Goal: Task Accomplishment & Management: Manage account settings

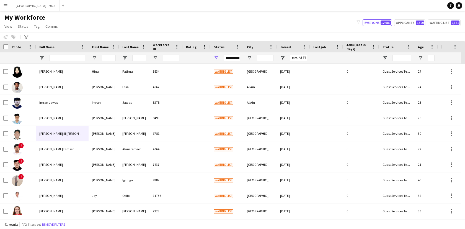
click at [66, 222] on button "Remove filters" at bounding box center [53, 224] width 25 height 6
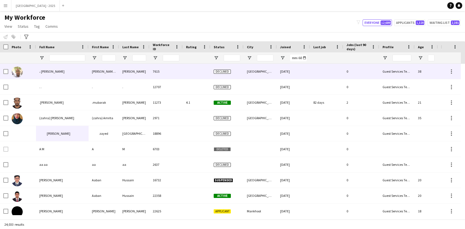
scroll to position [0, 124]
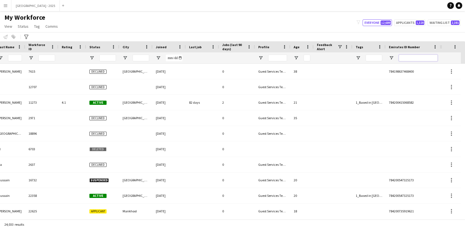
click at [416, 56] on input "Emirates ID Number Filter Input" at bounding box center [418, 58] width 39 height 7
paste input "*******"
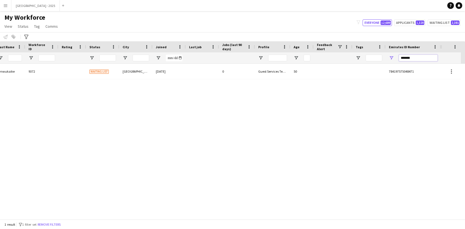
scroll to position [0, 120]
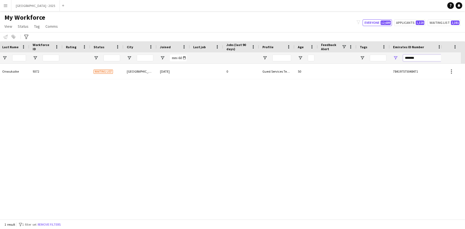
type input "*******"
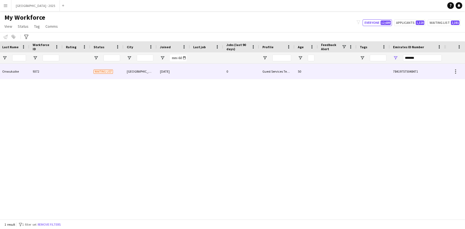
click at [209, 78] on div at bounding box center [206, 71] width 33 height 15
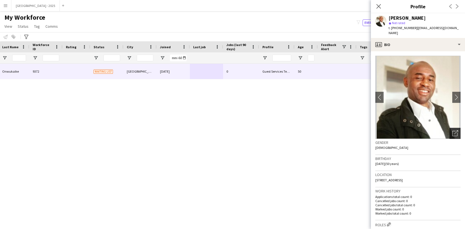
click at [453, 130] on icon "Open photos pop-in" at bounding box center [456, 133] width 6 height 6
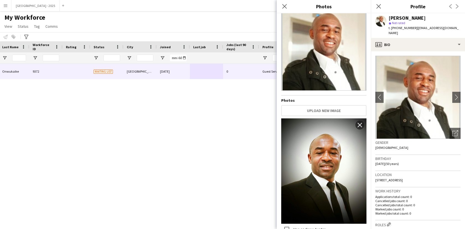
scroll to position [10, 0]
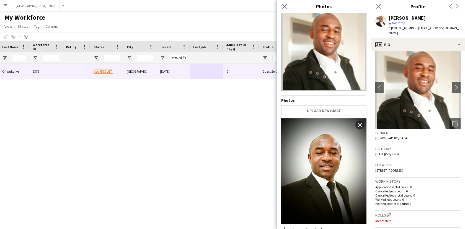
click at [398, 152] on span "[DATE] (50 years)" at bounding box center [388, 154] width 24 height 4
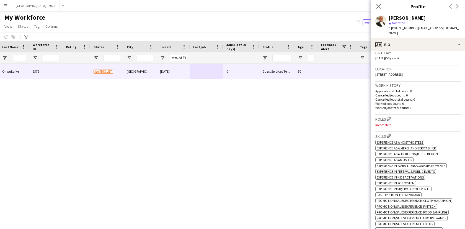
scroll to position [106, 0]
click at [389, 116] on app-icon "Edit crew company roles" at bounding box center [389, 118] width 4 height 4
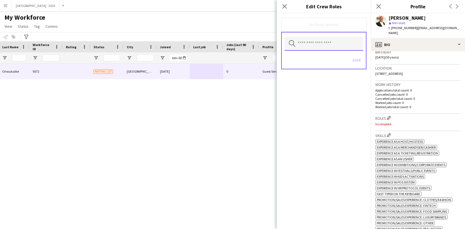
click at [332, 46] on input "text" at bounding box center [324, 44] width 79 height 14
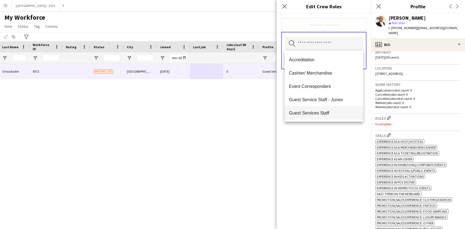
click at [324, 112] on span "Guest Services Staff" at bounding box center [324, 112] width 70 height 5
drag, startPoint x: 335, startPoint y: 115, endPoint x: 336, endPoint y: 121, distance: 6.5
click at [335, 115] on span "Guest Services Staff - Senior" at bounding box center [324, 113] width 70 height 5
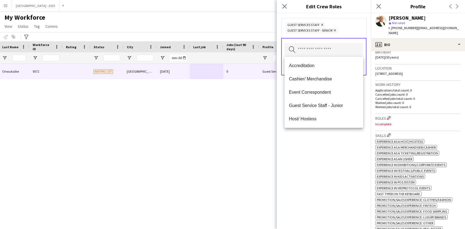
click at [346, 150] on div "Guest Services Staff Remove Guest Services Staff - Senior Remove Search by role…" at bounding box center [324, 121] width 94 height 216
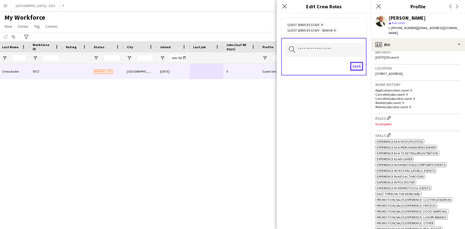
click at [355, 66] on button "Save" at bounding box center [356, 66] width 13 height 9
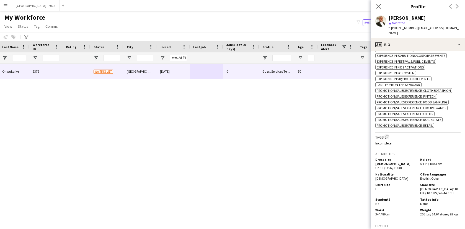
scroll to position [227, 0]
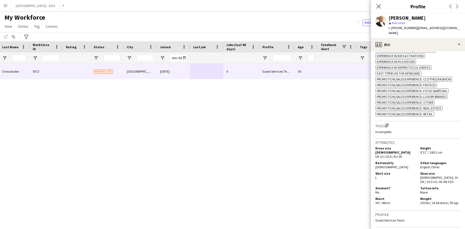
click at [389, 124] on app-icon "Edit crew company tags" at bounding box center [387, 125] width 4 height 4
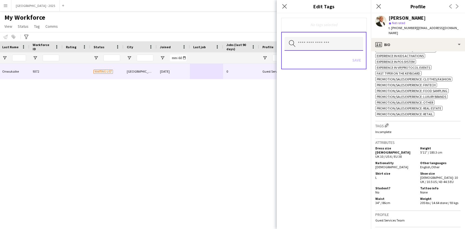
click at [344, 46] on input "text" at bounding box center [324, 44] width 79 height 14
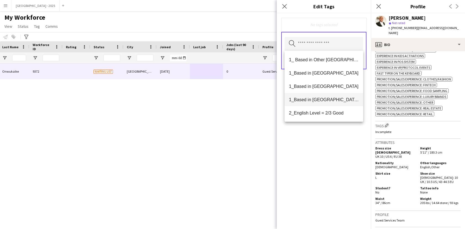
click at [336, 103] on mat-option "1_Based in [GEOGRAPHIC_DATA]/[GEOGRAPHIC_DATA]/Ajman" at bounding box center [324, 99] width 79 height 13
click at [335, 103] on mat-option "2_English Level = 2/3 Good" at bounding box center [324, 99] width 79 height 13
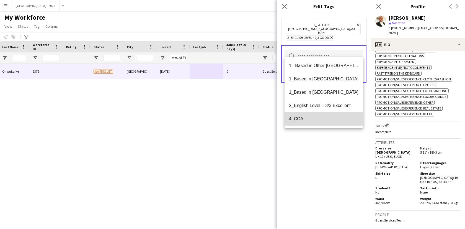
click at [329, 117] on span "4_CCA" at bounding box center [324, 118] width 70 height 5
click at [334, 141] on div "1_Based in [GEOGRAPHIC_DATA]/[GEOGRAPHIC_DATA]/Ajman Remove 2_English Level = 2…" at bounding box center [324, 121] width 94 height 216
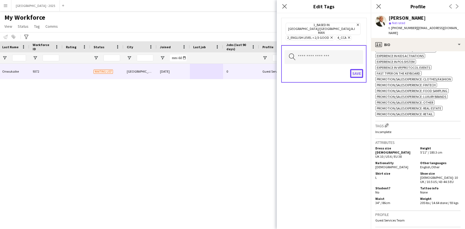
click at [351, 69] on button "Save" at bounding box center [356, 73] width 13 height 9
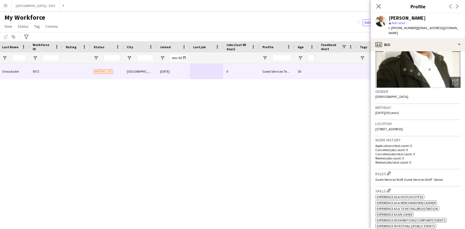
scroll to position [7, 0]
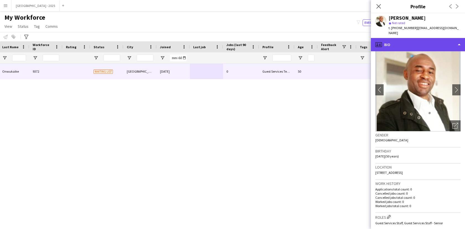
click at [418, 39] on div "profile Bio" at bounding box center [418, 44] width 94 height 13
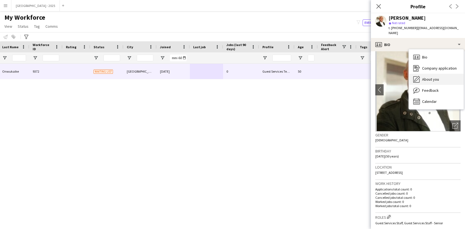
click at [433, 77] on span "About you" at bounding box center [431, 79] width 17 height 5
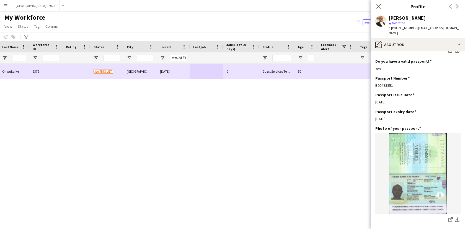
scroll to position [0, 0]
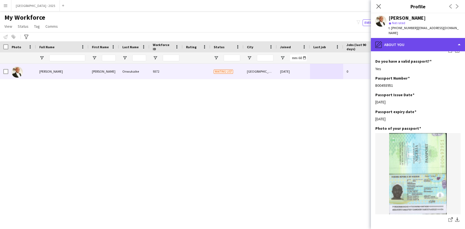
click at [389, 38] on div "pencil4 About you" at bounding box center [418, 44] width 94 height 13
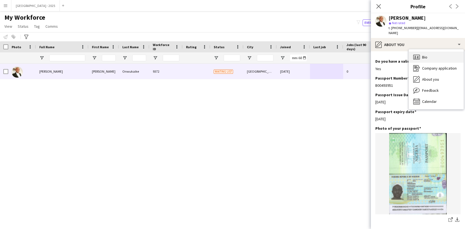
click at [416, 57] on icon at bounding box center [416, 57] width 2 height 1
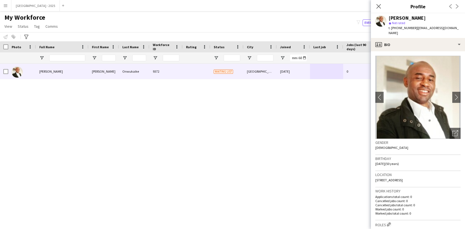
scroll to position [108, 0]
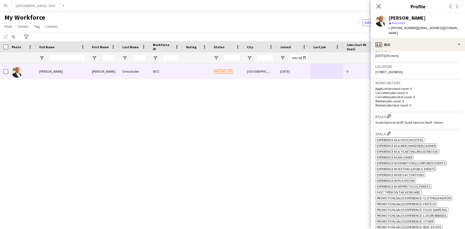
click at [391, 114] on app-icon "Edit crew company roles" at bounding box center [389, 116] width 4 height 4
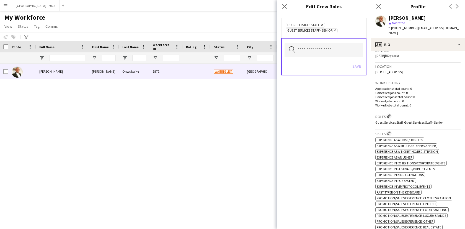
click at [336, 30] on icon at bounding box center [335, 30] width 2 height 2
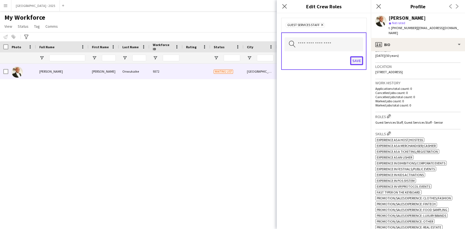
click at [358, 62] on button "Save" at bounding box center [356, 60] width 13 height 9
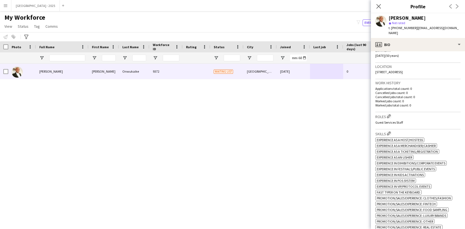
scroll to position [299, 0]
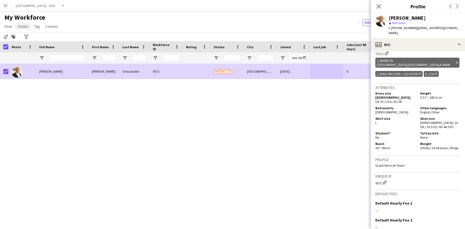
click at [22, 26] on span "Status" at bounding box center [23, 26] width 11 height 5
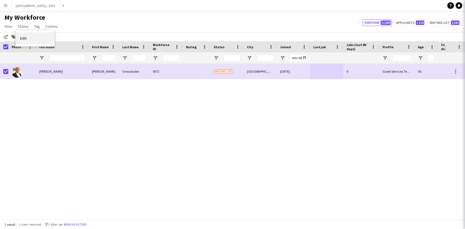
click at [28, 39] on link "Edit" at bounding box center [35, 38] width 39 height 12
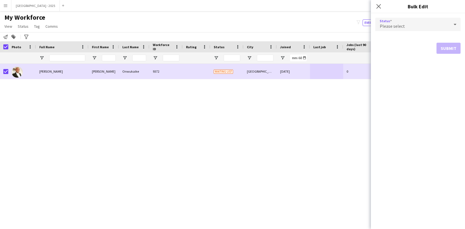
click at [392, 21] on div "Please select" at bounding box center [413, 24] width 74 height 13
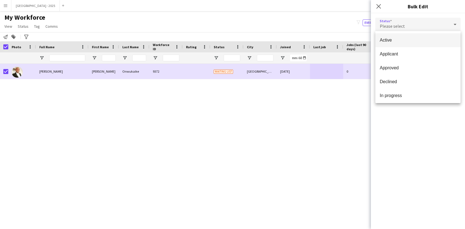
click at [392, 45] on mat-option "Active" at bounding box center [418, 40] width 85 height 14
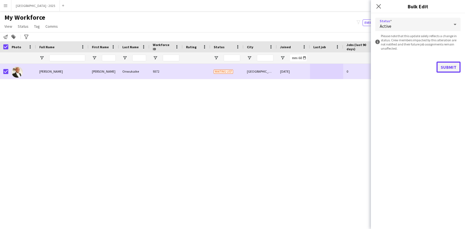
click at [449, 62] on button "Submit" at bounding box center [449, 67] width 24 height 11
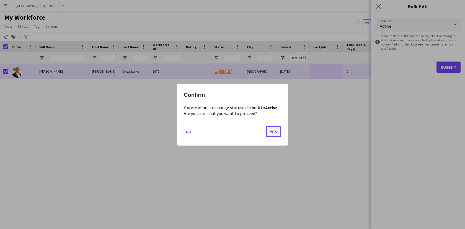
click at [281, 133] on button "Yes" at bounding box center [274, 131] width 16 height 11
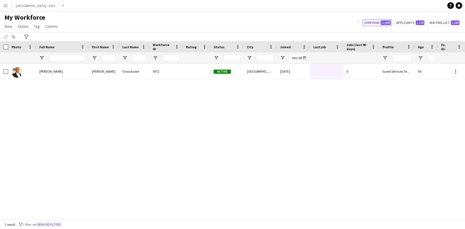
click at [61, 224] on button "Remove filters" at bounding box center [49, 224] width 25 height 6
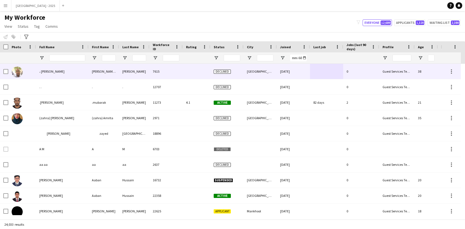
scroll to position [0, 124]
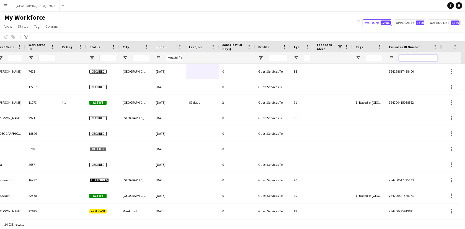
click at [411, 58] on input "Emirates ID Number Filter Input" at bounding box center [418, 58] width 39 height 7
paste input "*******"
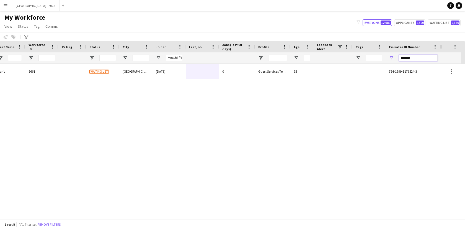
type input "*******"
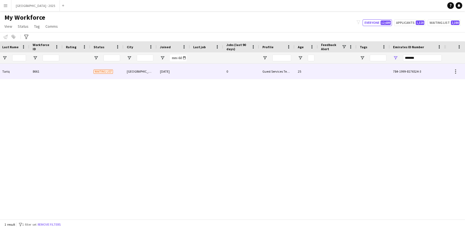
click at [154, 74] on div "[GEOGRAPHIC_DATA]" at bounding box center [140, 71] width 33 height 15
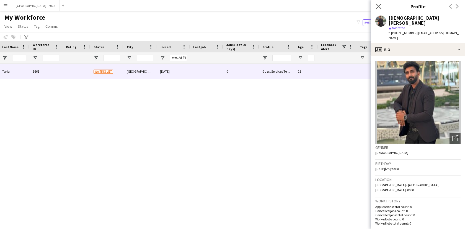
click at [375, 6] on div "Close pop-in" at bounding box center [379, 6] width 16 height 13
click at [377, 6] on icon "Close pop-in" at bounding box center [378, 6] width 5 height 5
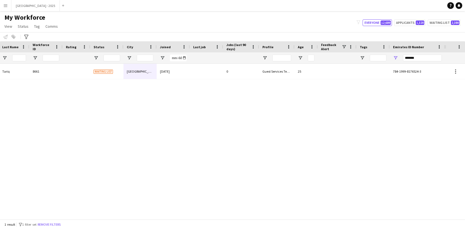
drag, startPoint x: 62, startPoint y: 222, endPoint x: 65, endPoint y: 222, distance: 3.6
click at [62, 222] on button "Remove filters" at bounding box center [49, 224] width 25 height 6
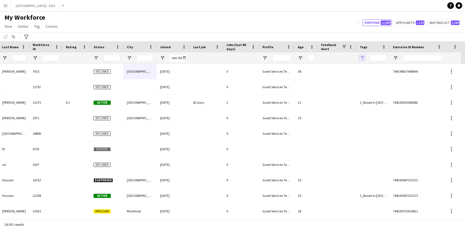
click at [363, 59] on span "Open Filter Menu" at bounding box center [362, 57] width 5 height 5
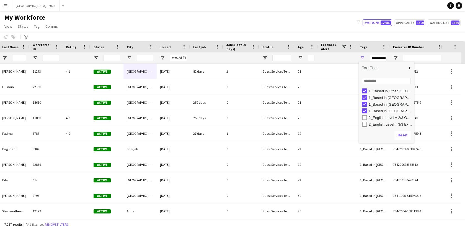
scroll to position [14, 0]
type input "**********"
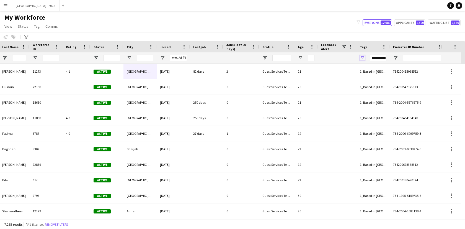
click at [362, 58] on span "Open Filter Menu" at bounding box center [362, 57] width 5 height 5
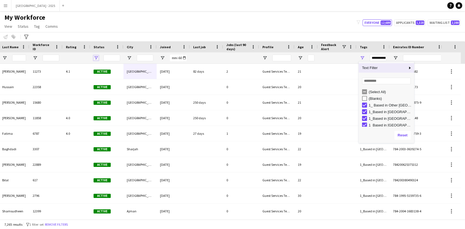
click at [98, 57] on span "Open Filter Menu" at bounding box center [96, 57] width 5 height 5
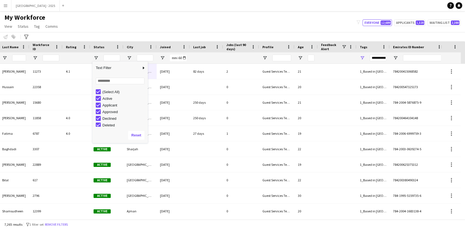
type input "**********"
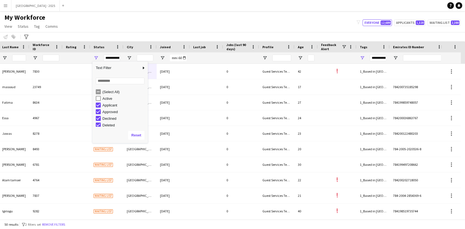
type input "**********"
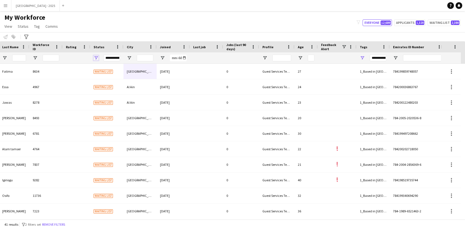
click at [98, 58] on span "Open Filter Menu" at bounding box center [96, 57] width 5 height 5
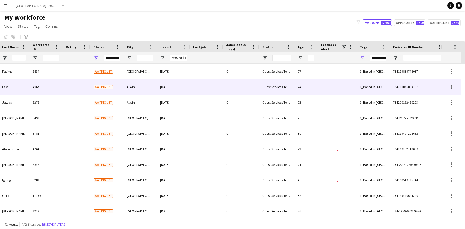
click at [62, 80] on div "4967" at bounding box center [45, 86] width 33 height 15
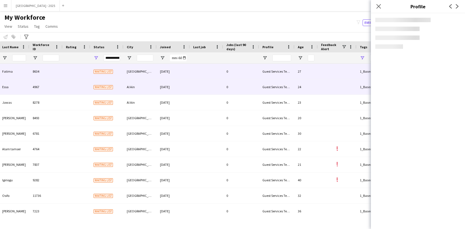
scroll to position [0, 0]
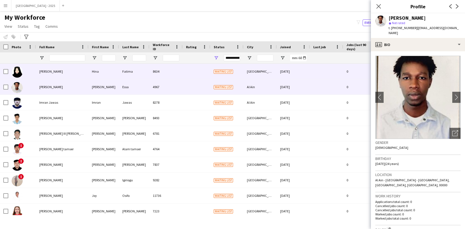
click at [40, 75] on div "[PERSON_NAME]" at bounding box center [62, 71] width 53 height 15
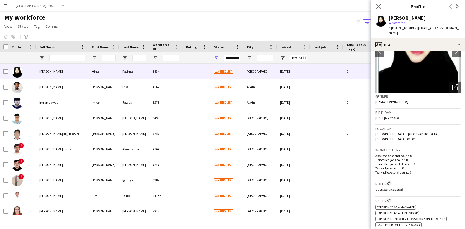
scroll to position [110, 0]
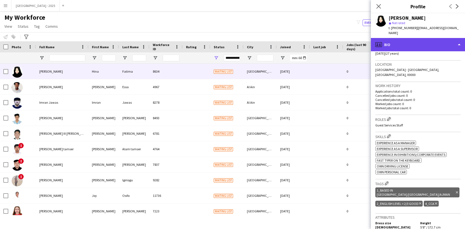
click at [406, 39] on div "profile Bio" at bounding box center [418, 44] width 94 height 13
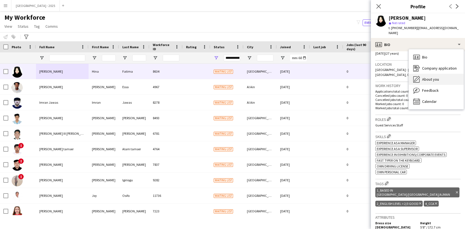
click at [427, 74] on div "About you About you" at bounding box center [436, 79] width 55 height 11
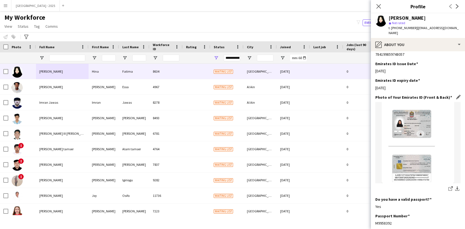
scroll to position [291, 0]
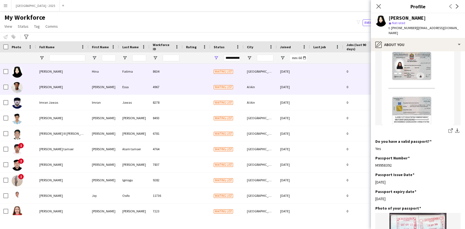
click at [106, 87] on div "[PERSON_NAME]" at bounding box center [104, 86] width 30 height 15
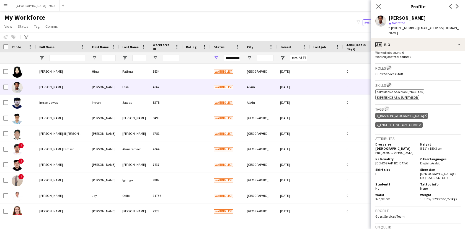
scroll to position [129, 0]
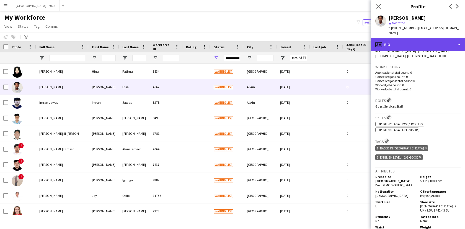
click at [400, 39] on div "profile Bio" at bounding box center [418, 44] width 94 height 13
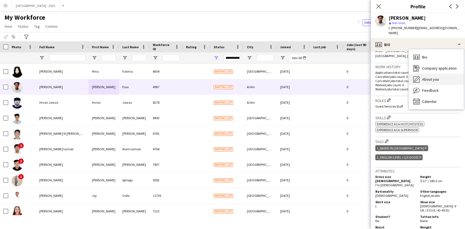
click at [420, 74] on div "About you About you" at bounding box center [436, 79] width 55 height 11
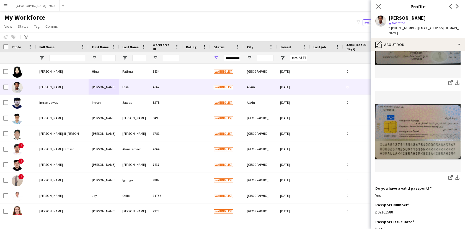
scroll to position [402, 0]
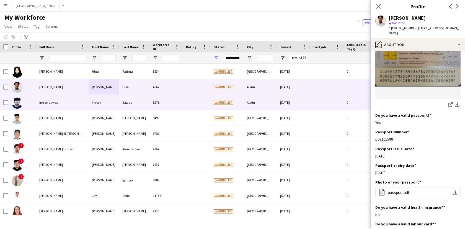
click at [140, 104] on div "Jawas" at bounding box center [134, 102] width 30 height 15
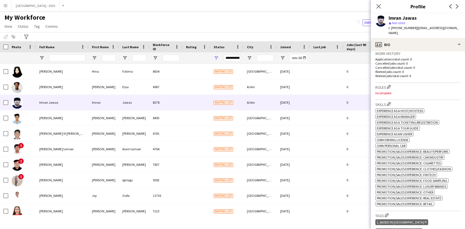
scroll to position [157, 0]
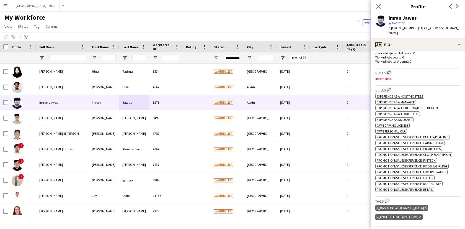
click at [390, 70] on app-icon "Edit crew company roles" at bounding box center [389, 72] width 4 height 4
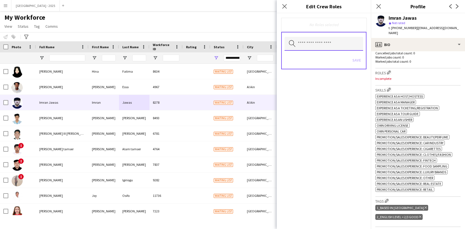
click at [320, 47] on input "text" at bounding box center [324, 44] width 79 height 14
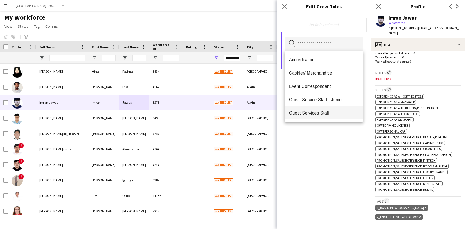
click at [324, 112] on span "Guest Services Staff" at bounding box center [324, 112] width 70 height 5
click at [332, 135] on div "Guest Services Staff Remove Search by role type Save" at bounding box center [324, 121] width 94 height 216
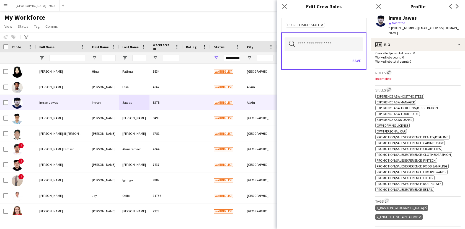
click at [354, 65] on div "Save" at bounding box center [324, 61] width 79 height 16
click at [355, 56] on div "Save" at bounding box center [324, 61] width 79 height 16
click at [356, 57] on button "Save" at bounding box center [356, 60] width 13 height 9
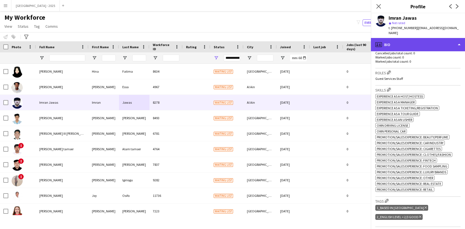
click at [396, 38] on div "profile Bio" at bounding box center [418, 44] width 94 height 13
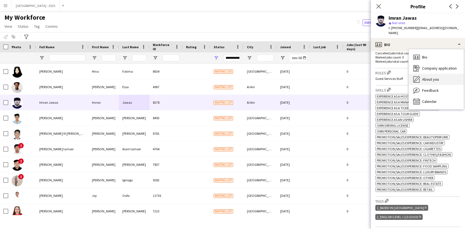
click at [416, 76] on icon "About you" at bounding box center [417, 79] width 7 height 7
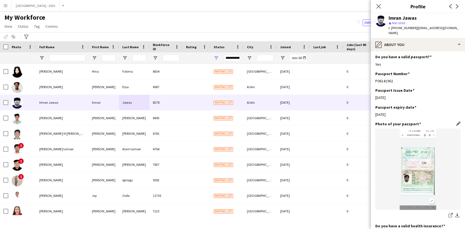
scroll to position [478, 0]
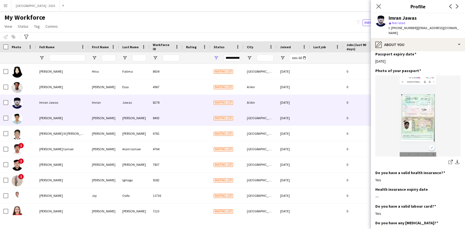
click at [275, 116] on div "[GEOGRAPHIC_DATA]" at bounding box center [260, 117] width 33 height 15
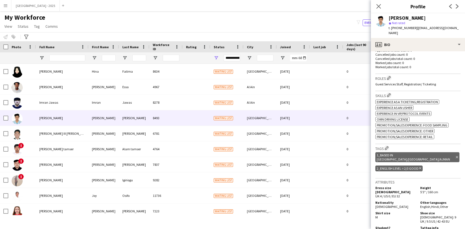
scroll to position [136, 0]
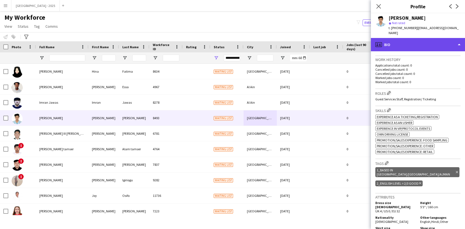
click at [415, 40] on div "profile Bio" at bounding box center [418, 44] width 94 height 13
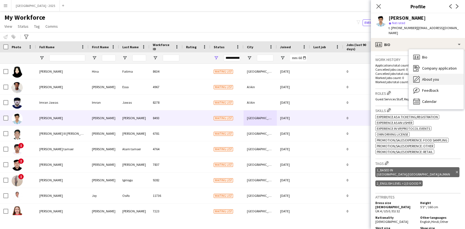
click at [433, 74] on div "About you About you" at bounding box center [436, 79] width 55 height 11
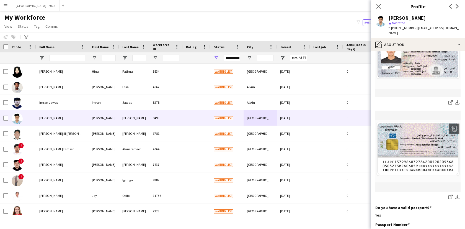
scroll to position [414, 0]
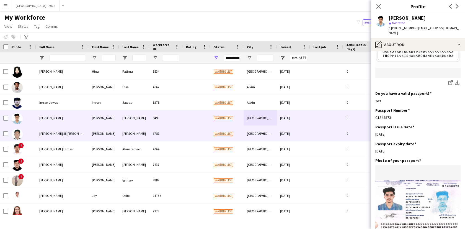
click at [41, 135] on span "[PERSON_NAME] III [PERSON_NAME]" at bounding box center [64, 133] width 51 height 4
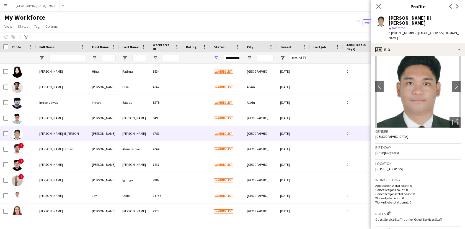
scroll to position [115, 0]
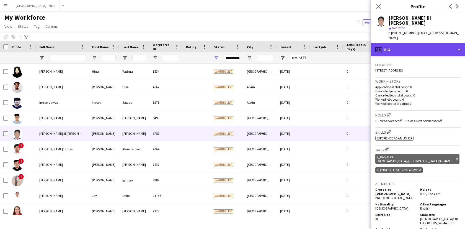
click at [404, 44] on div "profile Bio" at bounding box center [418, 49] width 94 height 13
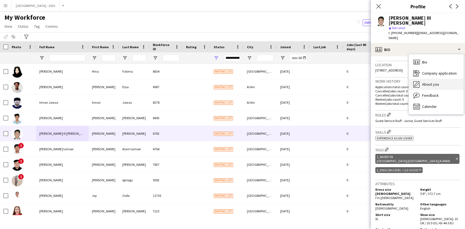
click at [424, 79] on div "About you About you" at bounding box center [436, 84] width 55 height 11
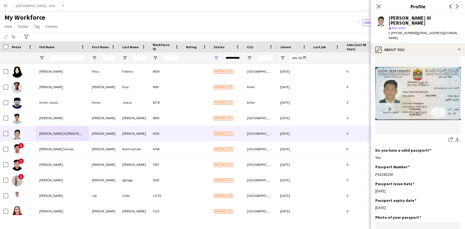
scroll to position [353, 0]
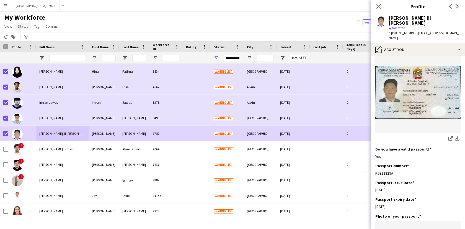
click at [24, 28] on span "Status" at bounding box center [23, 26] width 11 height 5
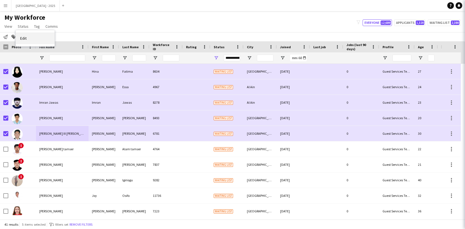
click at [32, 35] on link "Edit" at bounding box center [35, 38] width 39 height 12
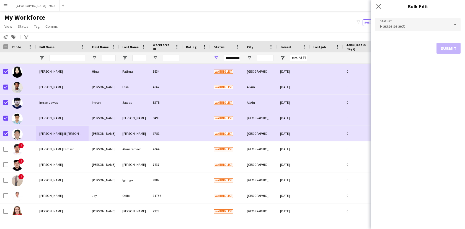
click at [379, 22] on div "Please select" at bounding box center [413, 24] width 74 height 13
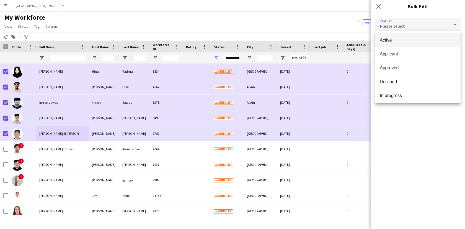
click at [392, 37] on span "Active" at bounding box center [418, 39] width 76 height 5
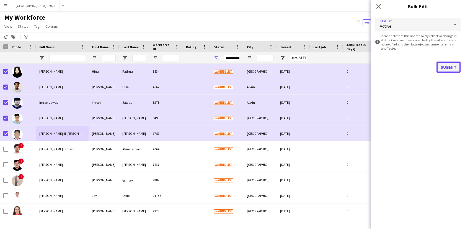
click at [449, 70] on button "Submit" at bounding box center [449, 67] width 24 height 11
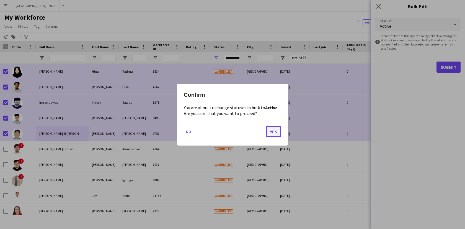
click at [278, 131] on button "Yes" at bounding box center [274, 131] width 16 height 11
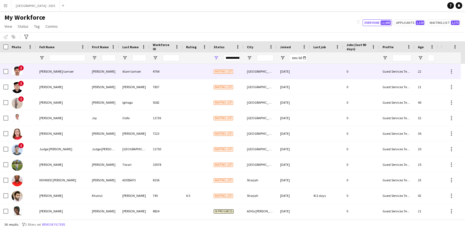
click at [21, 65] on div "!" at bounding box center [17, 72] width 11 height 16
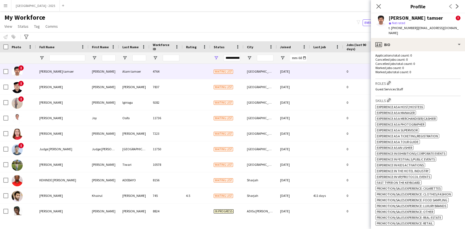
scroll to position [234, 0]
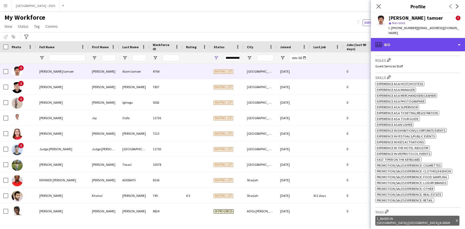
click at [419, 40] on div "profile Bio" at bounding box center [418, 44] width 94 height 13
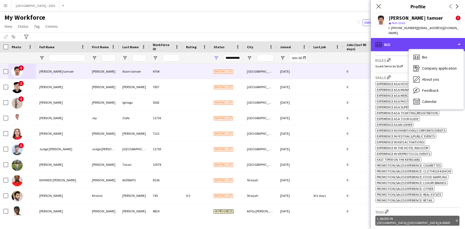
scroll to position [284, 0]
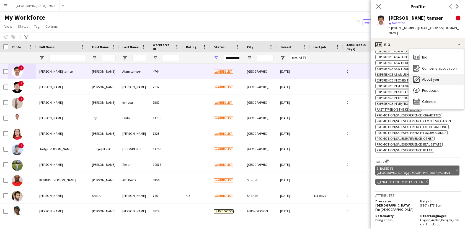
click at [434, 77] on div "About you About you" at bounding box center [436, 79] width 55 height 11
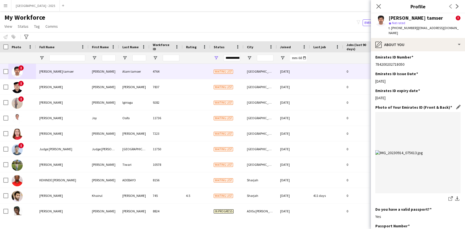
scroll to position [240, 0]
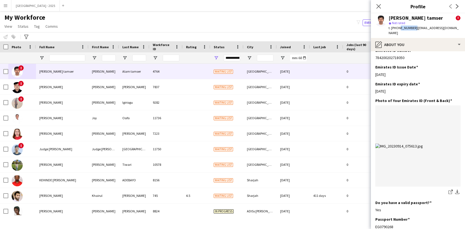
drag, startPoint x: 398, startPoint y: 28, endPoint x: 412, endPoint y: 28, distance: 14.7
click at [412, 28] on span "t. [PHONE_NUMBER]" at bounding box center [403, 28] width 29 height 4
copy span "527758530"
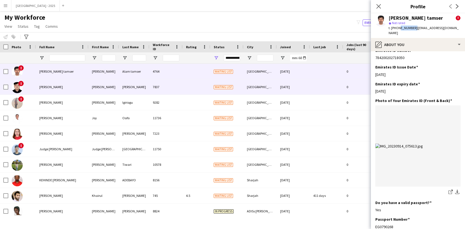
click at [72, 84] on div "[PERSON_NAME]" at bounding box center [62, 86] width 53 height 15
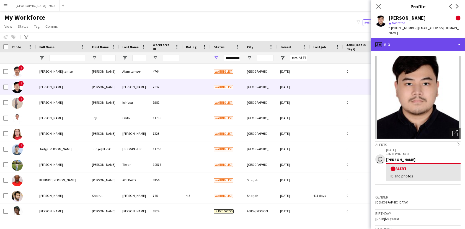
click at [400, 38] on div "profile Bio" at bounding box center [418, 44] width 94 height 13
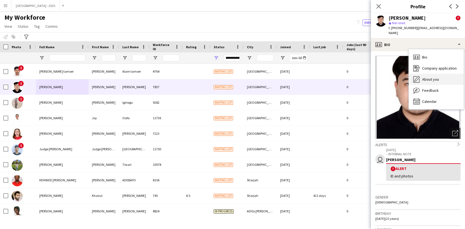
click at [427, 77] on span "About you" at bounding box center [431, 79] width 17 height 5
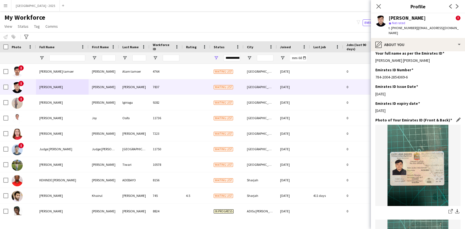
scroll to position [226, 0]
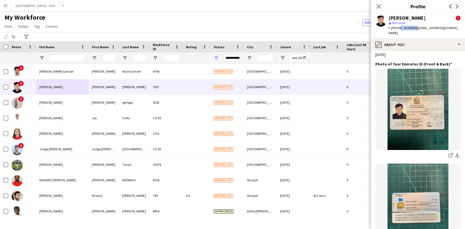
drag, startPoint x: 398, startPoint y: 29, endPoint x: 413, endPoint y: 30, distance: 15.3
click at [413, 30] on div "t. [PHONE_NUMBER] | [EMAIL_ADDRESS][DOMAIN_NAME]" at bounding box center [425, 30] width 72 height 10
copy span "566628731"
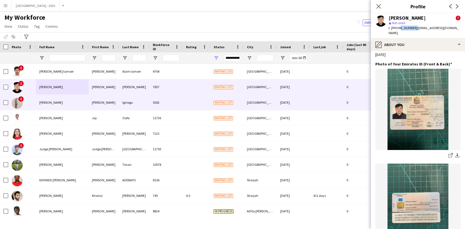
click at [65, 97] on div "[PERSON_NAME]" at bounding box center [62, 102] width 53 height 15
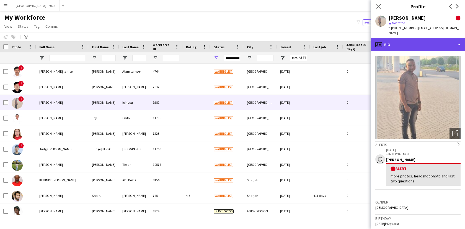
click at [410, 44] on div "profile Bio" at bounding box center [418, 44] width 94 height 13
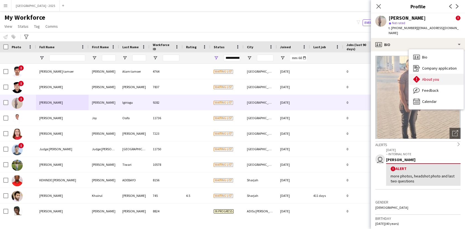
click at [436, 77] on span "About you" at bounding box center [431, 79] width 17 height 5
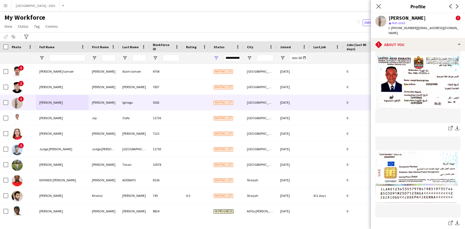
scroll to position [405, 0]
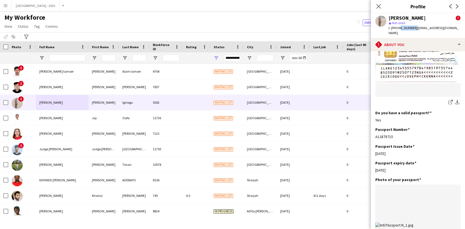
drag, startPoint x: 398, startPoint y: 28, endPoint x: 413, endPoint y: 30, distance: 15.2
click at [413, 30] on div "t. [PHONE_NUMBER] | [EMAIL_ADDRESS][DOMAIN_NAME]" at bounding box center [425, 30] width 72 height 10
copy span "586188433"
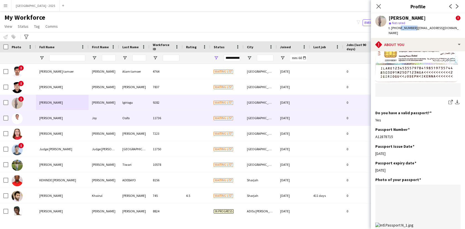
click at [75, 119] on div "[PERSON_NAME]" at bounding box center [62, 117] width 53 height 15
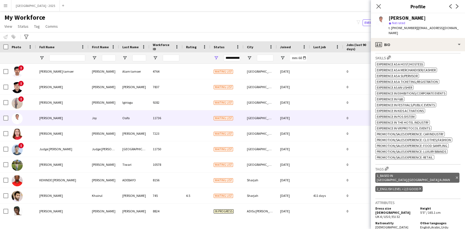
scroll to position [236, 0]
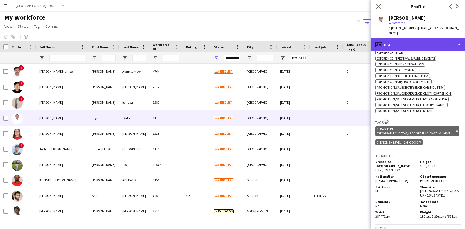
click at [408, 43] on div "profile Bio" at bounding box center [418, 44] width 94 height 13
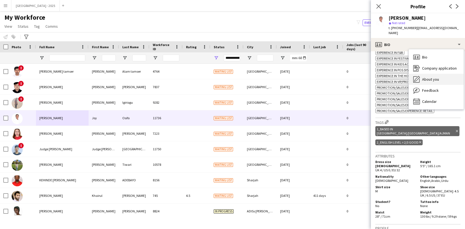
click at [434, 77] on div "About you About you" at bounding box center [436, 79] width 55 height 11
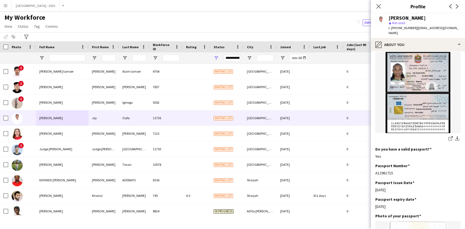
scroll to position [301, 0]
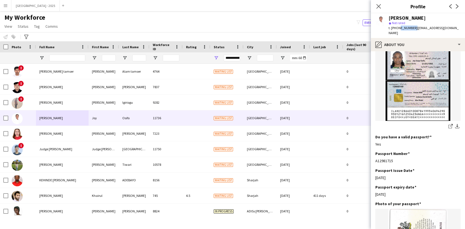
drag, startPoint x: 398, startPoint y: 28, endPoint x: 413, endPoint y: 30, distance: 14.8
click at [413, 30] on span "t. [PHONE_NUMBER]" at bounding box center [403, 28] width 29 height 4
copy span "544358842"
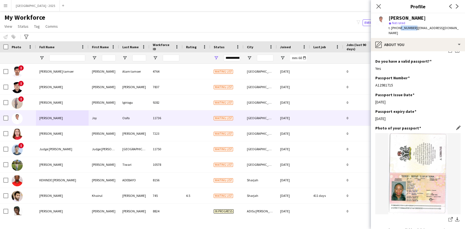
scroll to position [408, 0]
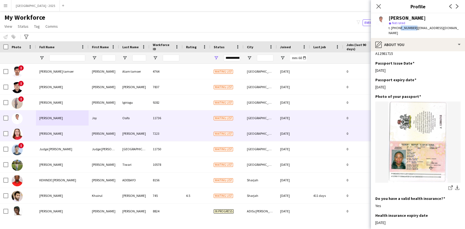
click at [213, 137] on div "Waiting list" at bounding box center [227, 133] width 33 height 15
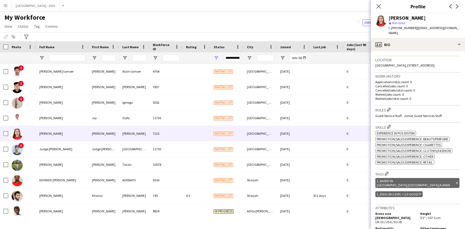
scroll to position [164, 0]
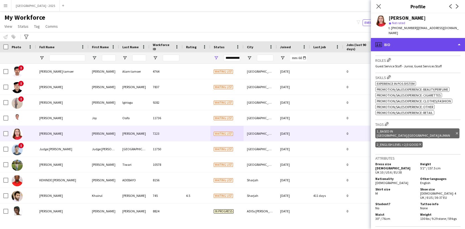
click at [415, 45] on div "profile Bio" at bounding box center [418, 44] width 94 height 13
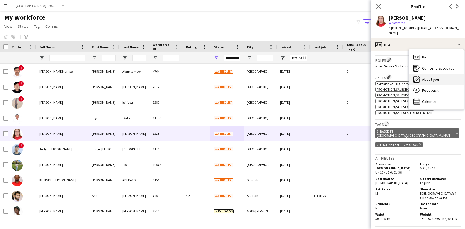
click at [436, 77] on span "About you" at bounding box center [431, 79] width 17 height 5
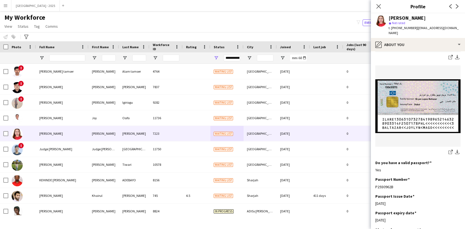
scroll to position [406, 0]
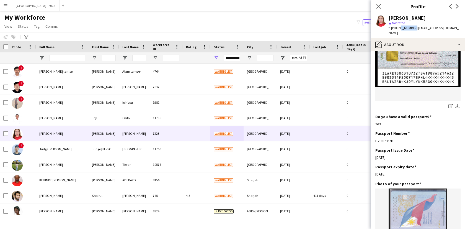
drag, startPoint x: 398, startPoint y: 28, endPoint x: 413, endPoint y: 29, distance: 15.0
click at [413, 29] on span "t. [PHONE_NUMBER]" at bounding box center [403, 28] width 29 height 4
copy span "585940931"
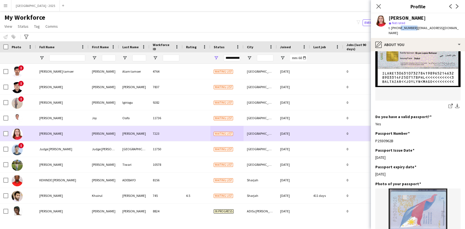
click at [67, 147] on span "Judge [PERSON_NAME]" at bounding box center [55, 149] width 33 height 4
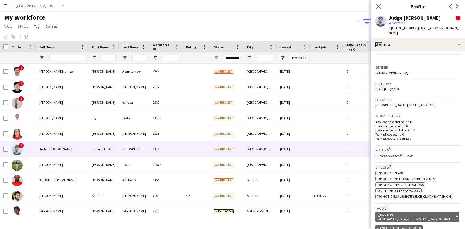
scroll to position [208, 0]
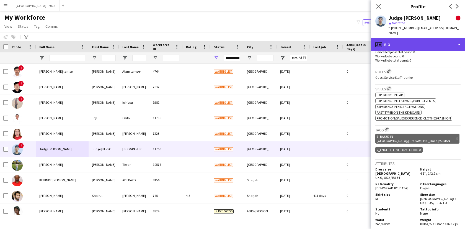
click at [407, 38] on div "profile Bio" at bounding box center [418, 44] width 94 height 13
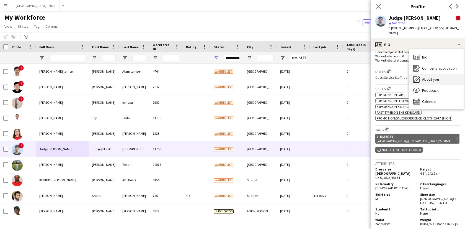
click at [437, 77] on span "About you" at bounding box center [431, 79] width 17 height 5
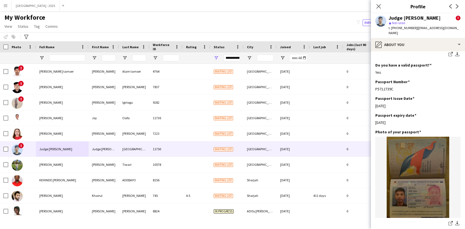
scroll to position [535, 0]
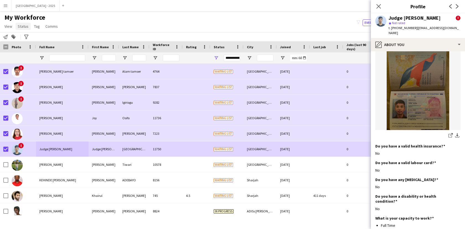
click at [17, 23] on link "Status" at bounding box center [23, 26] width 15 height 7
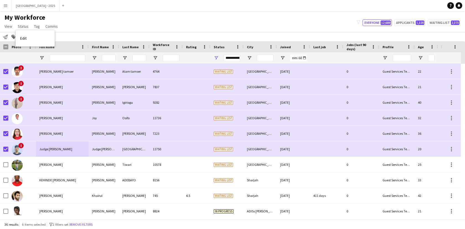
click at [31, 39] on link "Edit" at bounding box center [35, 38] width 39 height 12
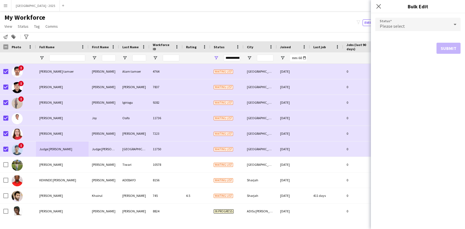
click at [408, 23] on div "Please select" at bounding box center [413, 24] width 74 height 13
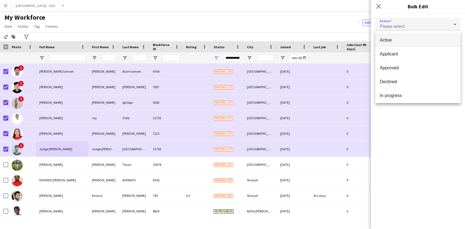
click at [386, 45] on mat-option "Active" at bounding box center [418, 40] width 85 height 14
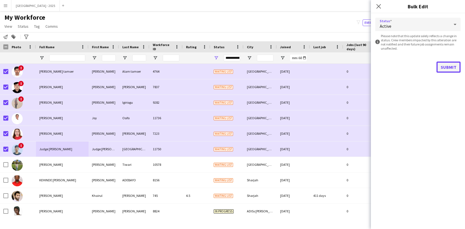
click at [448, 66] on button "Submit" at bounding box center [449, 67] width 24 height 11
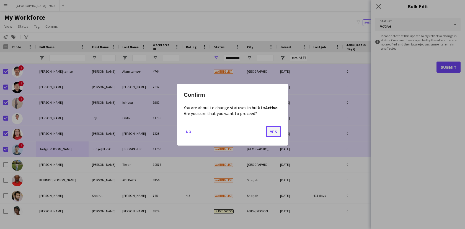
click at [269, 130] on button "Yes" at bounding box center [274, 131] width 16 height 11
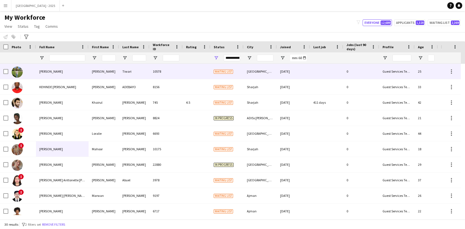
click at [44, 72] on span "[PERSON_NAME]" at bounding box center [51, 71] width 24 height 4
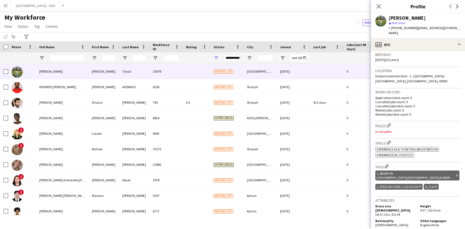
scroll to position [111, 0]
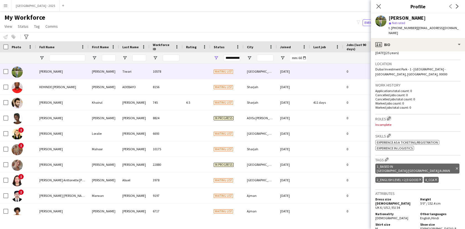
click at [389, 116] on app-icon "Edit crew company roles" at bounding box center [389, 118] width 4 height 4
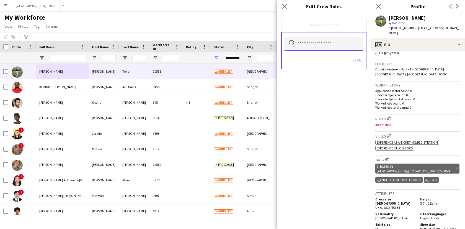
click at [315, 42] on input "text" at bounding box center [324, 44] width 79 height 14
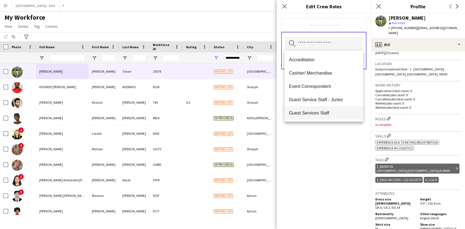
click at [320, 115] on span "Guest Services Staff" at bounding box center [324, 112] width 70 height 5
click at [347, 138] on div "Guest Services Staff Remove Search by role type Save" at bounding box center [324, 121] width 94 height 216
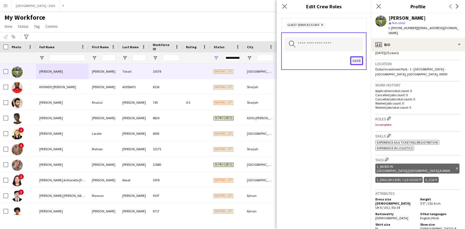
click at [353, 58] on button "Save" at bounding box center [356, 60] width 13 height 9
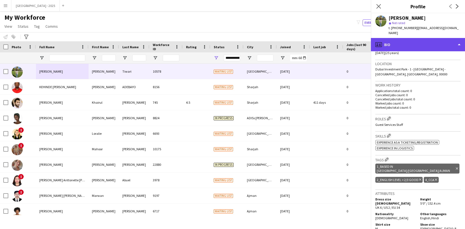
click at [406, 42] on div "profile Bio" at bounding box center [418, 44] width 94 height 13
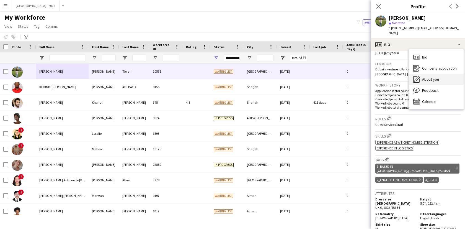
click at [427, 77] on span "About you" at bounding box center [431, 79] width 17 height 5
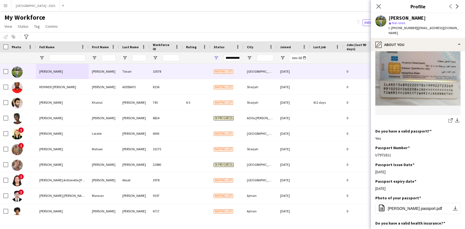
scroll to position [397, 0]
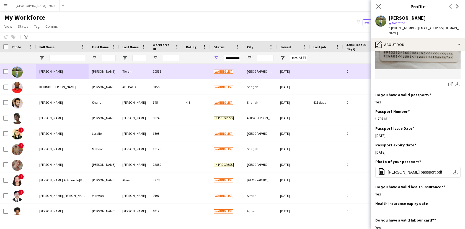
click at [39, 82] on div "KEHINDE [PERSON_NAME]" at bounding box center [62, 86] width 53 height 15
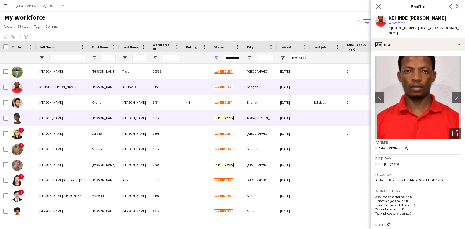
click at [320, 120] on div at bounding box center [326, 117] width 33 height 15
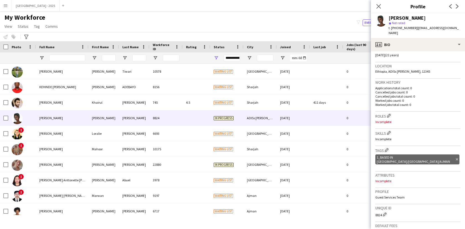
scroll to position [109, 0]
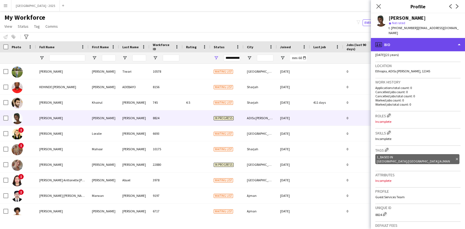
click at [407, 41] on div "profile Bio" at bounding box center [418, 44] width 94 height 13
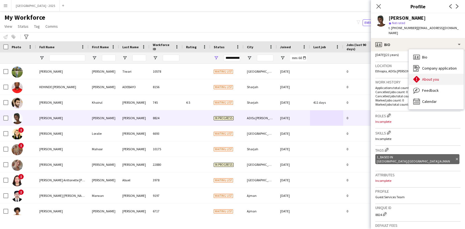
click at [429, 77] on span "About you" at bounding box center [431, 79] width 17 height 5
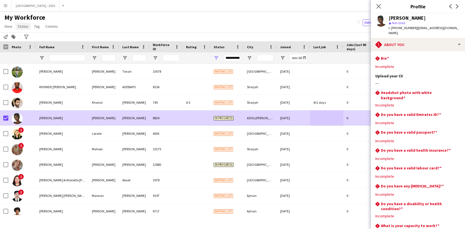
click at [22, 25] on span "Status" at bounding box center [23, 26] width 11 height 5
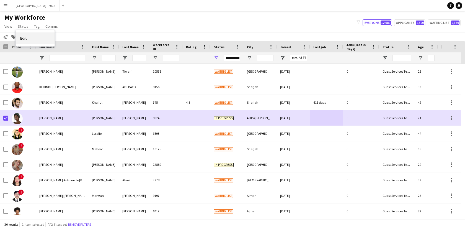
click at [27, 36] on link "Edit" at bounding box center [35, 38] width 39 height 12
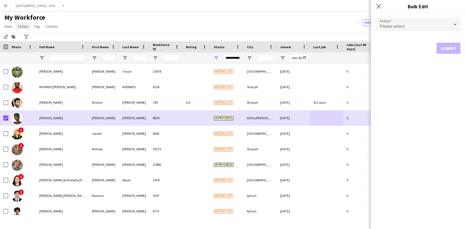
click at [25, 28] on span "Status" at bounding box center [23, 26] width 11 height 5
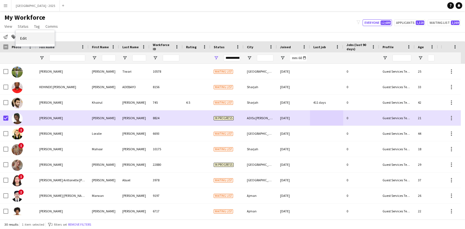
click at [32, 41] on link "Edit" at bounding box center [35, 38] width 39 height 12
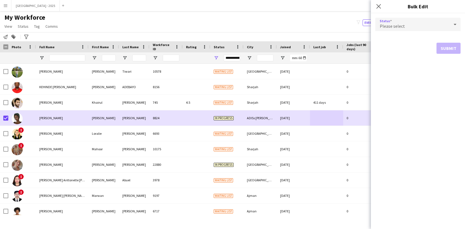
click at [410, 25] on div "Please select" at bounding box center [413, 24] width 74 height 13
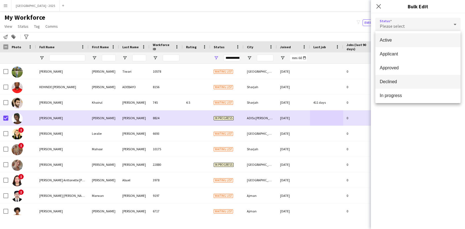
click at [402, 86] on mat-option "Declined" at bounding box center [418, 82] width 85 height 14
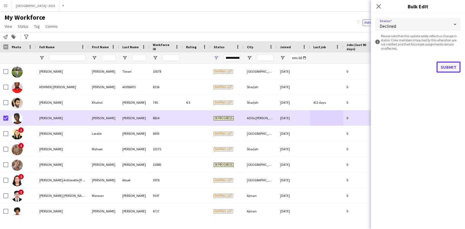
click at [441, 66] on button "Submit" at bounding box center [449, 67] width 24 height 11
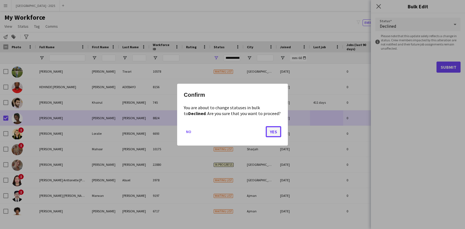
click at [272, 131] on button "Yes" at bounding box center [274, 131] width 16 height 11
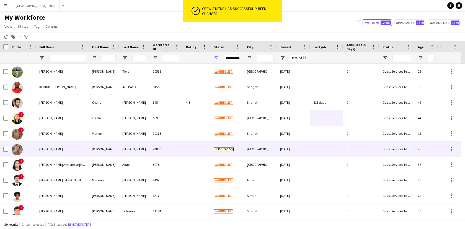
click at [171, 146] on div "22880" at bounding box center [166, 148] width 33 height 15
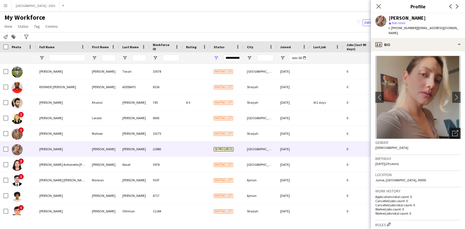
click at [450, 129] on div "Open photos pop-in" at bounding box center [455, 133] width 11 height 11
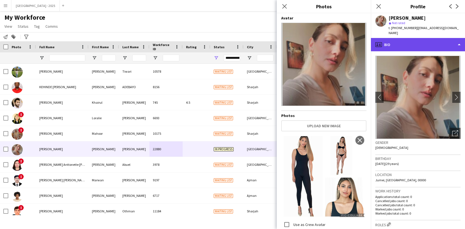
click at [415, 38] on div "profile Bio" at bounding box center [418, 44] width 94 height 13
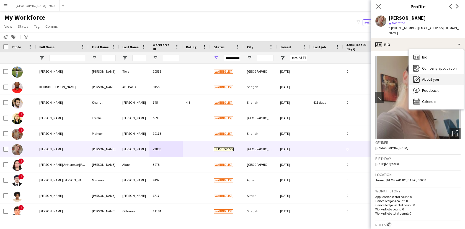
click at [431, 77] on span "About you" at bounding box center [431, 79] width 17 height 5
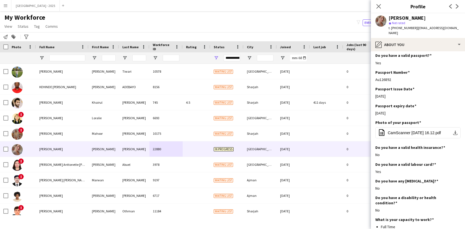
scroll to position [508, 0]
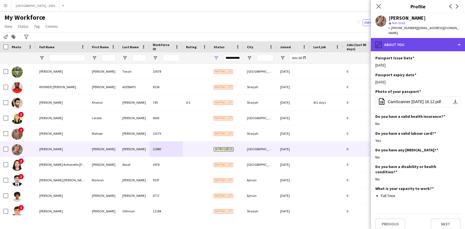
click at [426, 38] on div "pencil4 About you" at bounding box center [418, 44] width 94 height 13
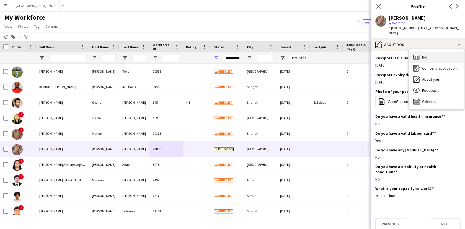
click at [437, 52] on div "Bio Bio" at bounding box center [436, 57] width 55 height 11
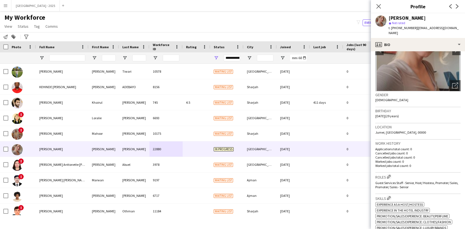
scroll to position [0, 0]
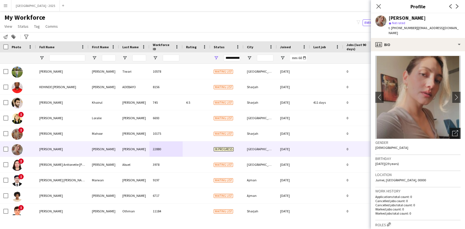
click at [452, 132] on div "Open photos pop-in" at bounding box center [455, 133] width 11 height 11
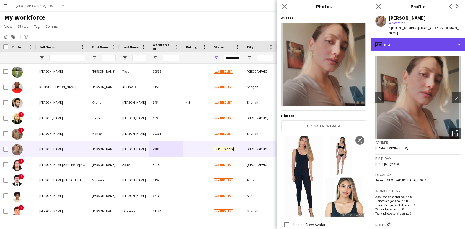
click at [405, 38] on div "profile Bio" at bounding box center [418, 44] width 94 height 13
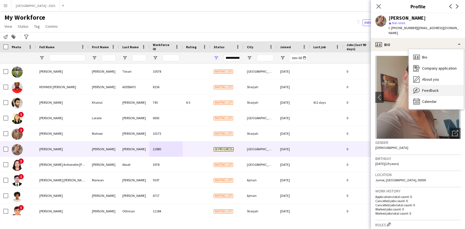
click at [429, 85] on div "Feedback Feedback" at bounding box center [436, 90] width 55 height 11
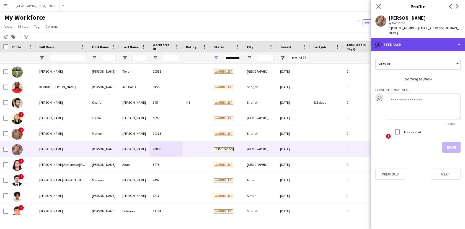
click at [423, 38] on div "bubble-pencil Feedback" at bounding box center [418, 44] width 94 height 13
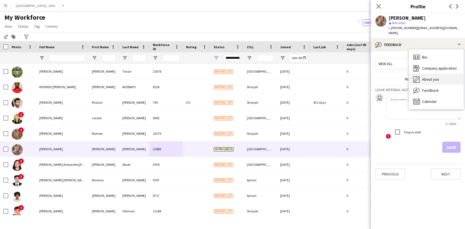
click at [431, 77] on span "About you" at bounding box center [431, 79] width 17 height 5
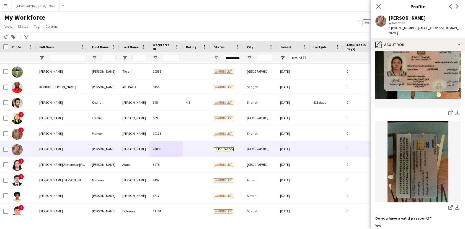
scroll to position [314, 0]
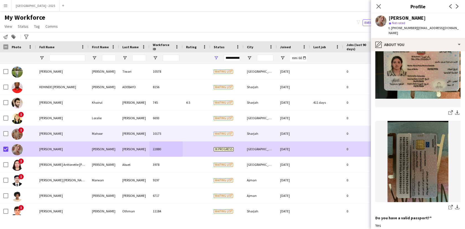
click at [26, 135] on div "!" at bounding box center [22, 133] width 28 height 15
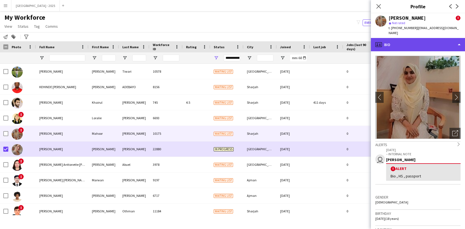
click at [410, 42] on div "profile Bio" at bounding box center [418, 44] width 94 height 13
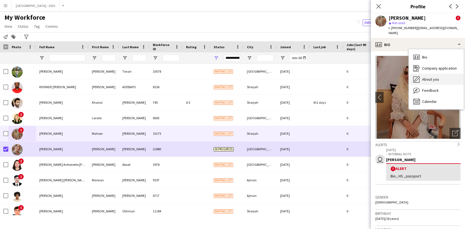
click at [431, 76] on div "About you About you" at bounding box center [436, 79] width 55 height 11
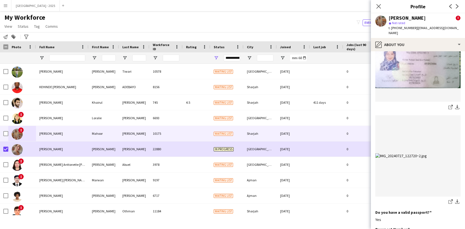
scroll to position [316, 0]
drag, startPoint x: 400, startPoint y: 28, endPoint x: 415, endPoint y: 30, distance: 15.3
click at [415, 30] on span "t. [PHONE_NUMBER]" at bounding box center [403, 28] width 29 height 4
copy span "505993010"
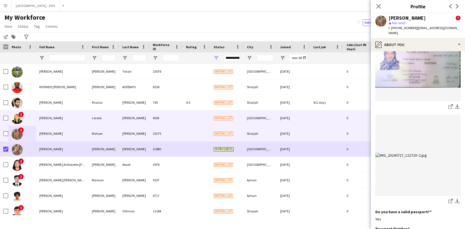
click at [78, 119] on div "[PERSON_NAME]" at bounding box center [62, 117] width 53 height 15
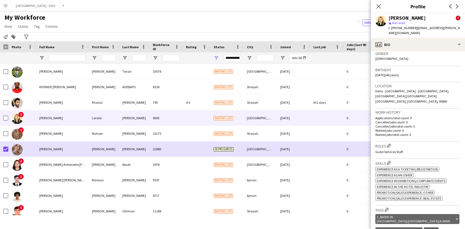
scroll to position [172, 0]
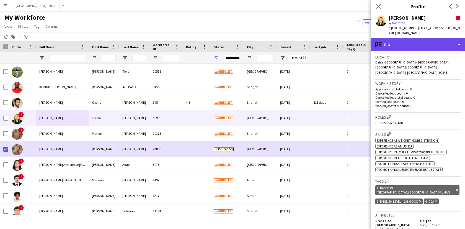
click at [405, 44] on div "profile Bio" at bounding box center [418, 44] width 94 height 13
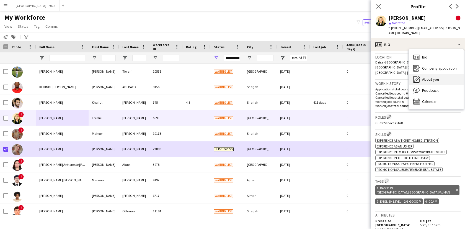
click at [426, 77] on span "About you" at bounding box center [431, 79] width 17 height 5
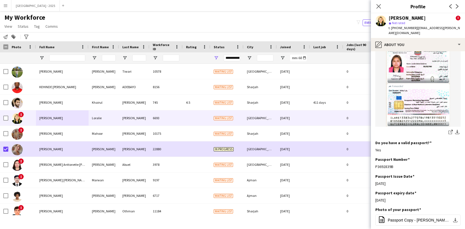
scroll to position [303, 0]
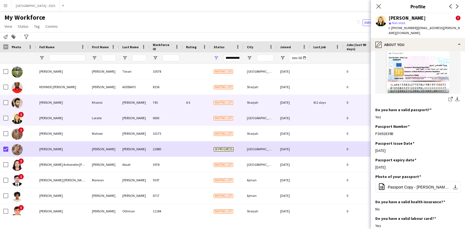
click at [70, 108] on div "[PERSON_NAME]" at bounding box center [62, 102] width 53 height 15
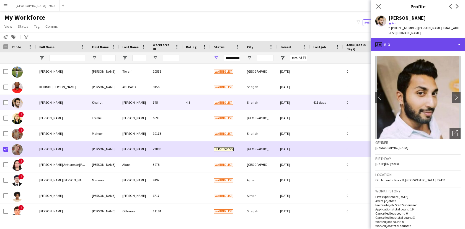
click at [426, 38] on div "profile Bio" at bounding box center [418, 44] width 94 height 13
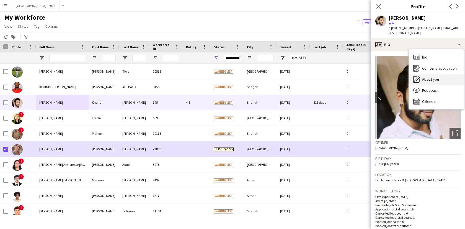
click at [429, 77] on span "About you" at bounding box center [431, 79] width 17 height 5
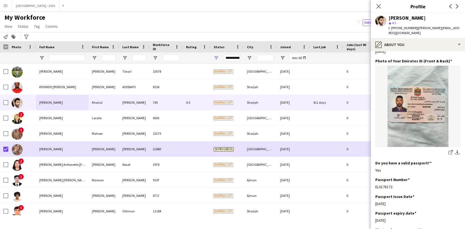
scroll to position [323, 0]
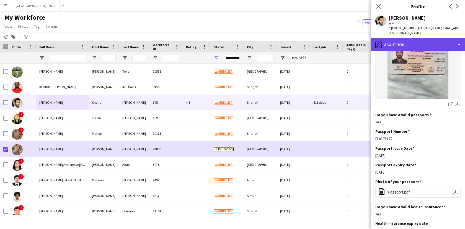
click at [414, 45] on div "pencil4 About you" at bounding box center [418, 44] width 94 height 13
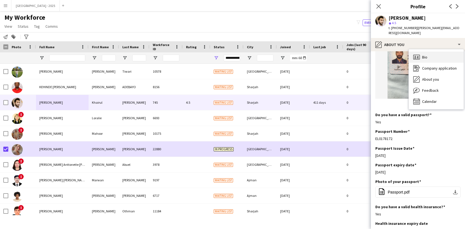
click at [423, 55] on span "Bio" at bounding box center [425, 57] width 5 height 5
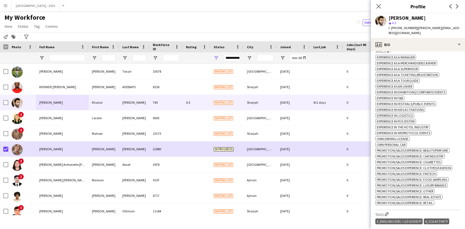
scroll to position [156, 0]
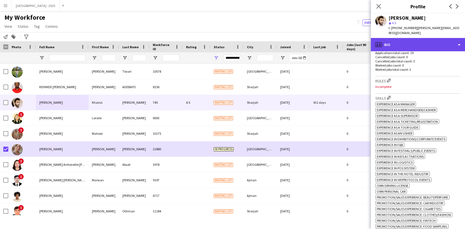
click at [407, 39] on div "profile Bio" at bounding box center [418, 44] width 94 height 13
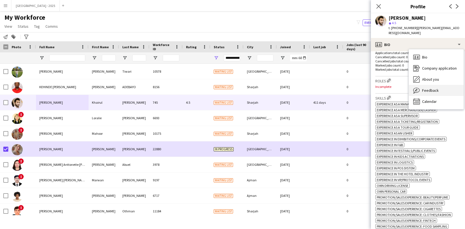
click at [428, 90] on div "Feedback Feedback" at bounding box center [436, 90] width 55 height 11
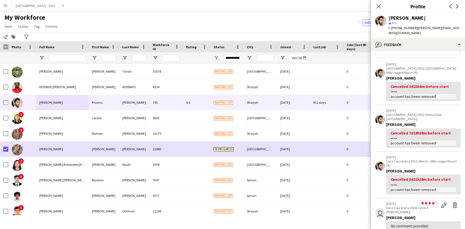
scroll to position [0, 0]
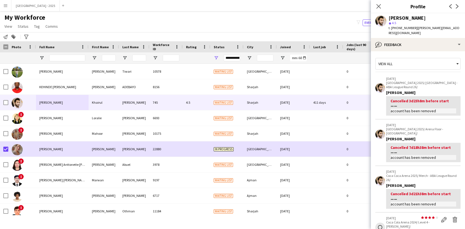
click at [407, 51] on app-crew-profile-feedback-tab "View all [DATE] [GEOGRAPHIC_DATA] 2025/ [GEOGRAPHIC_DATA] - ABA League Round 26…" at bounding box center [418, 140] width 94 height 178
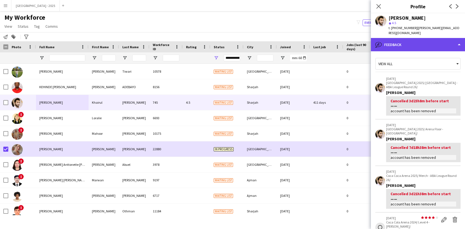
click at [408, 45] on div "bubble-pencil Feedback" at bounding box center [418, 44] width 94 height 13
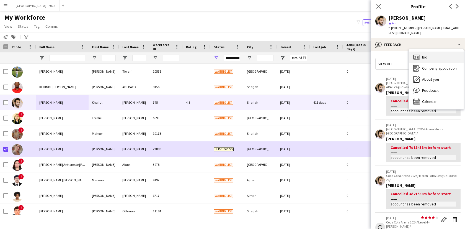
click at [422, 53] on div "Bio Bio" at bounding box center [436, 57] width 55 height 11
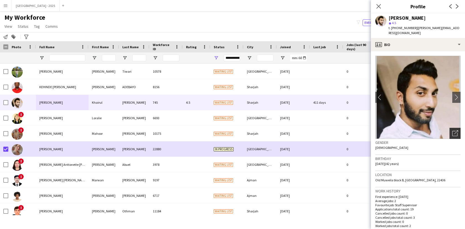
click at [453, 130] on icon "Open photos pop-in" at bounding box center [456, 133] width 6 height 6
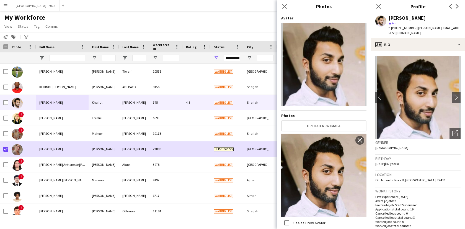
click at [404, 140] on h3 "Gender" at bounding box center [418, 142] width 85 height 5
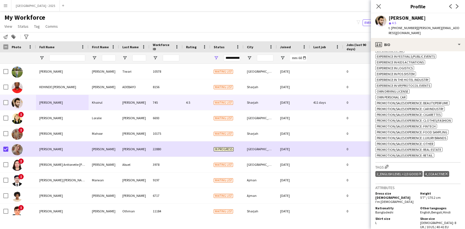
scroll to position [286, 0]
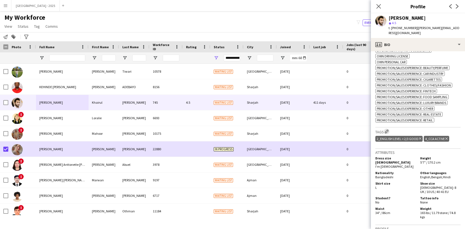
click at [388, 131] on button "Edit crew company tags" at bounding box center [387, 132] width 6 height 6
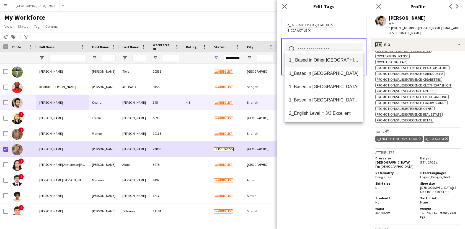
drag, startPoint x: 339, startPoint y: 45, endPoint x: 333, endPoint y: 55, distance: 11.1
click at [339, 45] on input "text" at bounding box center [324, 50] width 79 height 14
click at [322, 98] on span "1_Based in [GEOGRAPHIC_DATA]/[GEOGRAPHIC_DATA]/Ajman" at bounding box center [324, 99] width 70 height 5
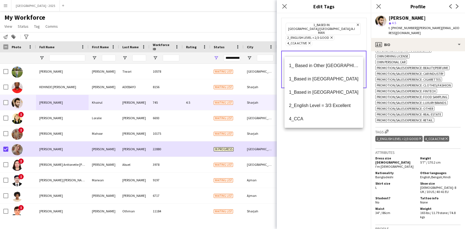
click at [326, 134] on div "1_Based in [GEOGRAPHIC_DATA]/[GEOGRAPHIC_DATA]/Ajman Remove 2_English Level = 2…" at bounding box center [324, 121] width 94 height 216
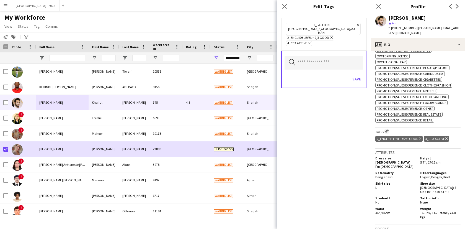
click at [363, 72] on div "Save" at bounding box center [324, 80] width 79 height 16
click at [357, 75] on button "Save" at bounding box center [356, 79] width 13 height 9
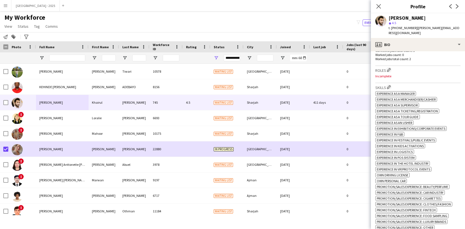
scroll to position [122, 0]
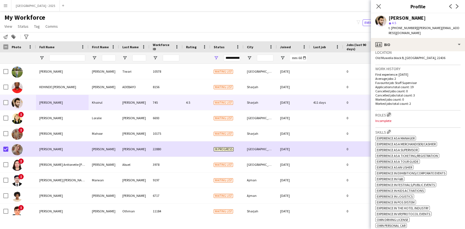
click at [388, 112] on app-icon "Edit crew company roles" at bounding box center [389, 114] width 4 height 4
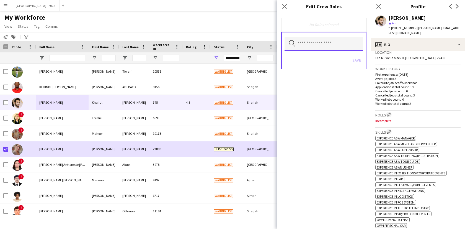
click at [318, 43] on input "text" at bounding box center [324, 44] width 79 height 14
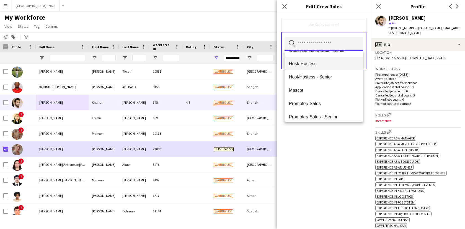
scroll to position [76, 0]
click at [351, 146] on div "No Roles selected Search by role type Save" at bounding box center [324, 121] width 94 height 216
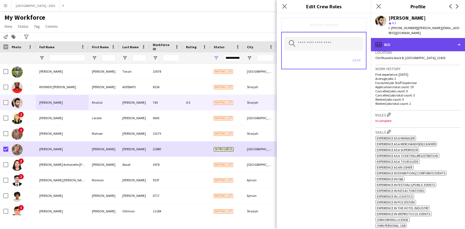
click at [387, 39] on div "profile Bio" at bounding box center [418, 44] width 94 height 13
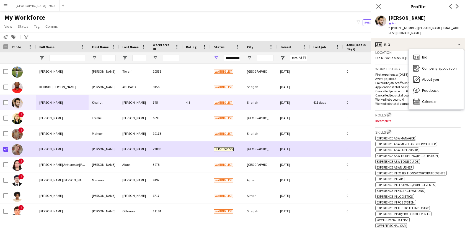
click at [407, 50] on h3 "Location" at bounding box center [418, 52] width 85 height 5
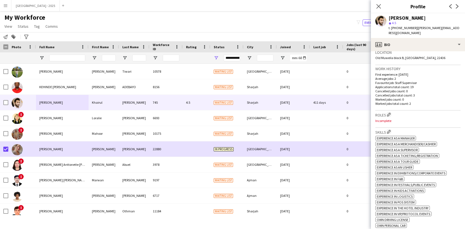
click at [417, 56] on span "Old Muweila block B, [GEOGRAPHIC_DATA], 22436" at bounding box center [411, 58] width 70 height 4
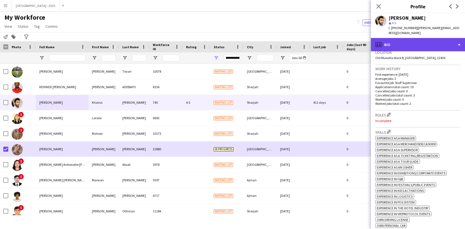
click at [402, 38] on div "profile Bio" at bounding box center [418, 44] width 94 height 13
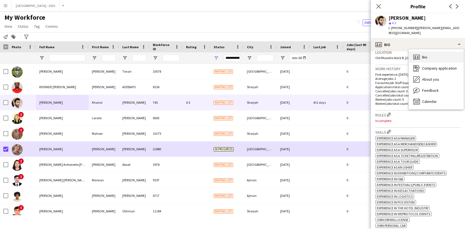
click at [412, 52] on div "Bio Bio" at bounding box center [436, 57] width 55 height 11
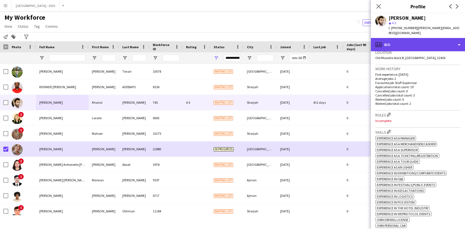
click at [404, 38] on div "profile Bio" at bounding box center [418, 44] width 94 height 13
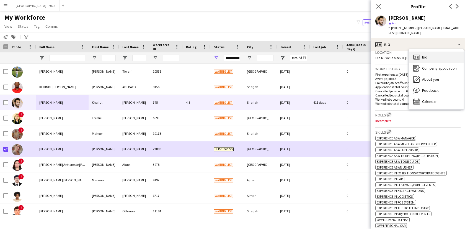
click at [418, 52] on div "Bio Bio" at bounding box center [436, 57] width 55 height 11
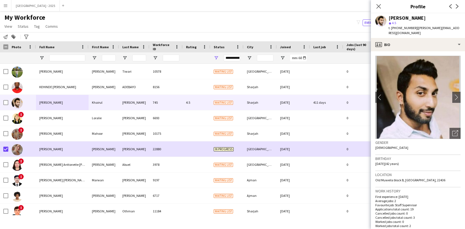
scroll to position [109, 0]
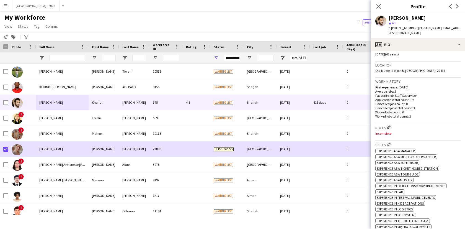
click at [389, 123] on div "Roles Edit crew company roles Incomplete" at bounding box center [418, 131] width 85 height 17
click at [389, 124] on h3 "Roles Edit crew company roles" at bounding box center [418, 127] width 85 height 6
click at [389, 125] on app-icon "Edit crew company roles" at bounding box center [389, 127] width 4 height 4
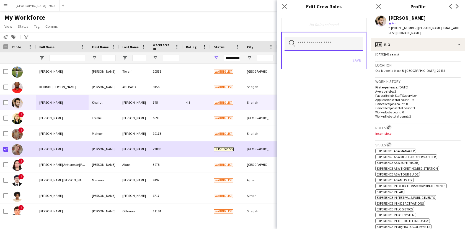
click at [330, 38] on input "text" at bounding box center [324, 44] width 79 height 14
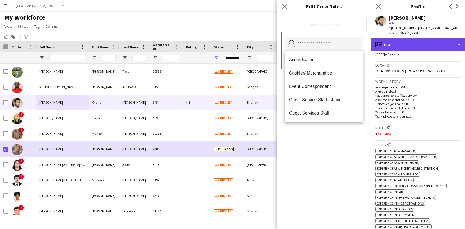
click at [406, 39] on div "profile Bio" at bounding box center [418, 44] width 94 height 13
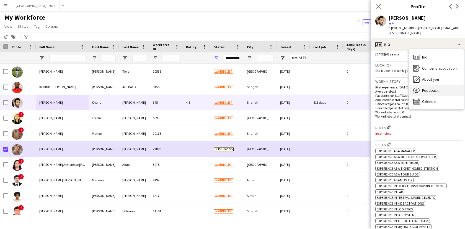
click at [428, 88] on span "Feedback" at bounding box center [431, 90] width 17 height 5
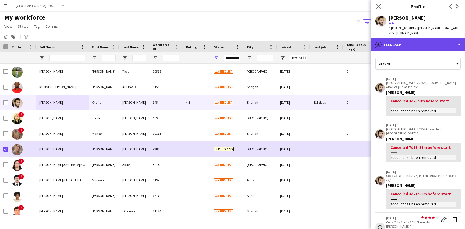
click at [396, 42] on div "bubble-pencil Feedback" at bounding box center [418, 44] width 94 height 13
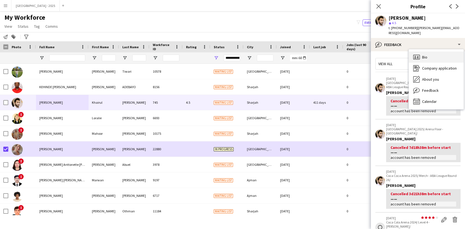
click at [419, 55] on icon "Bio" at bounding box center [417, 57] width 7 height 7
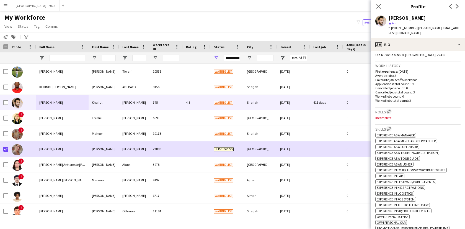
scroll to position [155, 0]
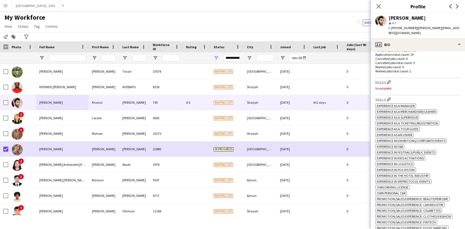
click at [391, 72] on div "Work history First experience: [DATE] Average jobs: 2 Favourite job: Staff Supe…" at bounding box center [418, 55] width 85 height 45
click at [389, 80] on app-icon "Edit crew company roles" at bounding box center [389, 82] width 4 height 4
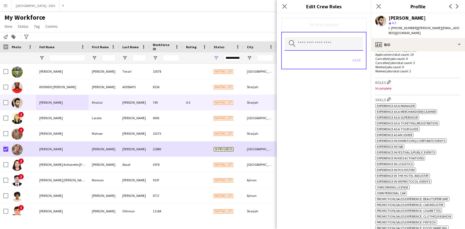
click at [324, 43] on input "text" at bounding box center [324, 44] width 79 height 14
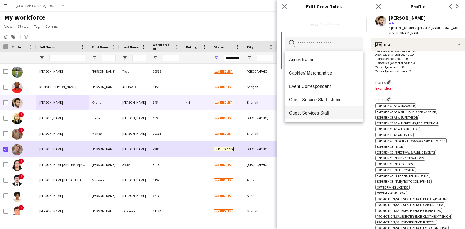
click at [334, 110] on mat-option "Guest Services Staff" at bounding box center [324, 112] width 79 height 13
click at [335, 114] on span "Guest Services Staff - Senior" at bounding box center [324, 113] width 70 height 5
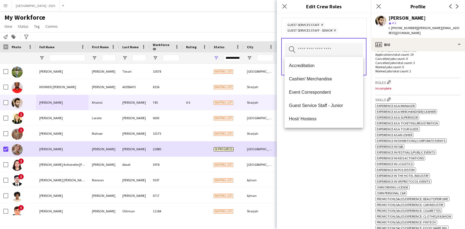
click at [341, 134] on div "Guest Services Staff Remove Guest Services Staff - Senior Remove Search by role…" at bounding box center [324, 121] width 94 height 216
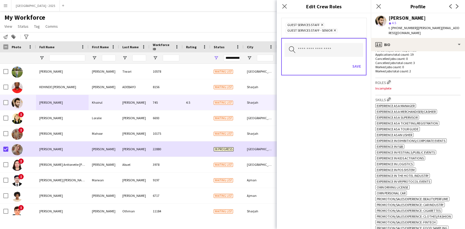
click at [336, 31] on icon "Remove" at bounding box center [335, 31] width 4 height 4
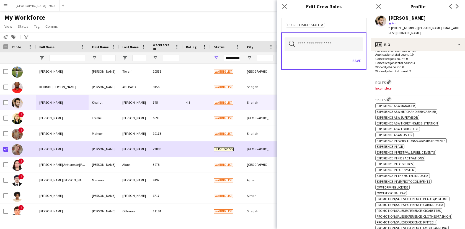
click at [323, 25] on icon "Remove" at bounding box center [322, 25] width 4 height 4
click at [379, 6] on icon at bounding box center [378, 6] width 5 height 5
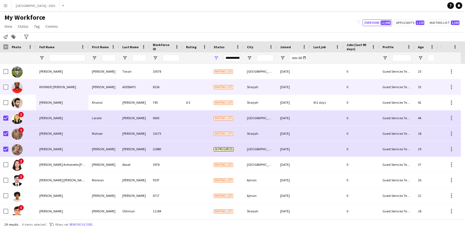
click at [24, 87] on div at bounding box center [22, 86] width 28 height 15
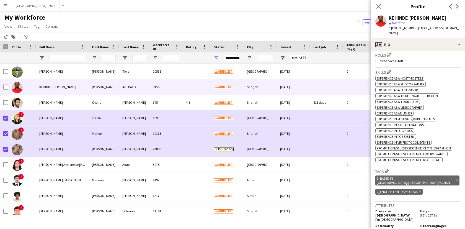
scroll to position [171, 0]
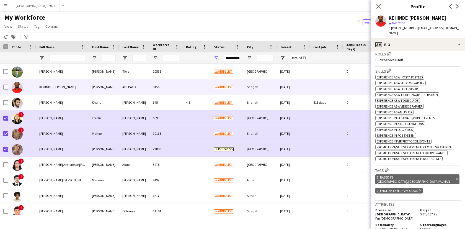
click at [416, 32] on div "KEHINDE [PERSON_NAME] star Not rated t. [PHONE_NUMBER] | [EMAIL_ADDRESS][DOMAIN…" at bounding box center [418, 25] width 94 height 25
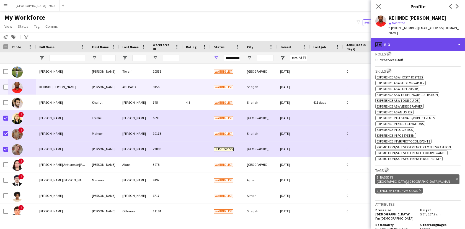
click at [416, 38] on div "profile Bio" at bounding box center [418, 44] width 94 height 13
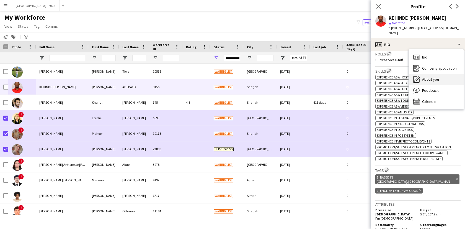
click at [434, 77] on span "About you" at bounding box center [431, 79] width 17 height 5
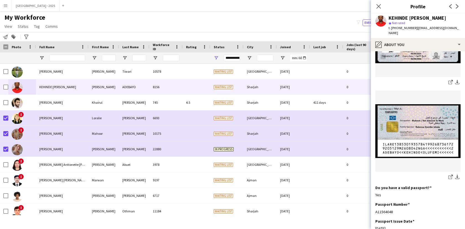
scroll to position [393, 0]
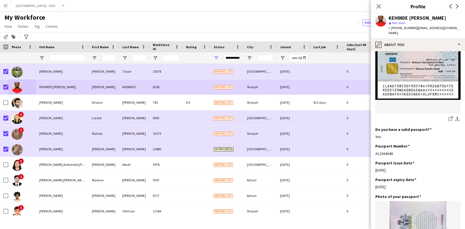
click at [15, 25] on app-page-menu "View Views Default view New view Update view Delete view Edit name Customise vi…" at bounding box center [31, 27] width 63 height 11
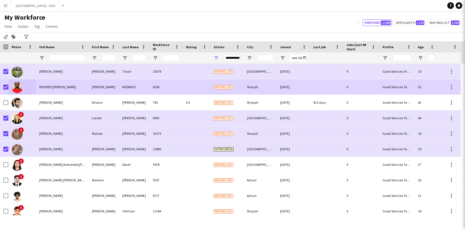
click at [19, 27] on span "Status" at bounding box center [23, 26] width 11 height 5
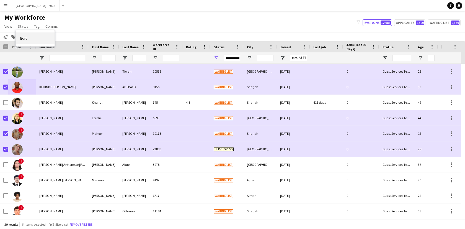
click at [44, 39] on link "Edit" at bounding box center [35, 38] width 39 height 12
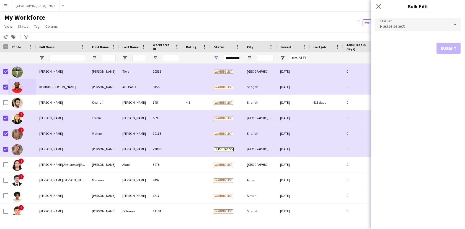
click at [424, 26] on div "Please select" at bounding box center [413, 24] width 74 height 13
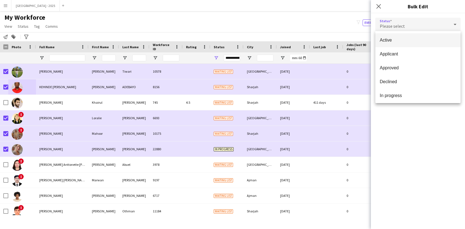
click at [402, 39] on span "Active" at bounding box center [418, 39] width 76 height 5
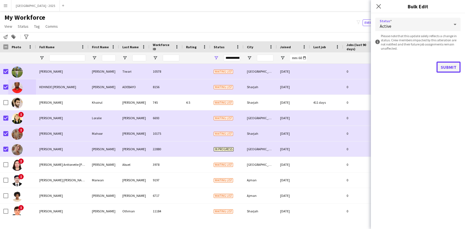
click at [444, 65] on button "Submit" at bounding box center [449, 67] width 24 height 11
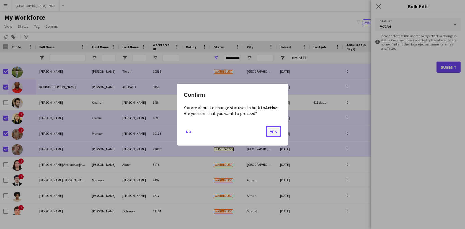
click at [271, 129] on button "Yes" at bounding box center [274, 131] width 16 height 11
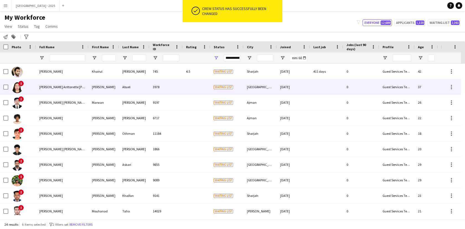
click at [40, 87] on span "[PERSON_NAME] Anttonette [PERSON_NAME]" at bounding box center [70, 87] width 63 height 4
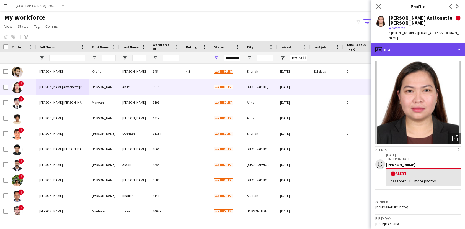
click at [423, 46] on div "profile Bio" at bounding box center [418, 49] width 94 height 13
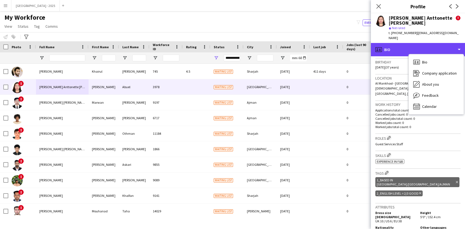
scroll to position [165, 0]
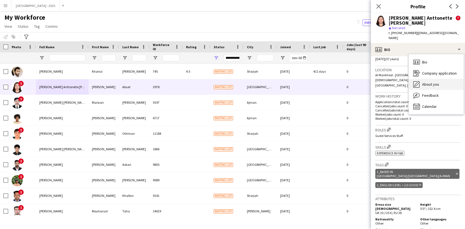
click at [434, 82] on span "About you" at bounding box center [431, 84] width 17 height 5
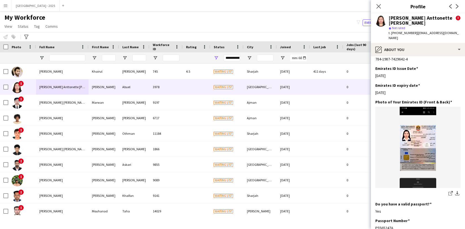
scroll to position [327, 0]
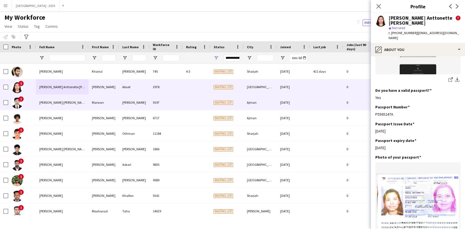
click at [109, 101] on div "Marwan" at bounding box center [104, 102] width 30 height 15
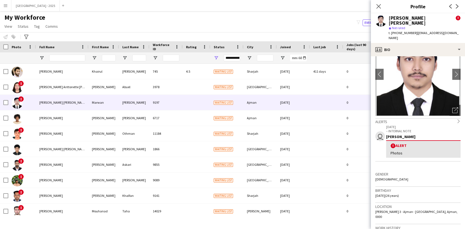
scroll to position [101, 0]
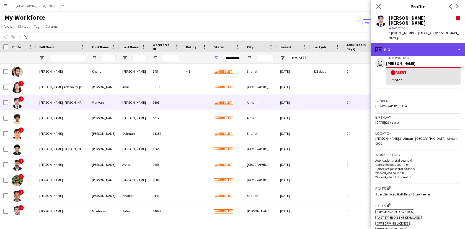
click at [402, 43] on div "profile Bio" at bounding box center [418, 49] width 94 height 13
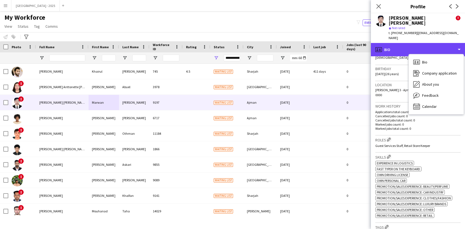
scroll to position [181, 0]
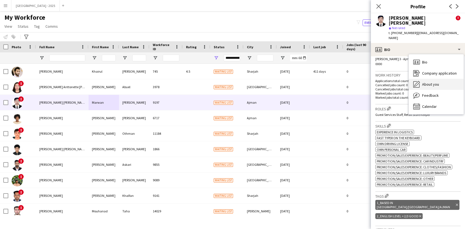
click at [428, 79] on div "About you About you" at bounding box center [436, 84] width 55 height 11
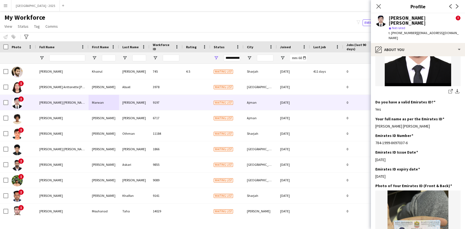
scroll to position [160, 0]
drag, startPoint x: 398, startPoint y: 29, endPoint x: 412, endPoint y: 29, distance: 14.1
click at [412, 31] on span "t. [PHONE_NUMBER]" at bounding box center [403, 33] width 29 height 4
copy span "508937778"
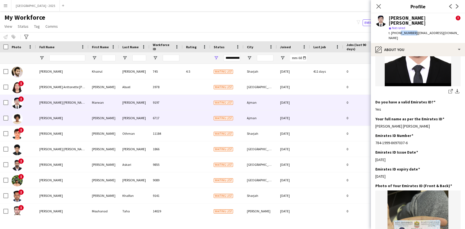
click at [101, 117] on div "[PERSON_NAME]" at bounding box center [104, 117] width 30 height 15
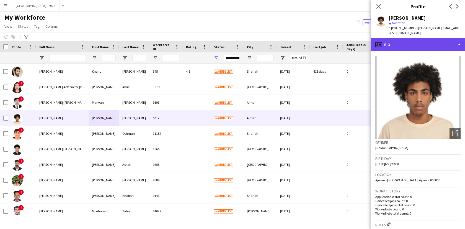
click at [409, 46] on div "profile Bio" at bounding box center [418, 44] width 94 height 13
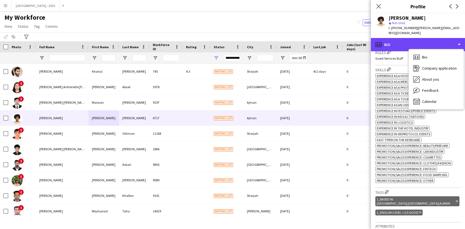
scroll to position [178, 0]
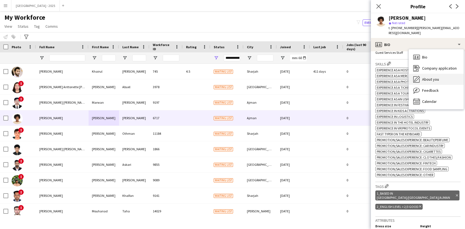
click at [427, 83] on div "About you About you" at bounding box center [436, 79] width 55 height 11
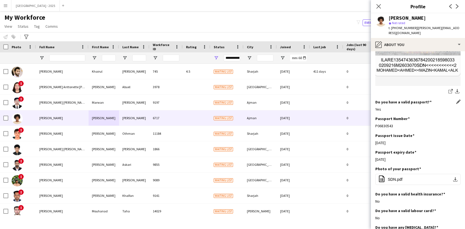
scroll to position [416, 0]
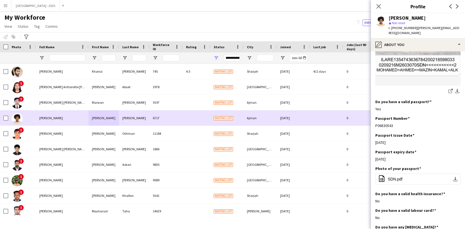
click at [3, 117] on div at bounding box center [4, 117] width 8 height 15
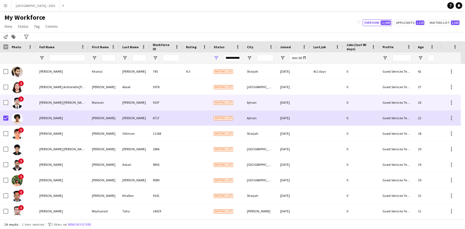
click at [5, 100] on div at bounding box center [5, 103] width 5 height 16
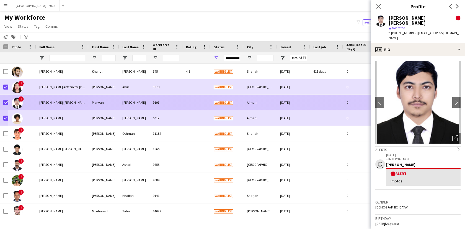
click at [27, 99] on div "!" at bounding box center [22, 102] width 28 height 15
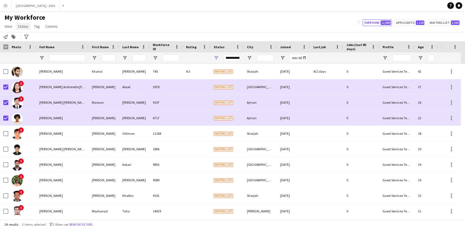
click at [20, 25] on span "Status" at bounding box center [23, 26] width 11 height 5
click at [29, 41] on link "Edit" at bounding box center [35, 38] width 39 height 12
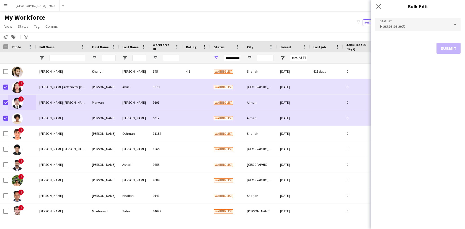
click at [381, 27] on span "Please select" at bounding box center [392, 26] width 25 height 6
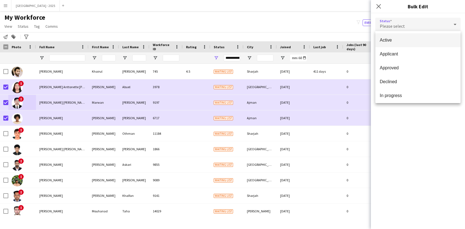
click at [385, 40] on span "Active" at bounding box center [418, 39] width 76 height 5
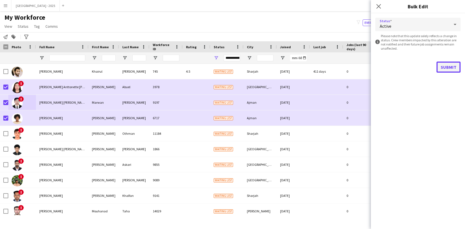
click at [443, 65] on button "Submit" at bounding box center [449, 67] width 24 height 11
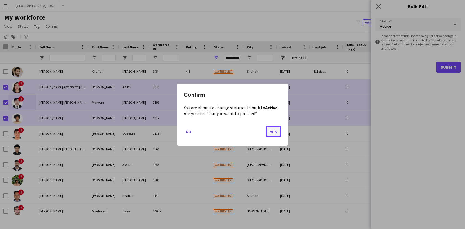
click at [277, 127] on button "Yes" at bounding box center [274, 131] width 16 height 11
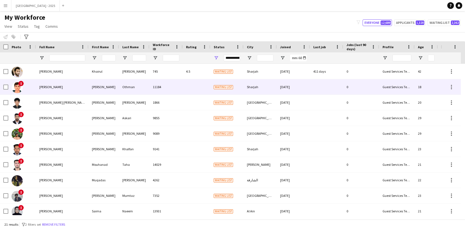
click at [34, 88] on div "!" at bounding box center [22, 86] width 28 height 15
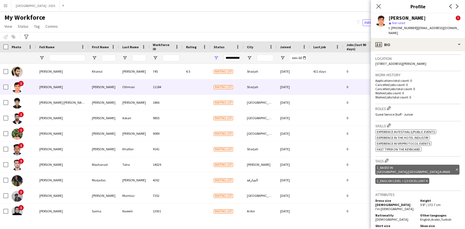
scroll to position [178, 0]
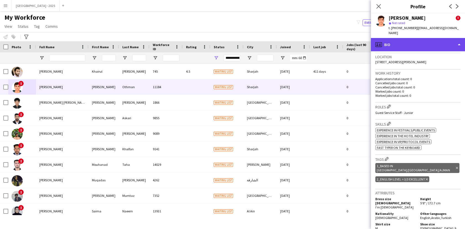
click at [415, 41] on div "profile Bio" at bounding box center [418, 44] width 94 height 13
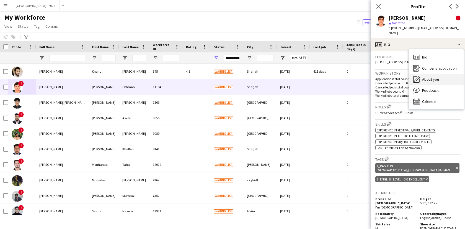
click at [437, 80] on span "About you" at bounding box center [431, 79] width 17 height 5
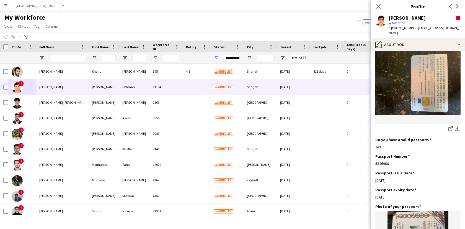
scroll to position [409, 0]
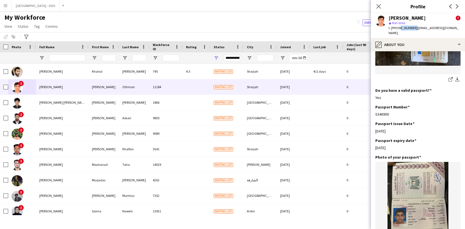
drag, startPoint x: 398, startPoint y: 28, endPoint x: 413, endPoint y: 30, distance: 15.4
click at [413, 30] on div "t. [PHONE_NUMBER] | [EMAIL_ADDRESS][DOMAIN_NAME]" at bounding box center [425, 30] width 72 height 10
copy span "506603886"
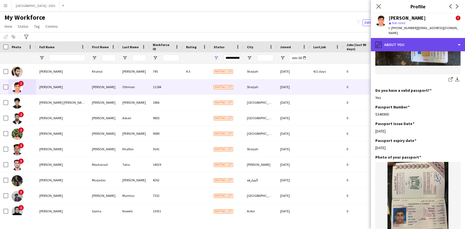
click at [397, 40] on div "pencil4 About you" at bounding box center [418, 44] width 94 height 13
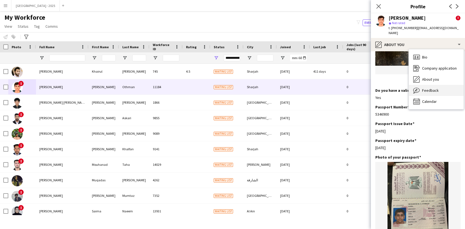
click at [429, 89] on span "Feedback" at bounding box center [431, 90] width 17 height 5
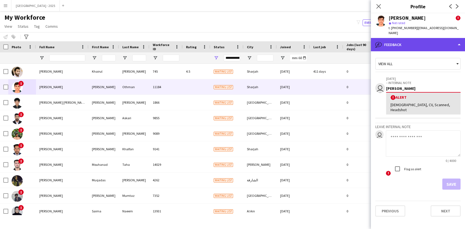
click at [400, 44] on div "bubble-pencil Feedback" at bounding box center [418, 44] width 94 height 13
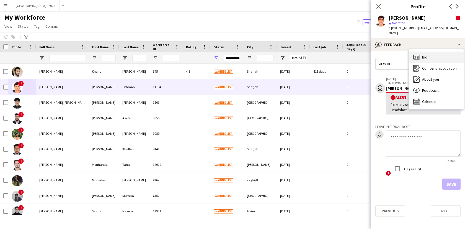
click at [419, 55] on icon "Bio" at bounding box center [417, 57] width 7 height 7
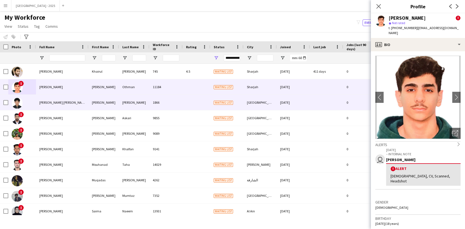
click at [108, 99] on div "[PERSON_NAME]" at bounding box center [104, 102] width 30 height 15
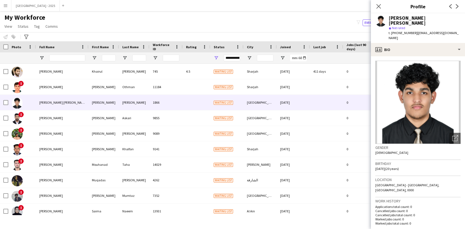
scroll to position [113, 0]
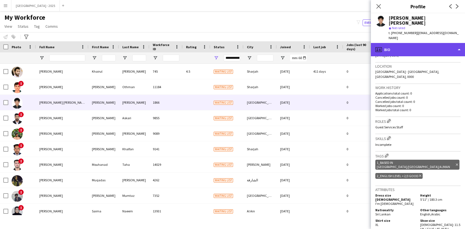
click at [408, 44] on div "profile Bio" at bounding box center [418, 49] width 94 height 13
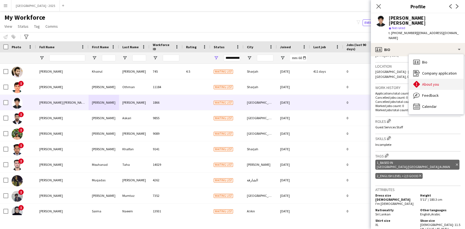
click at [430, 79] on div "About you About you" at bounding box center [436, 84] width 55 height 11
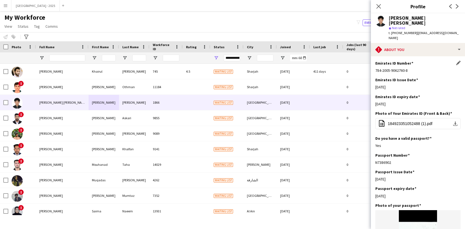
scroll to position [224, 0]
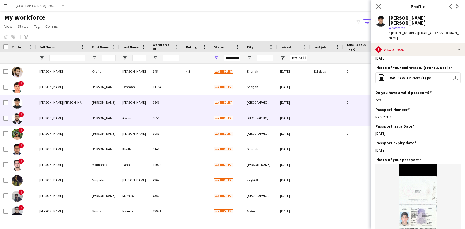
click at [297, 122] on div "[DATE]" at bounding box center [293, 117] width 33 height 15
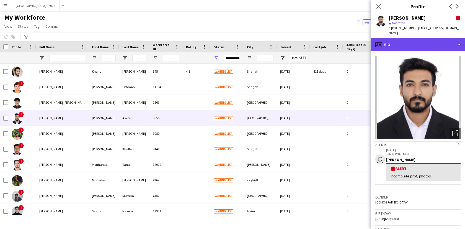
click at [401, 41] on div "profile Bio" at bounding box center [418, 44] width 94 height 13
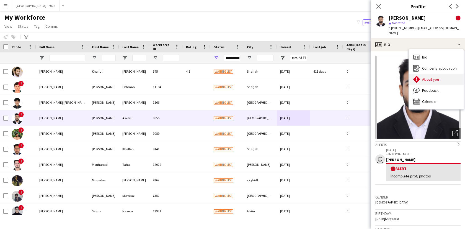
click at [426, 77] on span "About you" at bounding box center [431, 79] width 17 height 5
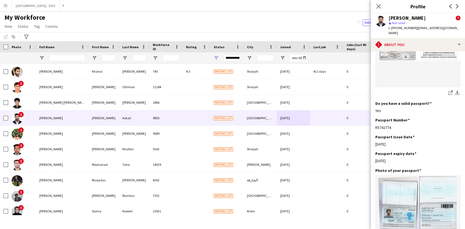
scroll to position [290, 0]
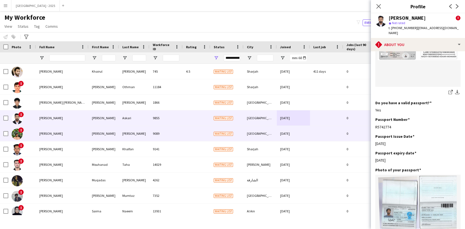
click at [236, 132] on div "Waiting list" at bounding box center [227, 133] width 33 height 15
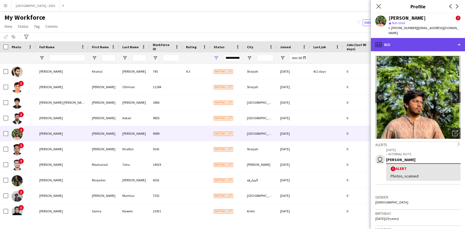
click at [412, 40] on div "profile Bio" at bounding box center [418, 44] width 94 height 13
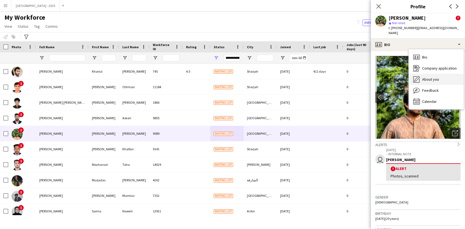
click at [424, 77] on span "About you" at bounding box center [431, 79] width 17 height 5
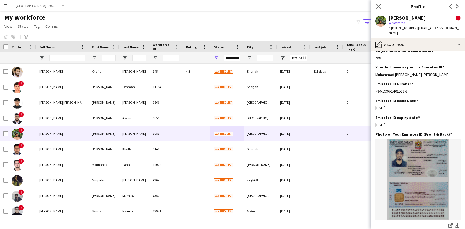
scroll to position [268, 0]
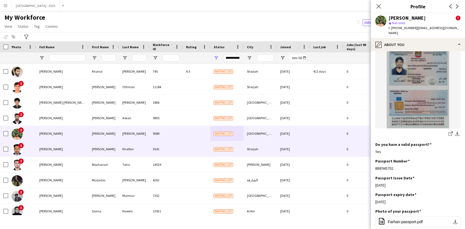
click at [288, 151] on div "[DATE]" at bounding box center [293, 148] width 33 height 15
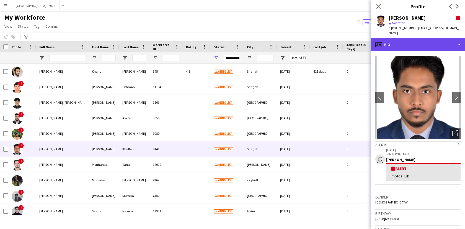
click at [406, 39] on div "profile Bio" at bounding box center [418, 44] width 94 height 13
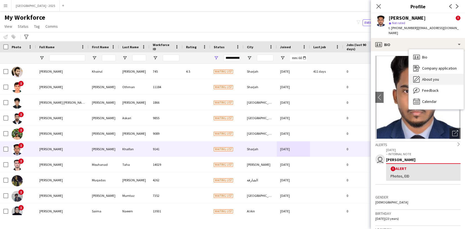
click at [429, 76] on div "About you About you" at bounding box center [436, 79] width 55 height 11
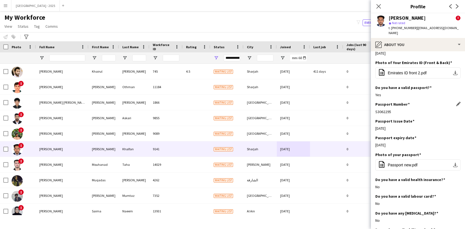
scroll to position [195, 0]
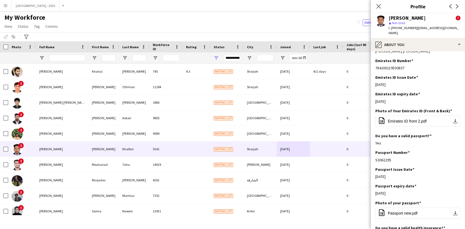
drag, startPoint x: 397, startPoint y: 28, endPoint x: 405, endPoint y: 29, distance: 7.8
click at [405, 29] on span "t. [PHONE_NUMBER]" at bounding box center [403, 28] width 29 height 4
drag, startPoint x: 398, startPoint y: 28, endPoint x: 413, endPoint y: 30, distance: 15.4
click at [413, 30] on div "t. [PHONE_NUMBER] | [EMAIL_ADDRESS][DOMAIN_NAME]" at bounding box center [425, 30] width 72 height 10
copy span "508576826"
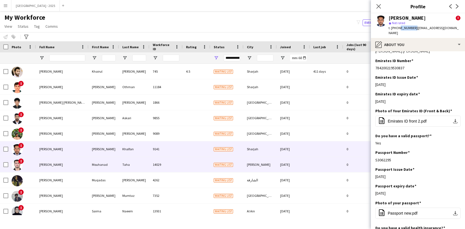
click at [191, 162] on div at bounding box center [197, 164] width 28 height 15
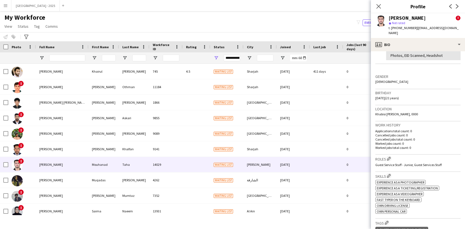
scroll to position [206, 0]
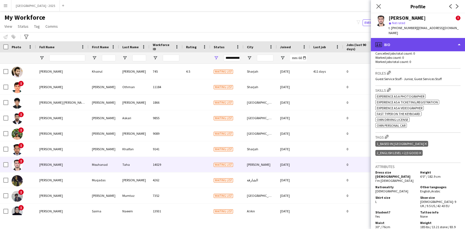
click at [412, 38] on div "profile Bio" at bounding box center [418, 44] width 94 height 13
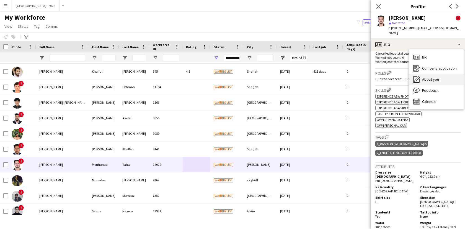
click at [429, 77] on span "About you" at bounding box center [431, 79] width 17 height 5
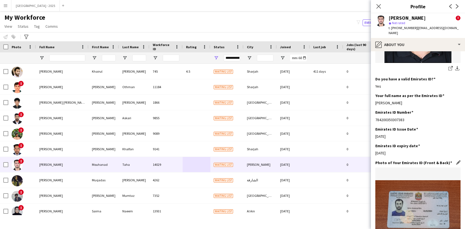
scroll to position [239, 0]
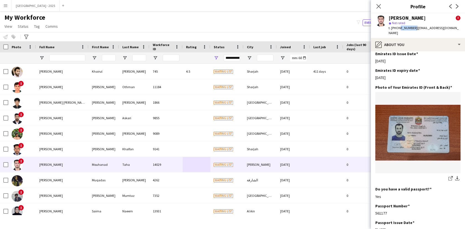
drag, startPoint x: 398, startPoint y: 28, endPoint x: 413, endPoint y: 29, distance: 14.7
click at [413, 29] on span "t. [PHONE_NUMBER]" at bounding box center [403, 28] width 29 height 4
copy span "507646390"
click at [380, 4] on icon "Close pop-in" at bounding box center [378, 6] width 5 height 5
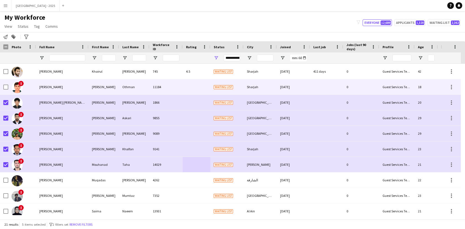
click at [6, 90] on div at bounding box center [5, 87] width 5 height 16
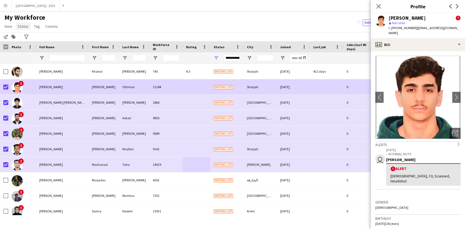
click at [21, 26] on span "Status" at bounding box center [23, 26] width 11 height 5
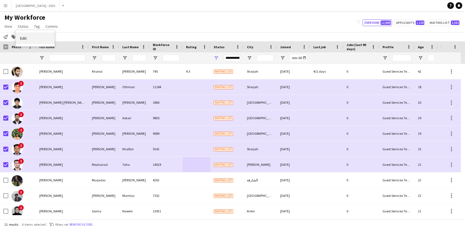
click at [39, 38] on link "Edit" at bounding box center [35, 38] width 39 height 12
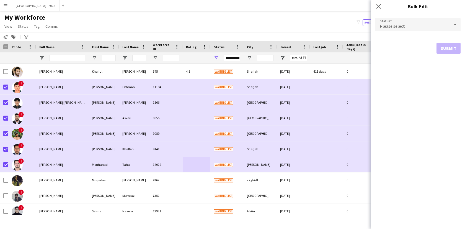
click at [407, 29] on div "Please select" at bounding box center [413, 24] width 74 height 13
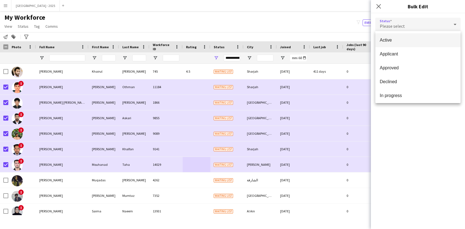
click at [404, 39] on span "Active" at bounding box center [418, 39] width 76 height 5
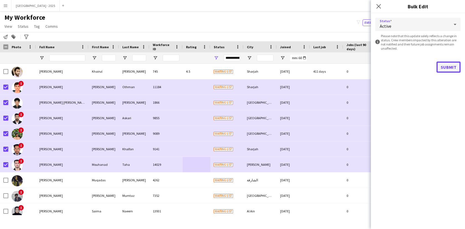
click at [443, 66] on button "Submit" at bounding box center [449, 67] width 24 height 11
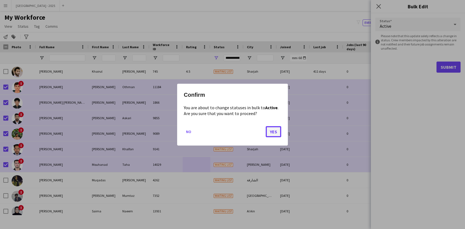
click at [269, 133] on button "Yes" at bounding box center [274, 131] width 16 height 11
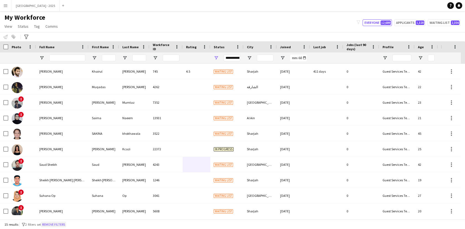
click at [62, 225] on button "Remove filters" at bounding box center [53, 224] width 25 height 6
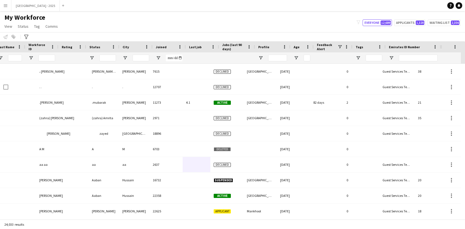
scroll to position [0, 124]
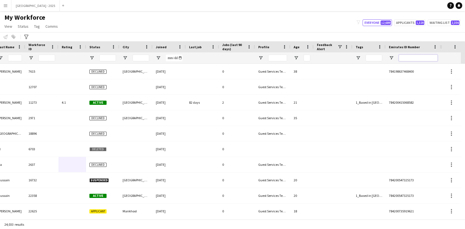
click at [417, 57] on input "Emirates ID Number Filter Input" at bounding box center [418, 58] width 39 height 7
paste input "*******"
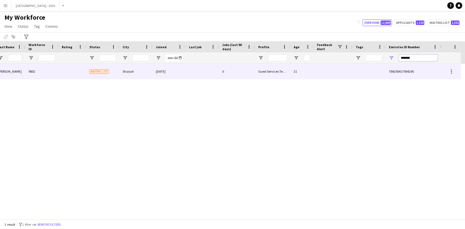
type input "*******"
drag, startPoint x: 316, startPoint y: 72, endPoint x: 292, endPoint y: 75, distance: 24.5
click at [316, 72] on div at bounding box center [333, 71] width 39 height 15
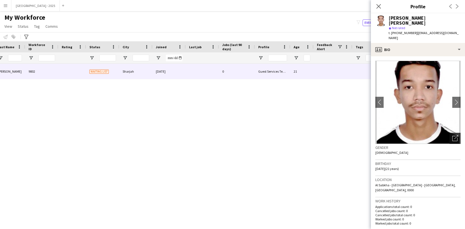
click at [453, 135] on icon "Open photos pop-in" at bounding box center [456, 138] width 6 height 6
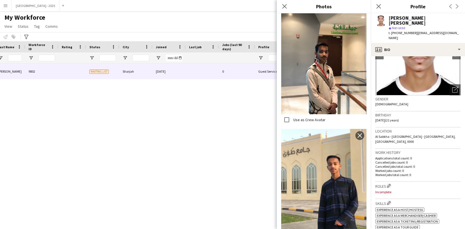
scroll to position [96, 0]
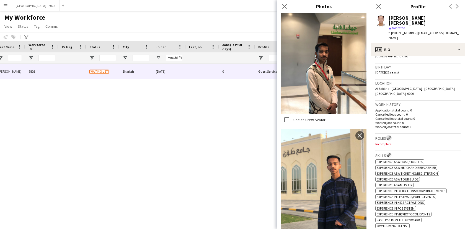
click at [389, 136] on app-icon "Edit crew company roles" at bounding box center [389, 138] width 4 height 4
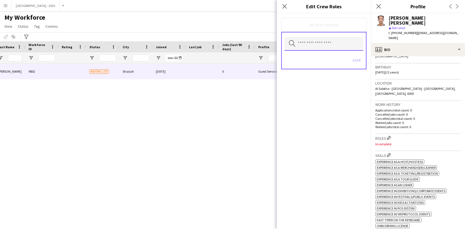
click at [331, 43] on input "text" at bounding box center [324, 44] width 79 height 14
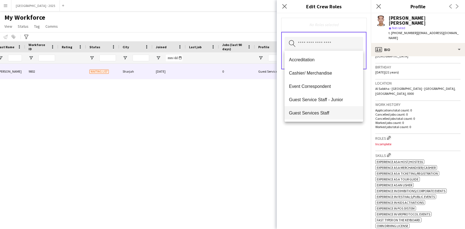
click at [331, 114] on span "Guest Services Staff" at bounding box center [324, 112] width 70 height 5
click at [332, 114] on span "Guest Services Staff - Senior" at bounding box center [324, 113] width 70 height 5
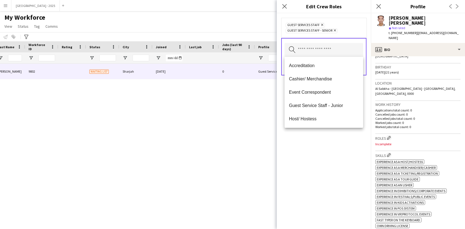
click at [338, 141] on div "Guest Services Staff Remove Guest Services Staff - Senior Remove Search by role…" at bounding box center [324, 121] width 94 height 216
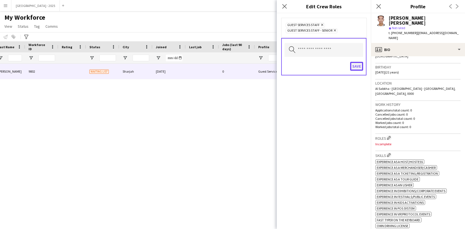
click at [358, 66] on button "Save" at bounding box center [356, 66] width 13 height 9
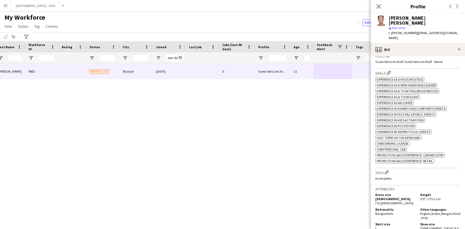
scroll to position [189, 0]
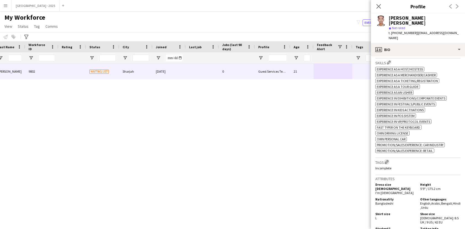
click at [386, 160] on app-icon "Edit crew company tags" at bounding box center [387, 162] width 4 height 4
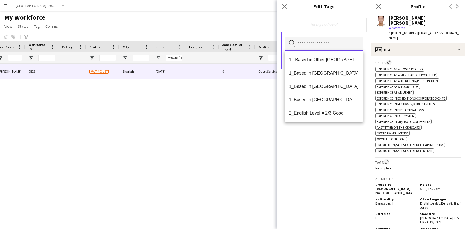
click at [333, 47] on input "text" at bounding box center [324, 44] width 79 height 14
click at [332, 101] on span "1_Based in [GEOGRAPHIC_DATA]/[GEOGRAPHIC_DATA]/Ajman" at bounding box center [324, 99] width 70 height 5
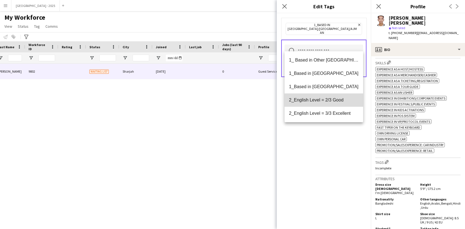
click at [333, 103] on mat-option "2_English Level = 2/3 Good" at bounding box center [324, 99] width 79 height 13
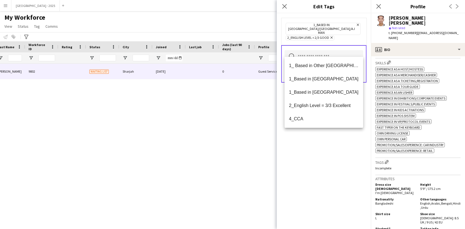
click at [332, 36] on icon "Remove" at bounding box center [331, 38] width 4 height 4
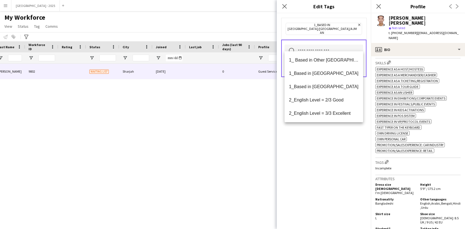
click at [331, 45] on input "text" at bounding box center [324, 52] width 79 height 14
click at [336, 114] on span "2_English Level = 3/3 Excellent" at bounding box center [324, 113] width 70 height 5
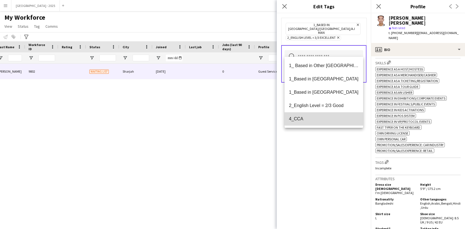
click at [327, 117] on span "4_CCA" at bounding box center [324, 118] width 70 height 5
click at [329, 145] on div "1_Based in [GEOGRAPHIC_DATA]/[GEOGRAPHIC_DATA]/Ajman Remove 2_English Level = 3…" at bounding box center [324, 121] width 94 height 216
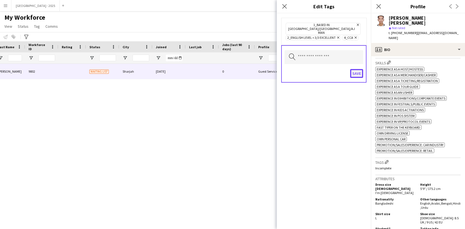
click at [355, 69] on button "Save" at bounding box center [356, 73] width 13 height 9
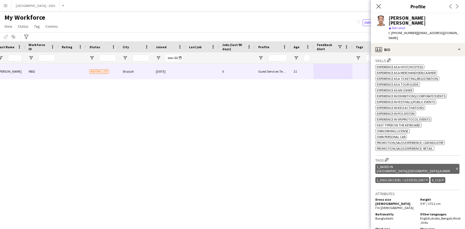
scroll to position [192, 0]
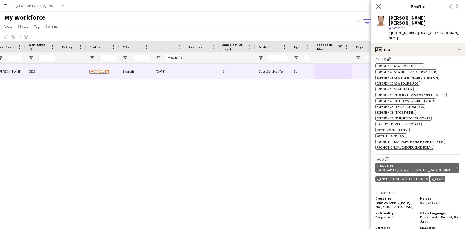
click at [427, 177] on icon "Delete tag" at bounding box center [427, 178] width 2 height 3
click at [387, 156] on button "Edit crew company tags" at bounding box center [387, 159] width 6 height 6
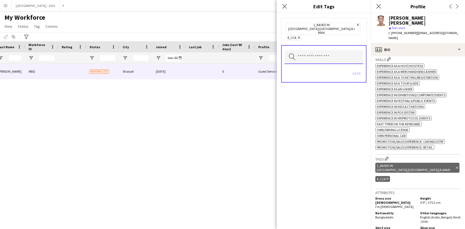
click at [333, 50] on input "text" at bounding box center [324, 57] width 79 height 14
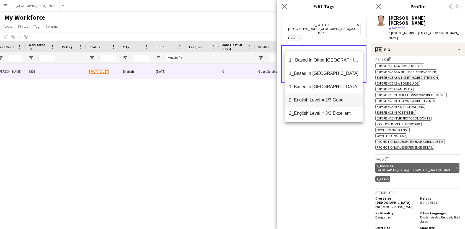
click at [325, 99] on span "2_English Level = 2/3 Good" at bounding box center [324, 99] width 70 height 5
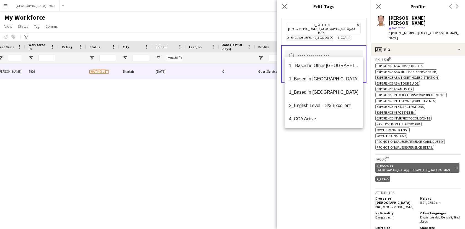
click at [332, 137] on div "1_Based in [GEOGRAPHIC_DATA]/[GEOGRAPHIC_DATA]/Ajman Remove 2_English Level = 2…" at bounding box center [324, 121] width 94 height 216
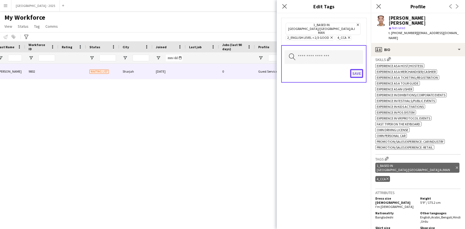
click at [354, 69] on button "Save" at bounding box center [356, 73] width 13 height 9
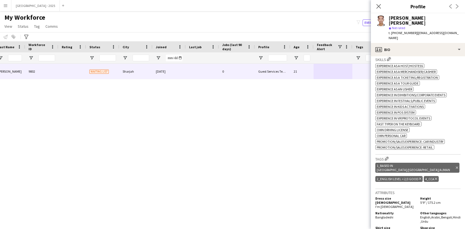
click at [424, 34] on div "t. [PHONE_NUMBER] | [EMAIL_ADDRESS][DOMAIN_NAME]" at bounding box center [425, 35] width 72 height 10
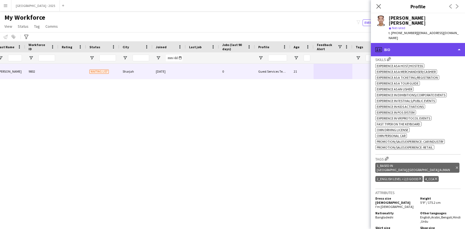
click at [423, 43] on div "profile Bio" at bounding box center [418, 49] width 94 height 13
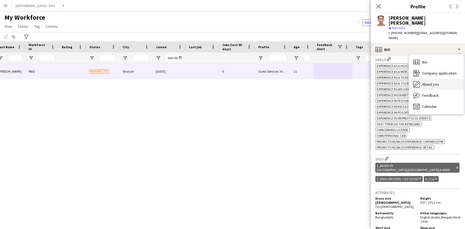
click at [438, 79] on div "About you About you" at bounding box center [436, 84] width 55 height 11
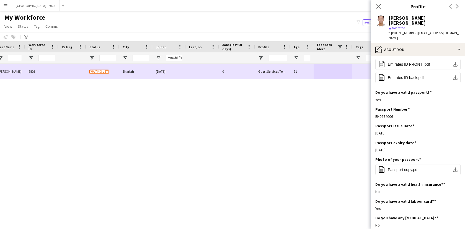
scroll to position [0, 0]
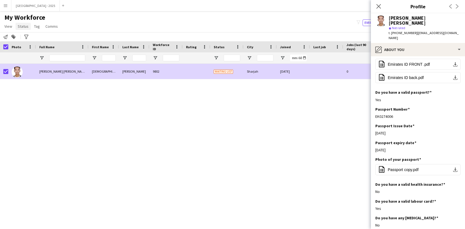
click at [20, 29] on span "Status" at bounding box center [23, 26] width 11 height 5
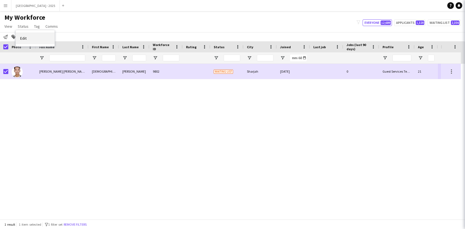
click at [30, 37] on link "Edit" at bounding box center [35, 38] width 39 height 12
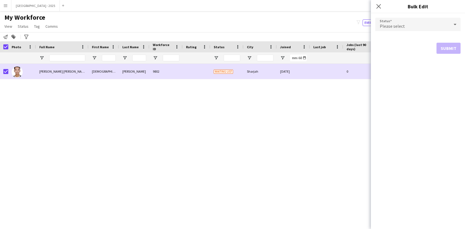
click at [385, 29] on span "Please select" at bounding box center [392, 26] width 25 height 6
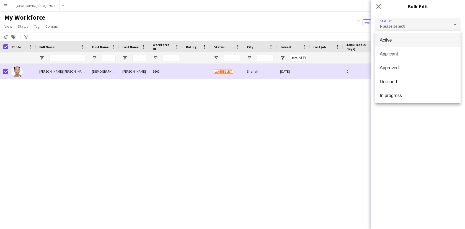
click at [389, 45] on mat-option "Active" at bounding box center [418, 40] width 85 height 14
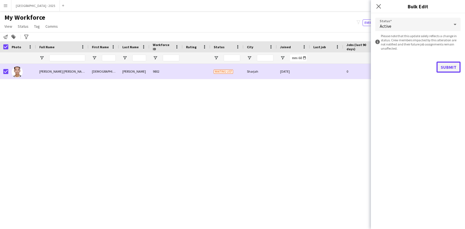
click at [444, 64] on button "Submit" at bounding box center [449, 67] width 24 height 11
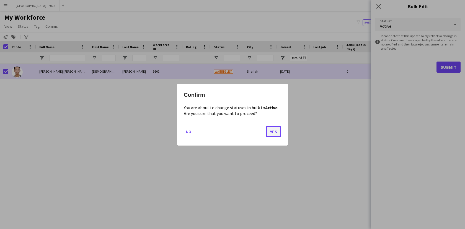
click at [277, 132] on button "Yes" at bounding box center [274, 131] width 16 height 11
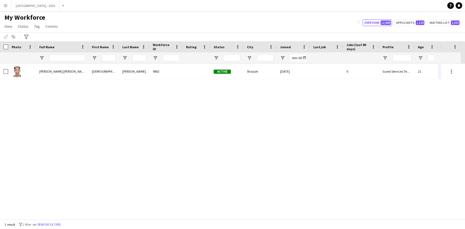
drag, startPoint x: 55, startPoint y: 226, endPoint x: 144, endPoint y: 0, distance: 242.9
click at [55, 226] on button "Remove filters" at bounding box center [49, 224] width 25 height 6
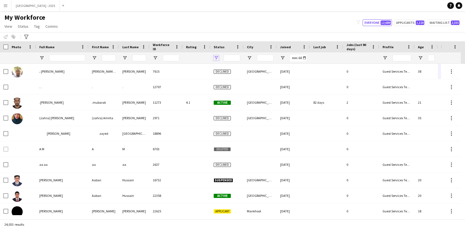
click at [215, 56] on span "Open Filter Menu" at bounding box center [216, 57] width 5 height 5
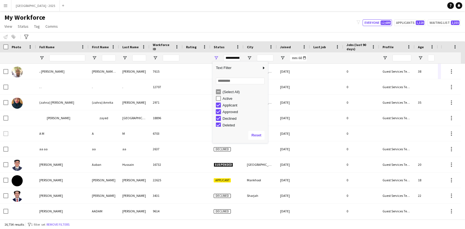
type input "**********"
click at [216, 60] on div "**********" at bounding box center [227, 57] width 33 height 11
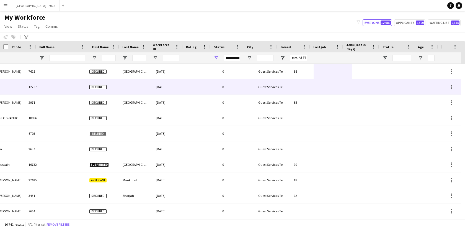
scroll to position [0, 124]
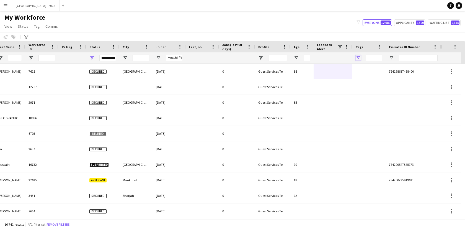
click at [359, 57] on span "Open Filter Menu" at bounding box center [358, 57] width 5 height 5
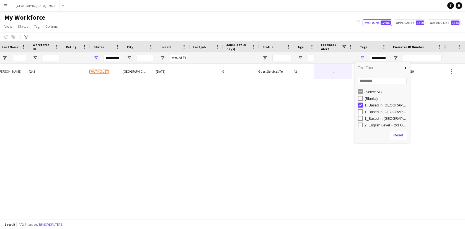
scroll to position [0, 120]
click at [362, 111] on div "1_Based in [GEOGRAPHIC_DATA]" at bounding box center [386, 111] width 55 height 7
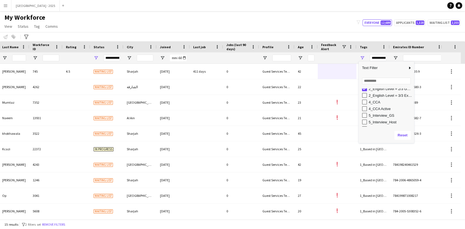
scroll to position [36, 0]
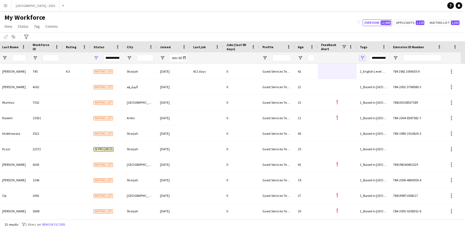
click at [362, 56] on span "Open Filter Menu" at bounding box center [362, 57] width 5 height 5
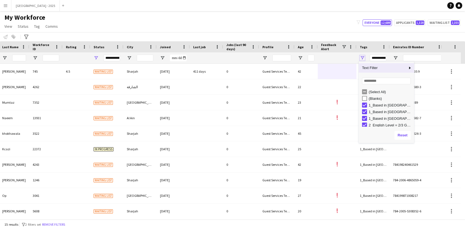
click at [363, 58] on span "Open Filter Menu" at bounding box center [362, 57] width 5 height 5
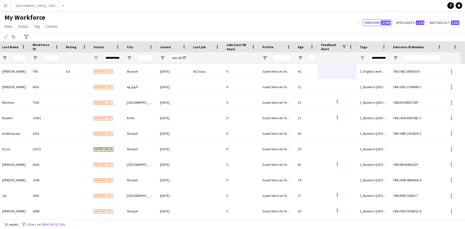
click at [359, 58] on div "**********" at bounding box center [373, 57] width 33 height 11
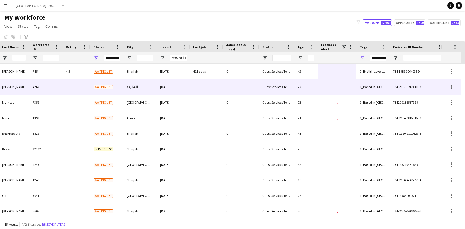
scroll to position [0, 0]
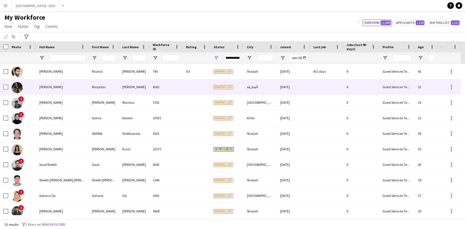
click at [30, 93] on div at bounding box center [22, 86] width 28 height 15
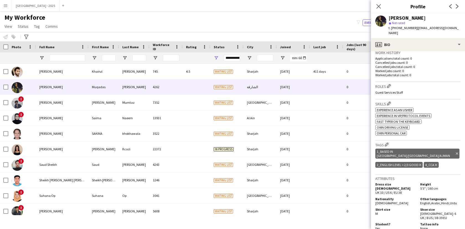
scroll to position [152, 0]
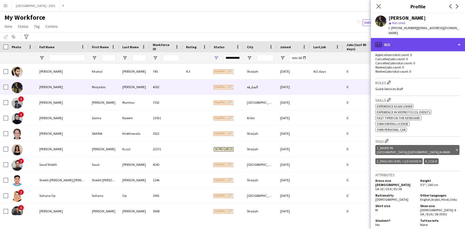
click at [418, 43] on div "profile Bio" at bounding box center [418, 44] width 94 height 13
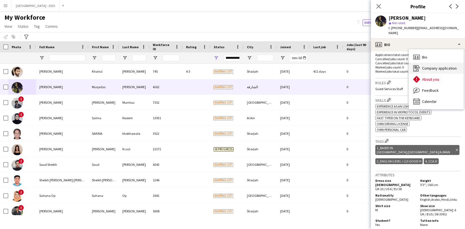
click at [434, 67] on div "Company application Company application" at bounding box center [436, 68] width 55 height 11
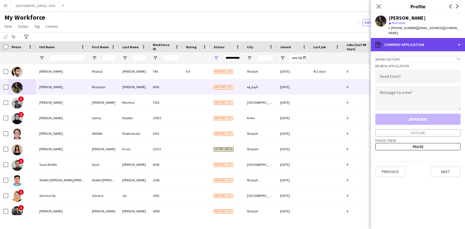
click at [419, 38] on div "register Company application" at bounding box center [418, 44] width 94 height 13
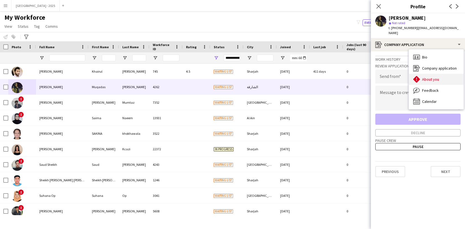
click at [434, 77] on span "About you" at bounding box center [431, 79] width 17 height 5
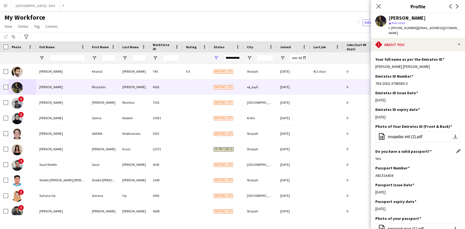
scroll to position [285, 0]
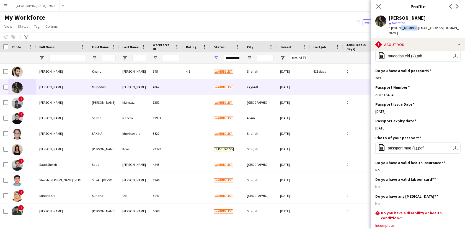
drag, startPoint x: 398, startPoint y: 28, endPoint x: 413, endPoint y: 30, distance: 14.8
click at [413, 30] on span "t. [PHONE_NUMBER]" at bounding box center [403, 28] width 29 height 4
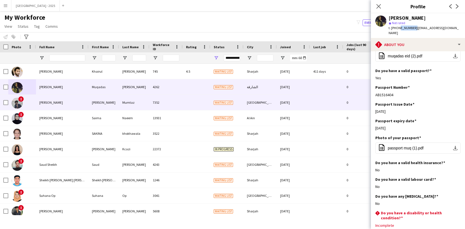
click at [190, 97] on div at bounding box center [197, 102] width 28 height 15
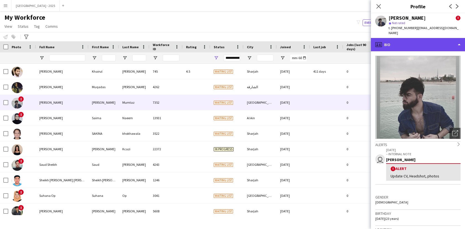
click at [418, 46] on div "profile Bio" at bounding box center [418, 44] width 94 height 13
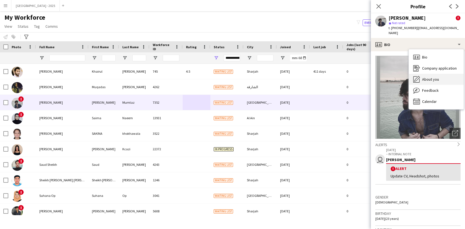
click at [437, 78] on span "About you" at bounding box center [431, 79] width 17 height 5
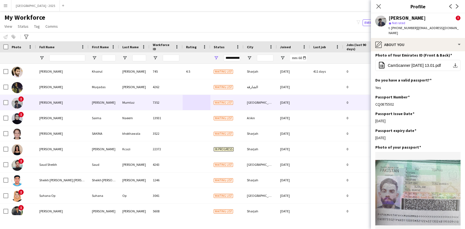
scroll to position [244, 0]
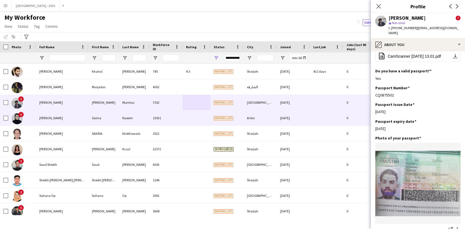
click at [245, 116] on div "Al Ain" at bounding box center [260, 117] width 33 height 15
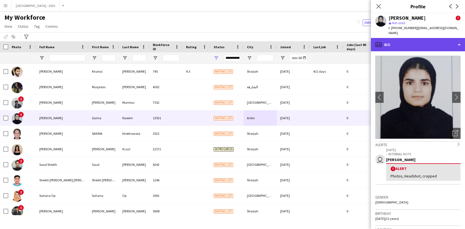
click at [418, 40] on div "profile Bio" at bounding box center [418, 44] width 94 height 13
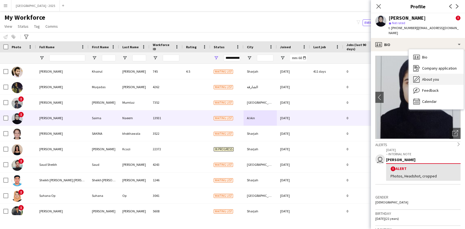
click at [440, 78] on div "About you About you" at bounding box center [436, 79] width 55 height 11
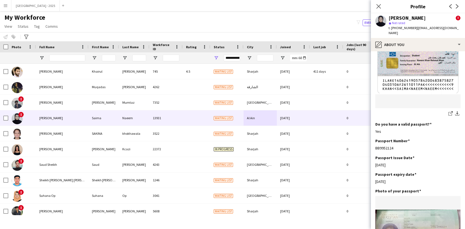
scroll to position [426, 0]
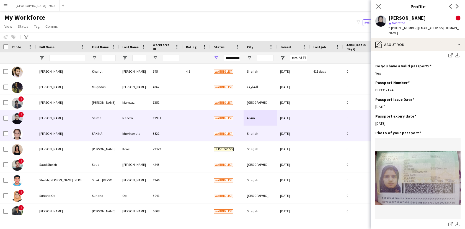
click at [270, 133] on div "Sharjah" at bounding box center [260, 133] width 33 height 15
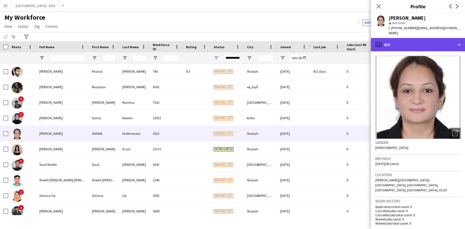
click at [419, 38] on div "profile Bio" at bounding box center [418, 44] width 94 height 13
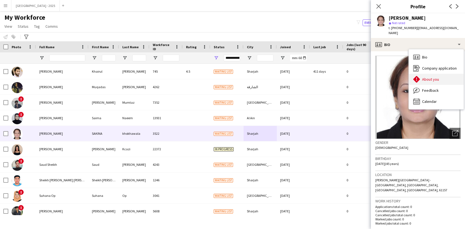
click at [430, 77] on span "About you" at bounding box center [431, 79] width 17 height 5
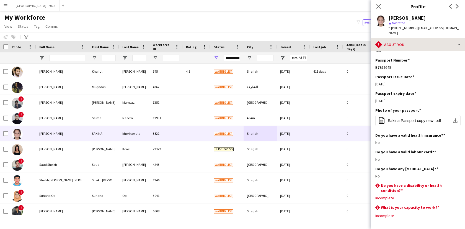
scroll to position [312, 0]
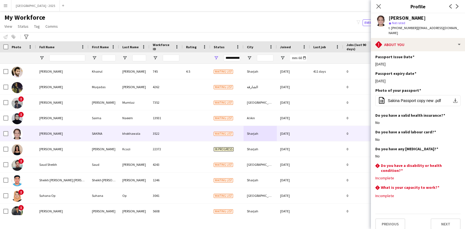
click at [425, 31] on div "[PERSON_NAME] star Not rated t. [PHONE_NUMBER] | [EMAIL_ADDRESS][DOMAIN_NAME]" at bounding box center [418, 25] width 94 height 25
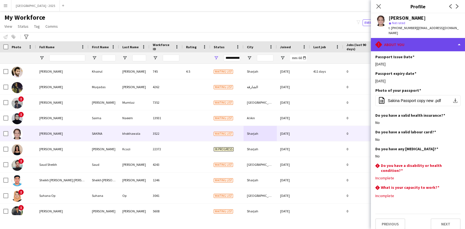
click at [425, 38] on div "rhombus-alert About you" at bounding box center [418, 44] width 94 height 13
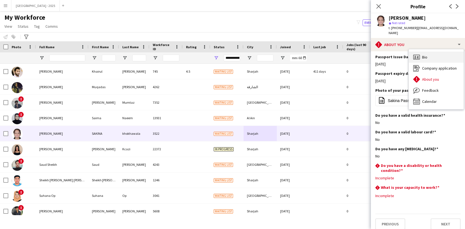
click at [439, 54] on div "Bio Bio" at bounding box center [436, 57] width 55 height 11
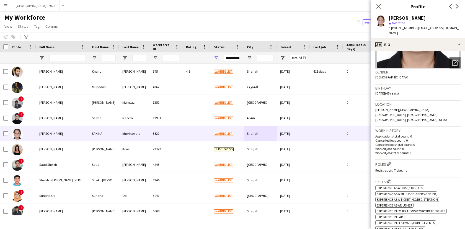
scroll to position [0, 0]
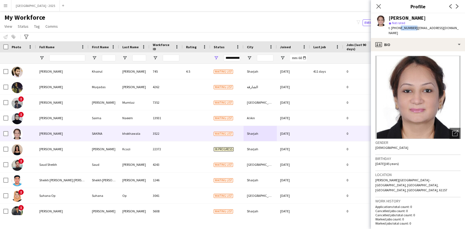
drag, startPoint x: 398, startPoint y: 29, endPoint x: 413, endPoint y: 30, distance: 15.5
click at [413, 30] on span "t. [PHONE_NUMBER]" at bounding box center [403, 28] width 29 height 4
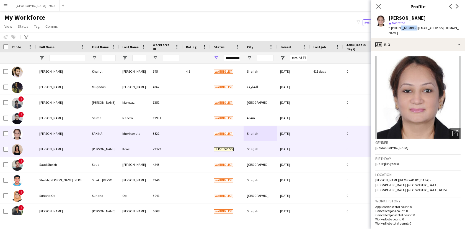
click at [282, 150] on div "[DATE]" at bounding box center [293, 148] width 33 height 15
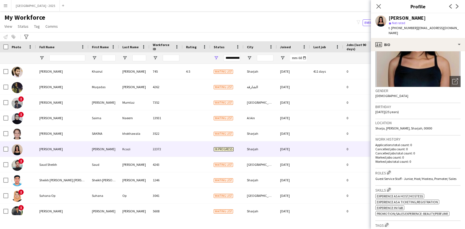
scroll to position [102, 0]
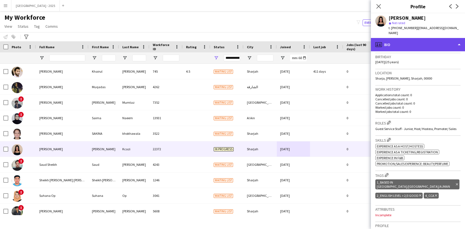
click at [407, 38] on div "profile Bio" at bounding box center [418, 44] width 94 height 13
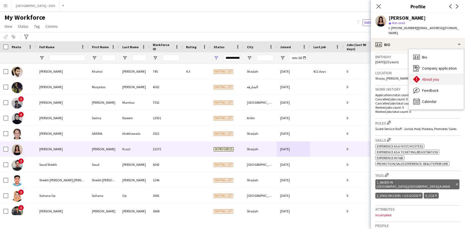
click at [428, 77] on span "About you" at bounding box center [431, 79] width 17 height 5
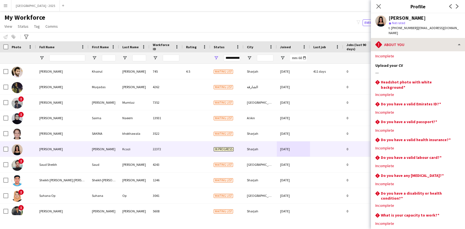
scroll to position [0, 0]
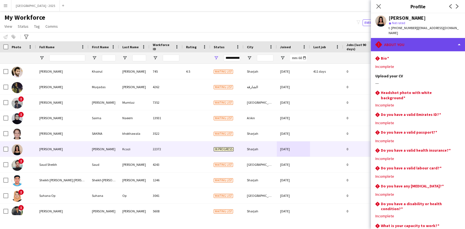
click at [408, 45] on div "rhombus-alert About you" at bounding box center [418, 44] width 94 height 13
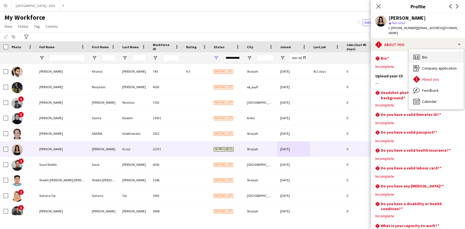
click at [425, 55] on span "Bio" at bounding box center [425, 57] width 5 height 5
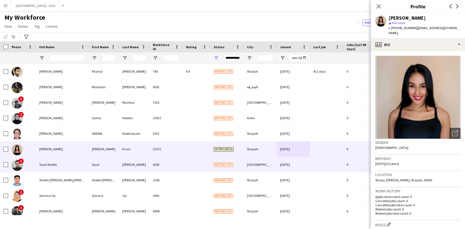
click at [292, 165] on div "[DATE]" at bounding box center [293, 164] width 33 height 15
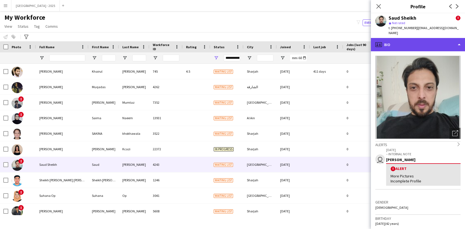
click at [408, 42] on div "profile Bio" at bounding box center [418, 44] width 94 height 13
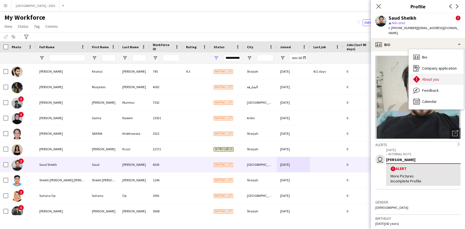
click at [429, 74] on div "About you About you" at bounding box center [436, 79] width 55 height 11
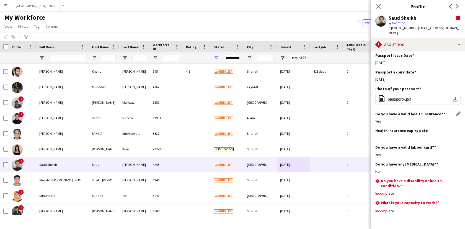
scroll to position [516, 0]
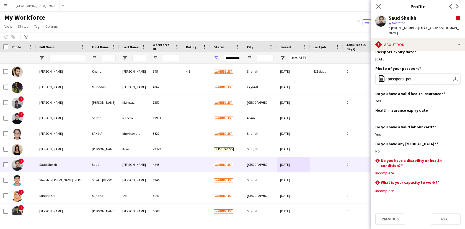
drag, startPoint x: 398, startPoint y: 28, endPoint x: 414, endPoint y: 29, distance: 15.6
click at [414, 29] on div "t. [PHONE_NUMBER] | [EMAIL_ADDRESS][DOMAIN_NAME]" at bounding box center [425, 30] width 72 height 10
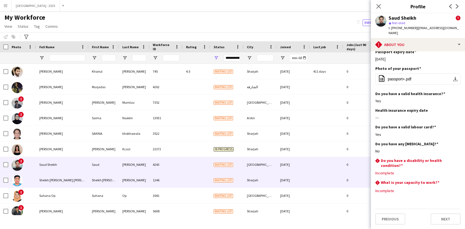
click at [216, 178] on span "Waiting list" at bounding box center [223, 180] width 19 height 4
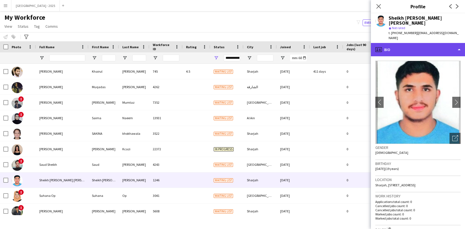
click at [431, 43] on div "profile Bio" at bounding box center [418, 49] width 94 height 13
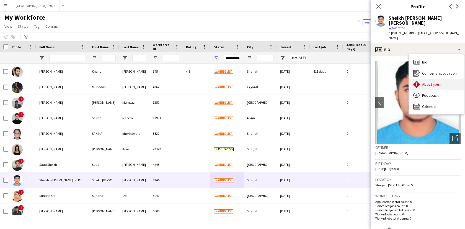
click at [444, 79] on div "About you About you" at bounding box center [436, 84] width 55 height 11
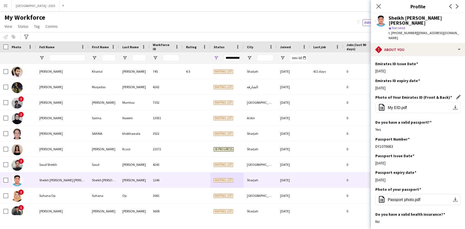
scroll to position [267, 0]
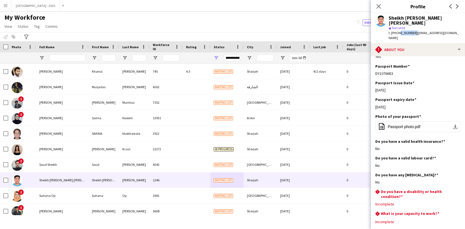
drag, startPoint x: 397, startPoint y: 29, endPoint x: 413, endPoint y: 29, distance: 15.2
click at [413, 31] on span "t. [PHONE_NUMBER]" at bounding box center [403, 33] width 29 height 4
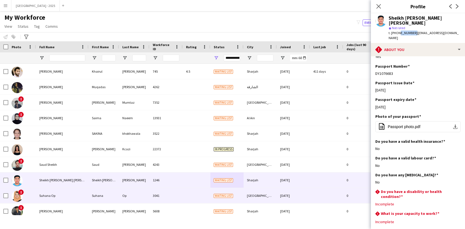
click at [134, 191] on div "Op" at bounding box center [134, 195] width 30 height 15
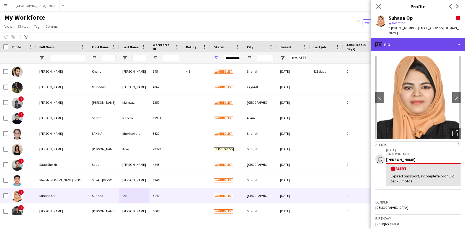
click at [413, 46] on div "profile Bio" at bounding box center [418, 44] width 94 height 13
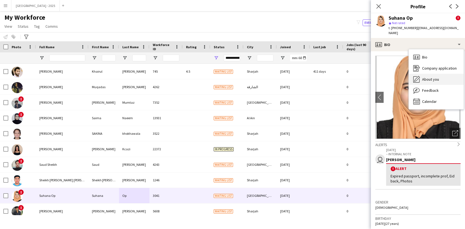
click at [433, 77] on span "About you" at bounding box center [431, 79] width 17 height 5
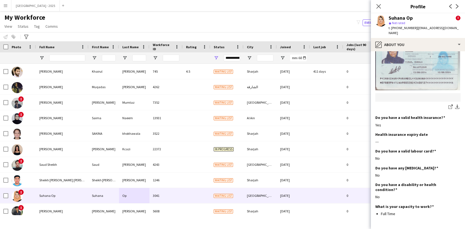
scroll to position [441, 0]
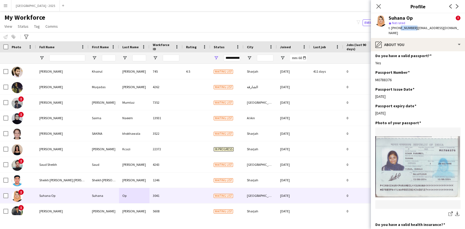
drag, startPoint x: 398, startPoint y: 28, endPoint x: 412, endPoint y: 29, distance: 14.2
click at [412, 29] on span "t. [PHONE_NUMBER]" at bounding box center [403, 28] width 29 height 4
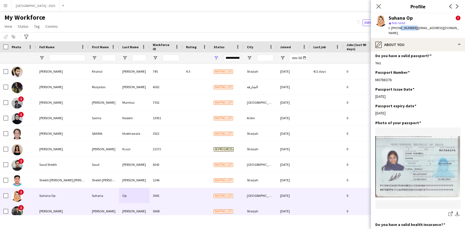
click at [153, 206] on div "5608" at bounding box center [166, 210] width 33 height 15
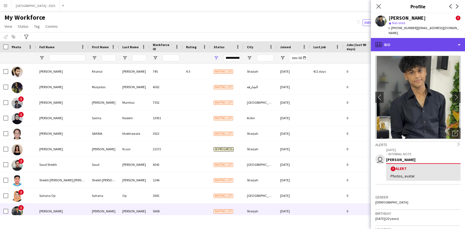
click at [417, 44] on div "profile Bio" at bounding box center [418, 44] width 94 height 13
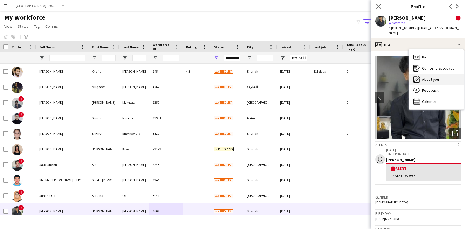
click at [430, 77] on span "About you" at bounding box center [431, 79] width 17 height 5
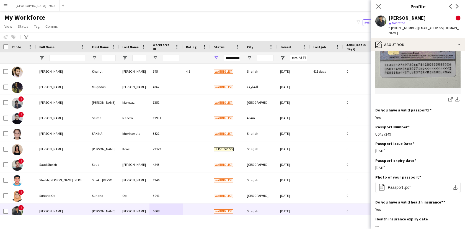
scroll to position [437, 0]
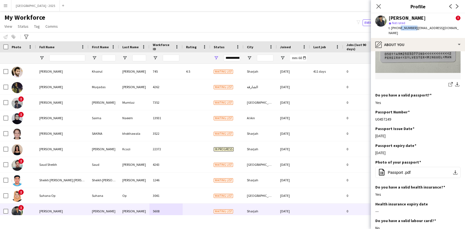
drag, startPoint x: 398, startPoint y: 28, endPoint x: 413, endPoint y: 30, distance: 15.4
click at [413, 30] on span "t. [PHONE_NUMBER]" at bounding box center [403, 28] width 29 height 4
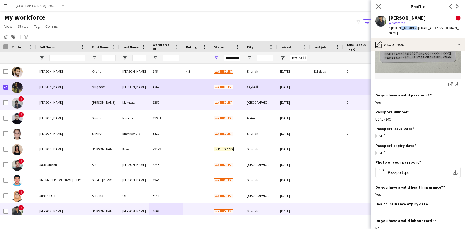
click at [5, 106] on div at bounding box center [5, 103] width 5 height 16
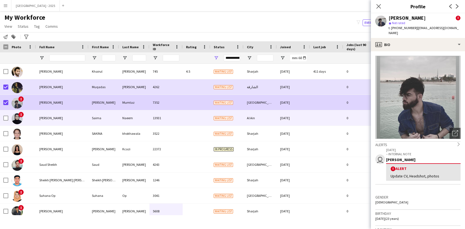
click at [6, 114] on div at bounding box center [5, 118] width 5 height 16
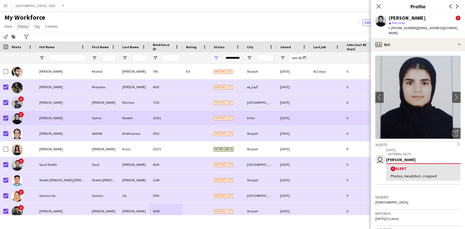
click at [25, 26] on span "Status" at bounding box center [23, 26] width 11 height 5
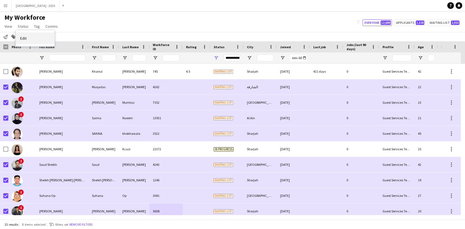
click at [40, 33] on link "Edit" at bounding box center [35, 38] width 39 height 12
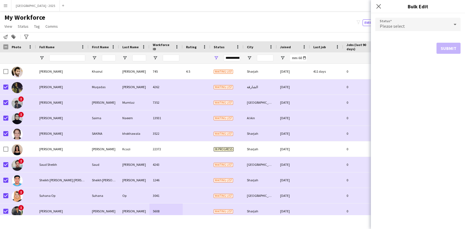
click at [374, 26] on div "Status Please select Submit" at bounding box center [418, 35] width 94 height 45
click at [386, 26] on span "Please select" at bounding box center [392, 26] width 25 height 6
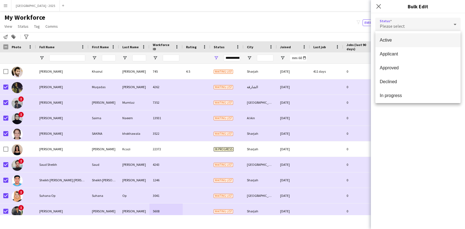
click at [392, 38] on span "Active" at bounding box center [418, 39] width 76 height 5
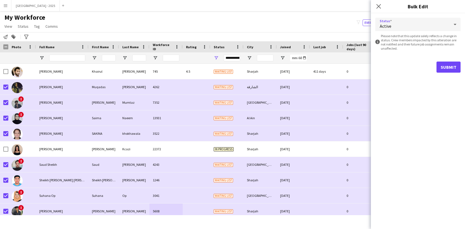
click at [461, 71] on div "Status Active information-circle Please note that this update solely reflects a…" at bounding box center [418, 45] width 94 height 64
click at [456, 68] on button "Submit" at bounding box center [449, 67] width 24 height 11
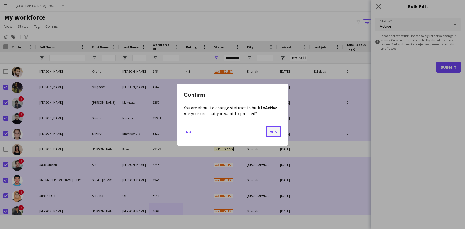
click at [269, 128] on button "Yes" at bounding box center [274, 131] width 16 height 11
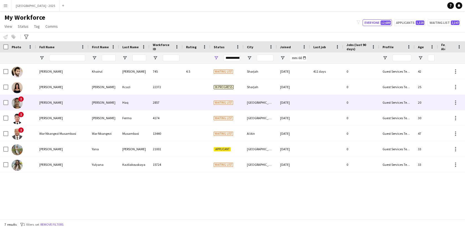
click at [34, 102] on div "!" at bounding box center [22, 102] width 28 height 15
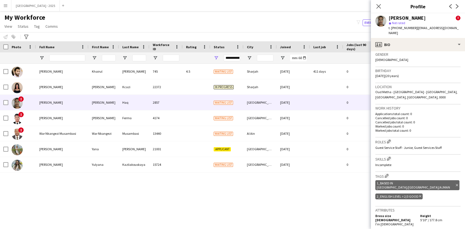
scroll to position [186, 0]
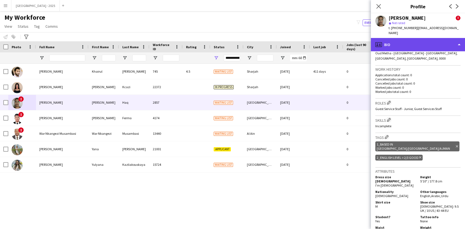
click at [410, 38] on div "profile Bio" at bounding box center [418, 44] width 94 height 13
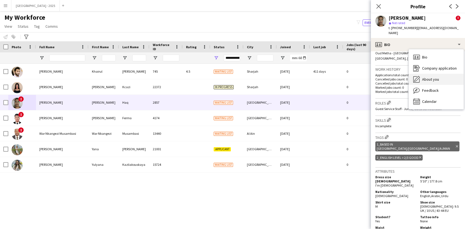
click at [428, 77] on span "About you" at bounding box center [431, 79] width 17 height 5
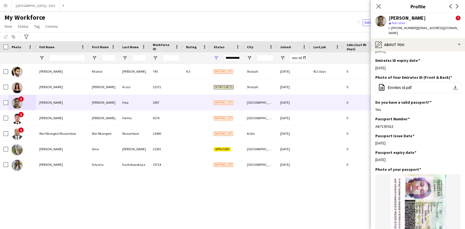
scroll to position [275, 0]
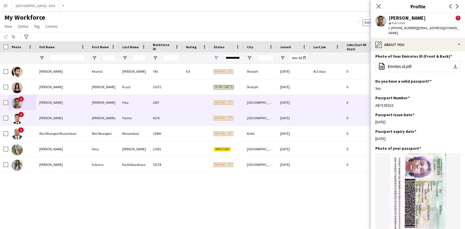
click at [271, 124] on div "[GEOGRAPHIC_DATA]" at bounding box center [260, 117] width 33 height 15
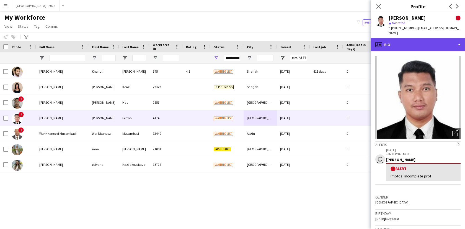
click at [412, 40] on div "profile Bio" at bounding box center [418, 44] width 94 height 13
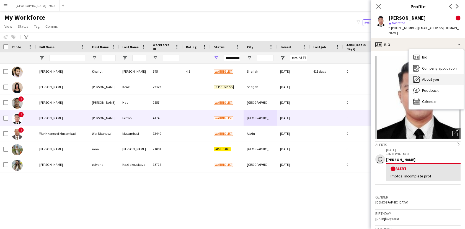
click at [427, 77] on span "About you" at bounding box center [431, 79] width 17 height 5
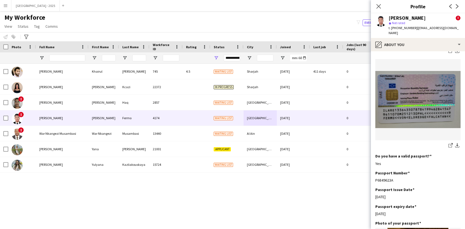
scroll to position [326, 0]
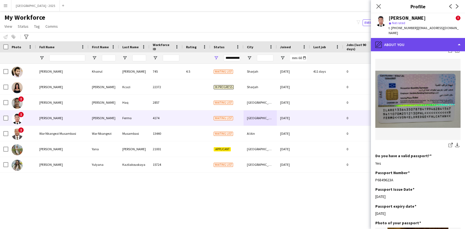
click at [410, 42] on div "pencil4 About you" at bounding box center [418, 44] width 94 height 13
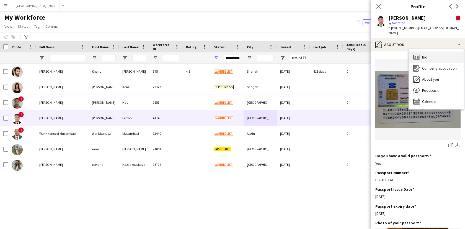
click at [420, 54] on div "Bio Bio" at bounding box center [436, 57] width 55 height 11
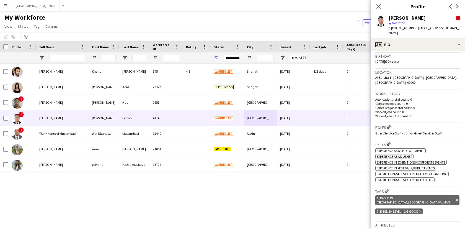
scroll to position [191, 0]
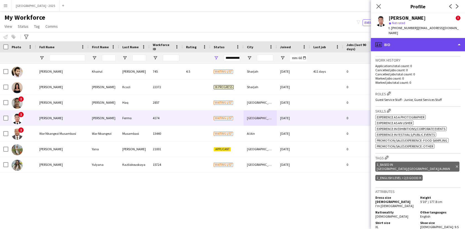
click at [393, 38] on div "profile Bio" at bounding box center [418, 44] width 94 height 13
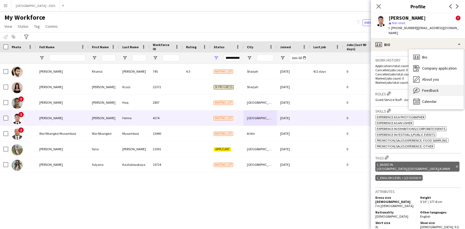
click at [422, 87] on div "Feedback Feedback" at bounding box center [436, 90] width 55 height 11
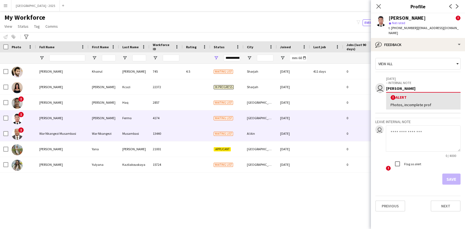
click at [278, 135] on div "[DATE]" at bounding box center [293, 133] width 33 height 15
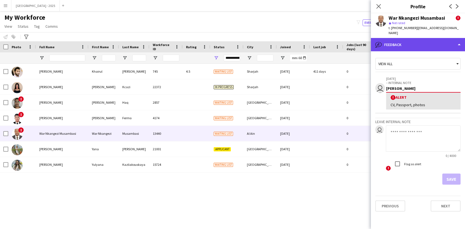
click at [405, 41] on div "bubble-pencil Feedback" at bounding box center [418, 44] width 94 height 13
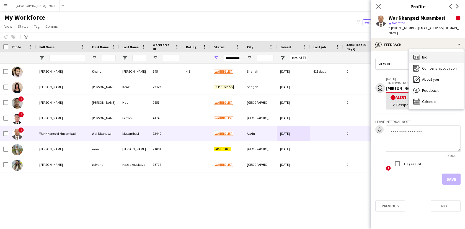
click at [424, 57] on div "Bio Bio" at bounding box center [436, 57] width 55 height 11
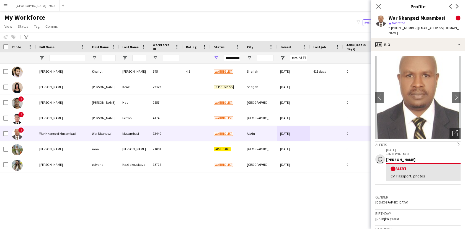
click at [421, 51] on app-crew-profile-bio "chevron-left chevron-right Open photos pop-in Alerts chevron-right user [DATE] …" at bounding box center [418, 140] width 94 height 178
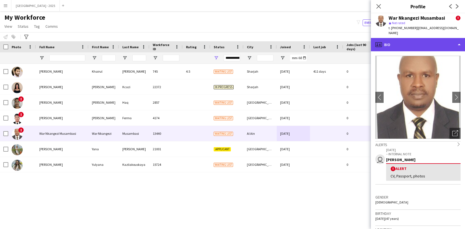
click at [424, 43] on div "profile Bio" at bounding box center [418, 44] width 94 height 13
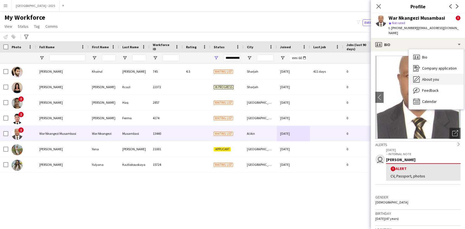
click at [437, 74] on div "About you About you" at bounding box center [436, 79] width 55 height 11
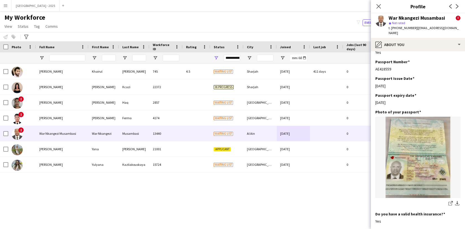
scroll to position [340, 0]
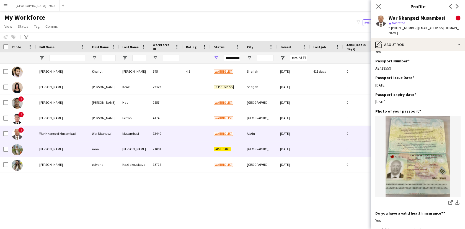
click at [280, 152] on div "[DATE]" at bounding box center [293, 148] width 33 height 15
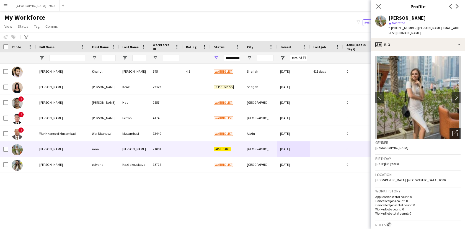
click at [453, 130] on icon "Open photos pop-in" at bounding box center [456, 133] width 6 height 6
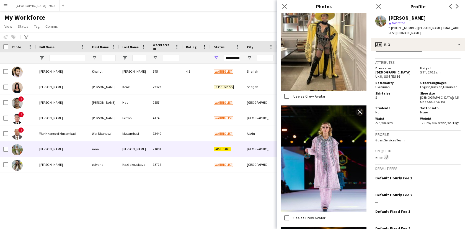
scroll to position [347, 0]
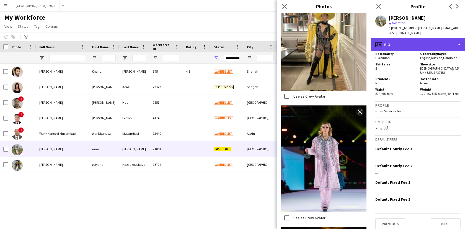
click at [413, 44] on div "profile Bio" at bounding box center [418, 44] width 94 height 13
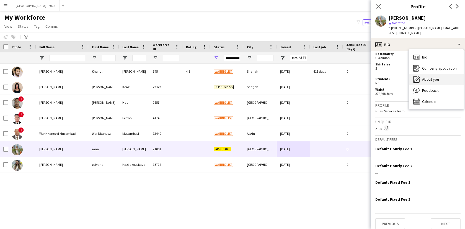
click at [426, 77] on span "About you" at bounding box center [431, 79] width 17 height 5
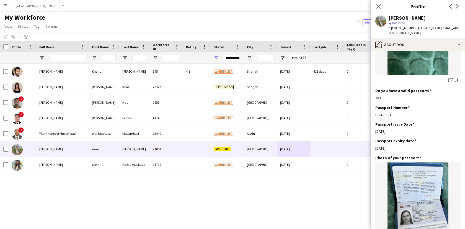
scroll to position [464, 0]
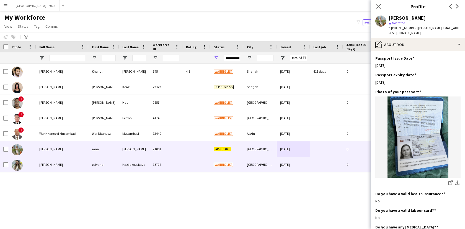
click at [106, 170] on div "Yulyana" at bounding box center [104, 164] width 30 height 15
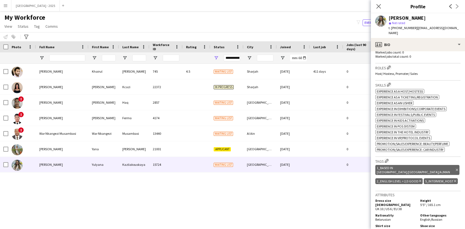
scroll to position [207, 0]
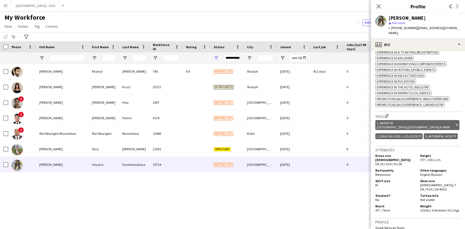
click at [454, 138] on icon "Delete tag" at bounding box center [455, 135] width 2 height 3
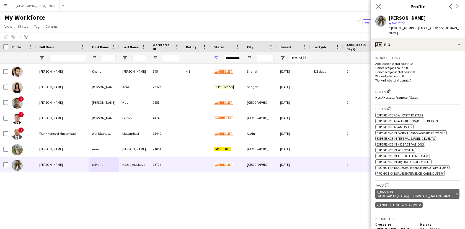
scroll to position [97, 0]
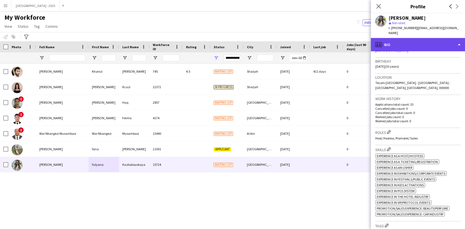
click at [402, 38] on div "profile Bio" at bounding box center [418, 44] width 94 height 13
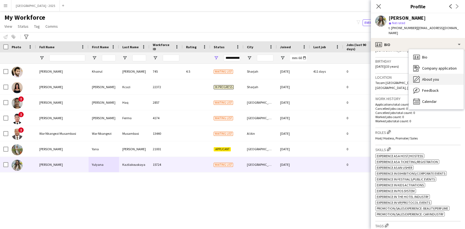
click at [421, 74] on div "About you About you" at bounding box center [436, 79] width 55 height 11
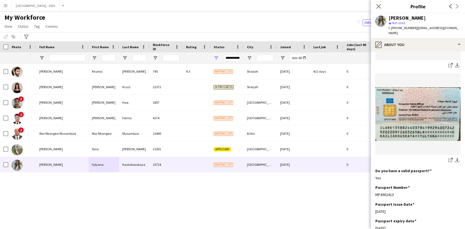
scroll to position [401, 0]
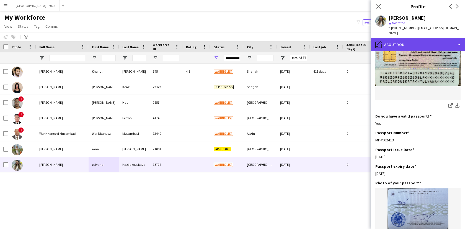
click at [413, 38] on div "pencil4 About you" at bounding box center [418, 44] width 94 height 13
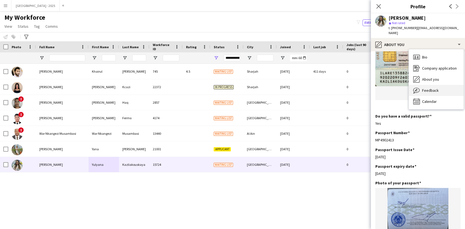
click at [434, 88] on div "Feedback Feedback" at bounding box center [436, 90] width 55 height 11
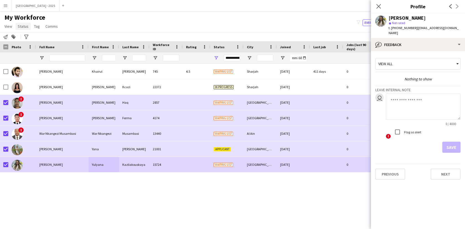
click at [24, 28] on span "Status" at bounding box center [23, 26] width 11 height 5
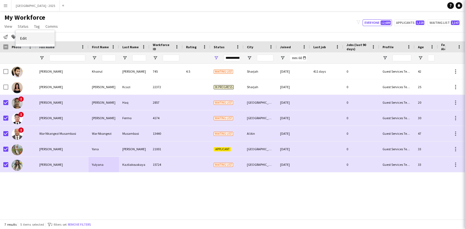
click at [27, 37] on link "Edit" at bounding box center [35, 38] width 39 height 12
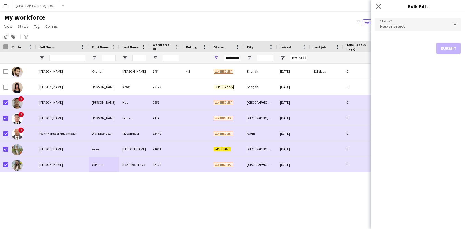
click at [395, 24] on span "Please select" at bounding box center [392, 26] width 25 height 6
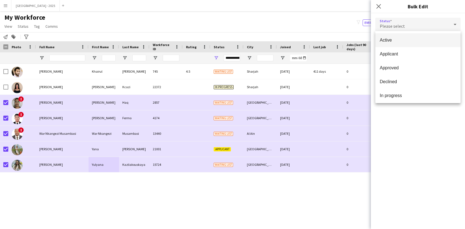
click at [397, 36] on mat-option "Active" at bounding box center [418, 40] width 85 height 14
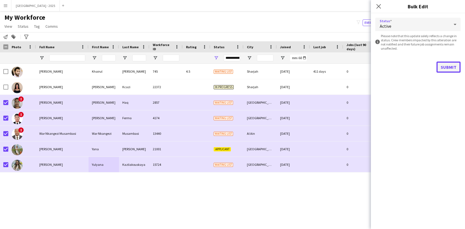
click at [446, 66] on button "Submit" at bounding box center [449, 67] width 24 height 11
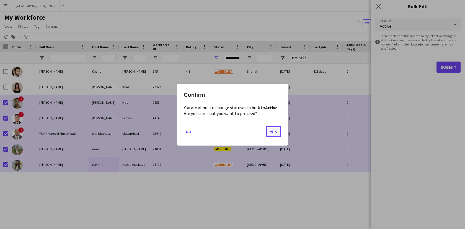
click at [271, 131] on button "Yes" at bounding box center [274, 131] width 16 height 11
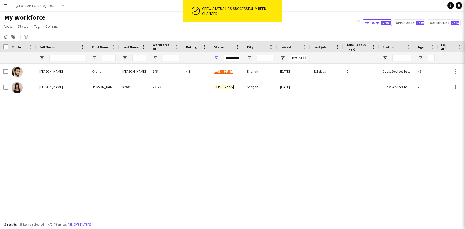
type input "**********"
click at [83, 224] on button "Remove filters" at bounding box center [79, 224] width 25 height 6
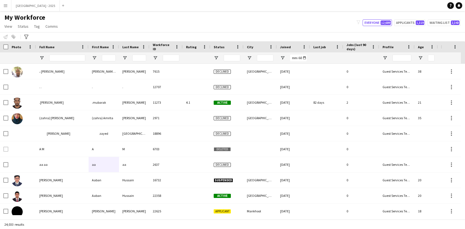
scroll to position [0, 124]
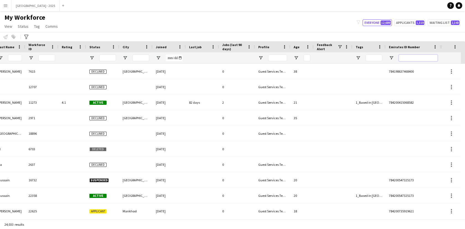
click at [425, 58] on input "Emirates ID Number Filter Input" at bounding box center [418, 58] width 39 height 7
paste input "*******"
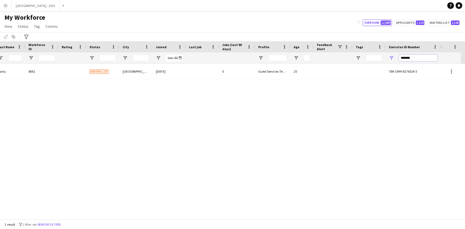
scroll to position [0, 120]
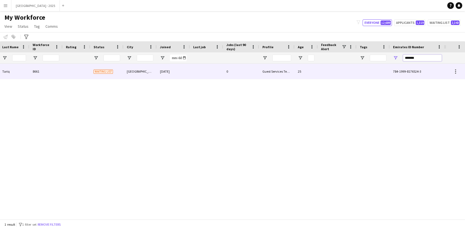
type input "*******"
drag, startPoint x: 339, startPoint y: 73, endPoint x: 424, endPoint y: 118, distance: 96.2
click at [339, 72] on div at bounding box center [337, 71] width 39 height 15
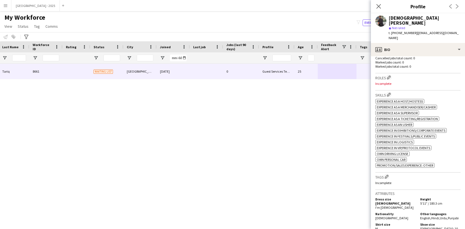
scroll to position [135, 0]
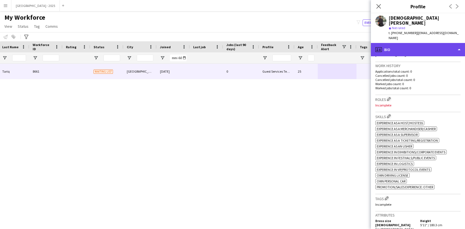
click at [405, 43] on div "profile Bio" at bounding box center [418, 49] width 94 height 13
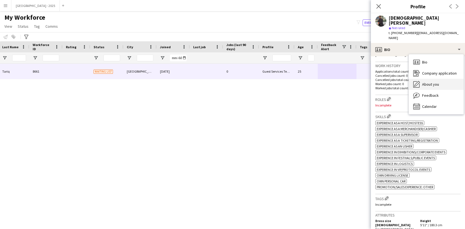
click at [443, 79] on div "About you About you" at bounding box center [436, 84] width 55 height 11
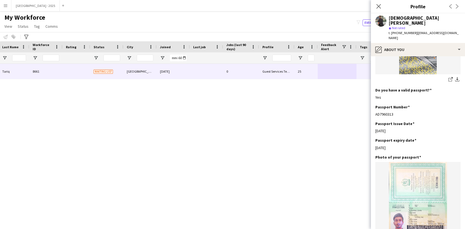
scroll to position [452, 0]
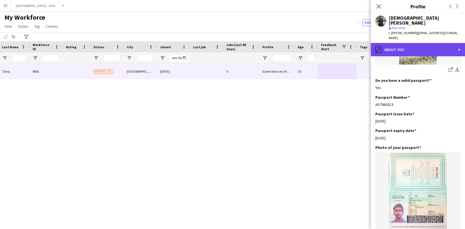
click at [402, 43] on div "pencil4 About you" at bounding box center [418, 49] width 94 height 13
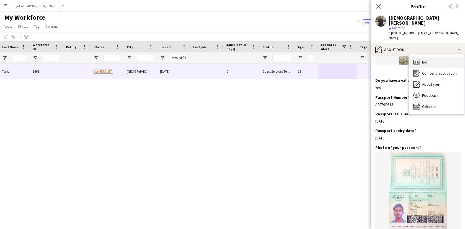
click at [421, 57] on div "Bio Bio" at bounding box center [436, 62] width 55 height 11
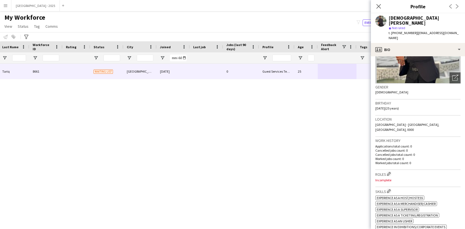
scroll to position [108, 0]
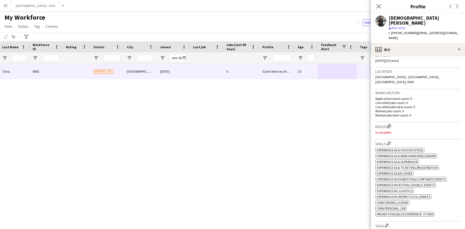
click at [389, 124] on app-icon "Edit crew company roles" at bounding box center [389, 126] width 4 height 4
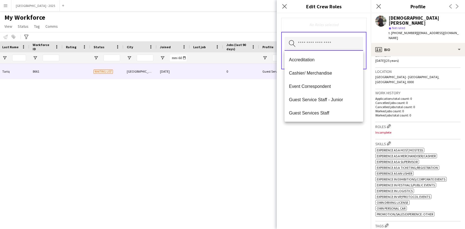
click at [322, 50] on input "text" at bounding box center [324, 44] width 79 height 14
click at [328, 109] on mat-option "Guest Services Staff" at bounding box center [324, 112] width 79 height 13
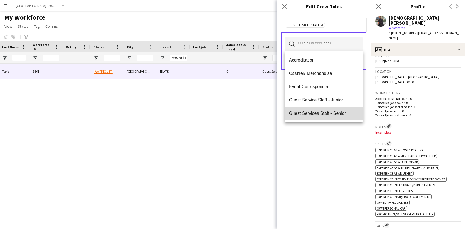
click at [329, 113] on span "Guest Services Staff - Senior" at bounding box center [324, 113] width 70 height 5
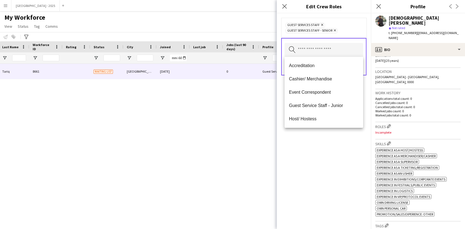
click at [330, 140] on div "Guest Services Staff Remove Guest Services Staff - Senior Remove Search by role…" at bounding box center [324, 121] width 94 height 216
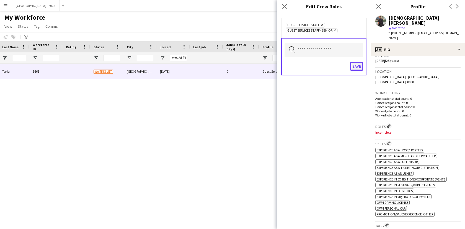
click at [351, 67] on button "Save" at bounding box center [356, 66] width 13 height 9
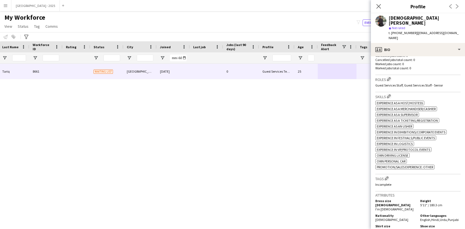
scroll to position [157, 0]
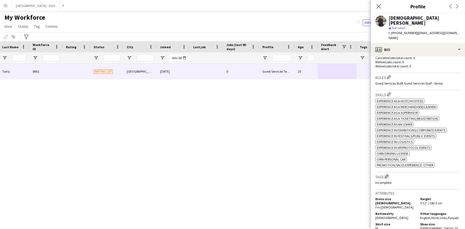
click at [386, 174] on app-icon "Edit crew company tags" at bounding box center [387, 176] width 4 height 4
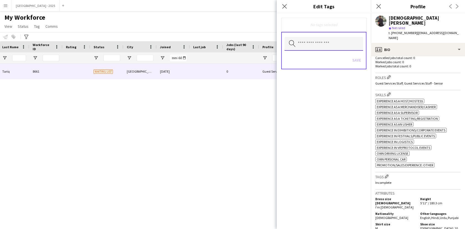
click at [333, 47] on input "text" at bounding box center [324, 44] width 79 height 14
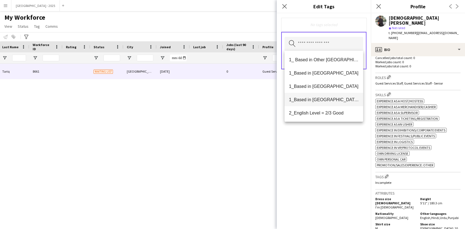
click at [334, 102] on span "1_Based in [GEOGRAPHIC_DATA]/[GEOGRAPHIC_DATA]/Ajman" at bounding box center [324, 99] width 70 height 5
click at [332, 101] on span "2_English Level = 2/3 Good" at bounding box center [324, 99] width 70 height 5
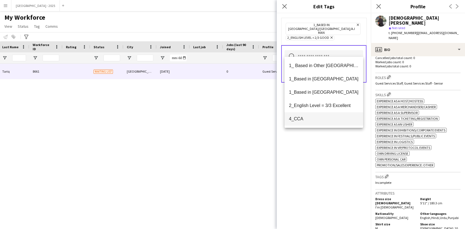
scroll to position [45, 0]
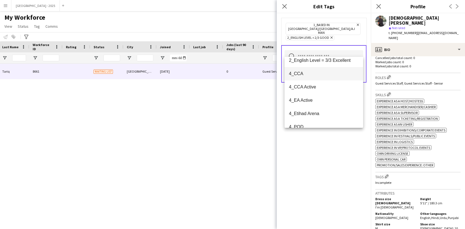
click at [317, 77] on mat-option "4_CCA" at bounding box center [324, 73] width 79 height 13
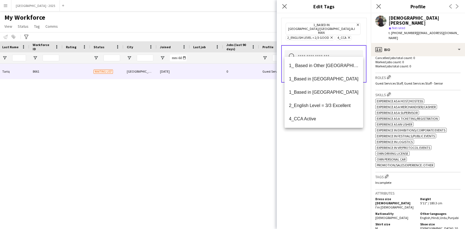
click at [326, 153] on div "1_Based in [GEOGRAPHIC_DATA]/[GEOGRAPHIC_DATA]/Ajman Remove 2_English Level = 2…" at bounding box center [324, 121] width 94 height 216
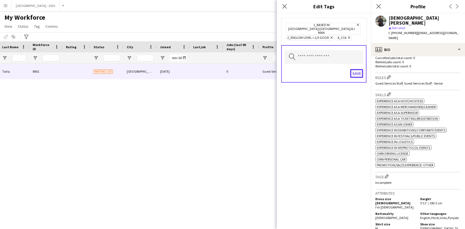
click at [360, 69] on button "Save" at bounding box center [356, 73] width 13 height 9
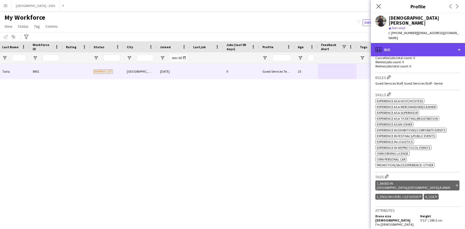
click at [412, 43] on div "profile Bio" at bounding box center [418, 49] width 94 height 13
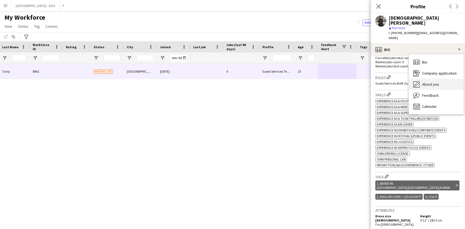
click at [431, 79] on div "About you About you" at bounding box center [436, 84] width 55 height 11
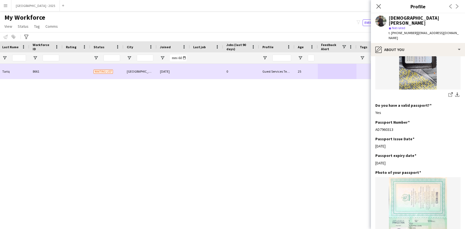
scroll to position [0, 0]
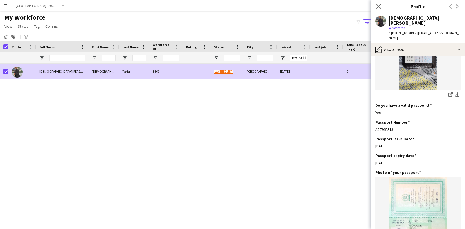
click at [22, 26] on span "Status" at bounding box center [23, 26] width 11 height 5
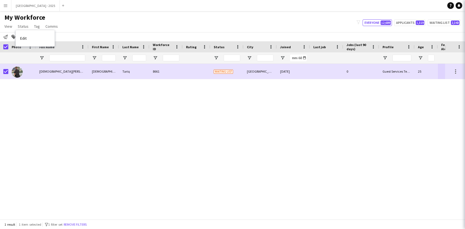
click at [37, 38] on link "Edit" at bounding box center [35, 38] width 39 height 12
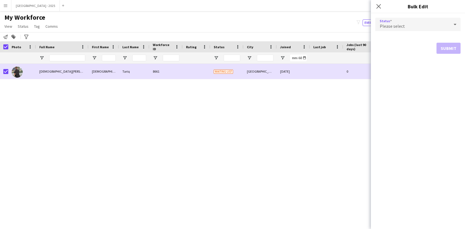
click at [391, 28] on span "Please select" at bounding box center [392, 26] width 25 height 6
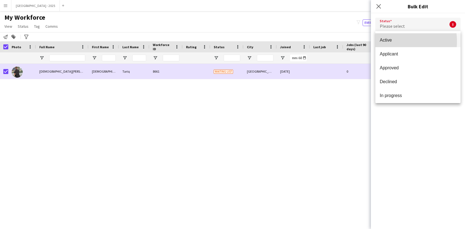
click at [394, 41] on span "Active" at bounding box center [418, 39] width 76 height 5
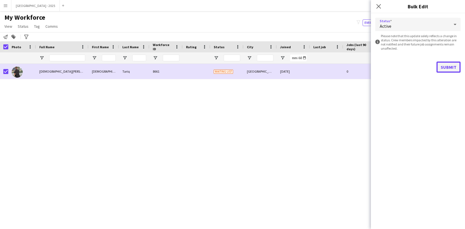
click at [442, 67] on button "Submit" at bounding box center [449, 67] width 24 height 11
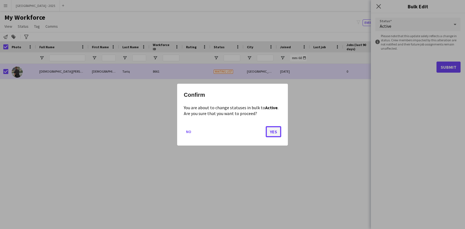
click at [274, 132] on button "Yes" at bounding box center [274, 131] width 16 height 11
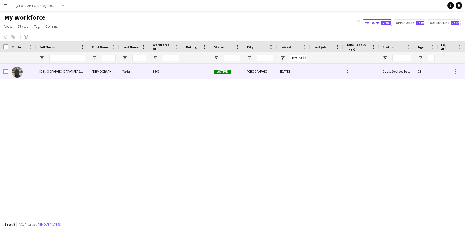
click at [28, 71] on div at bounding box center [22, 71] width 28 height 15
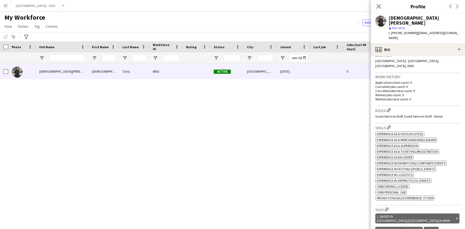
scroll to position [31, 0]
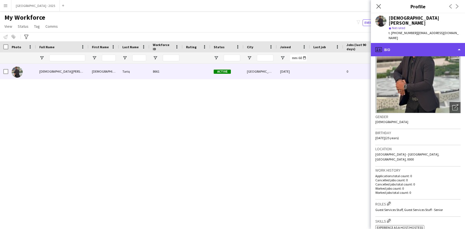
click at [431, 43] on div "profile Bio" at bounding box center [418, 49] width 94 height 13
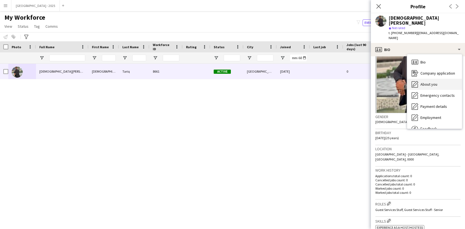
click at [441, 79] on div "About you About you" at bounding box center [435, 84] width 55 height 11
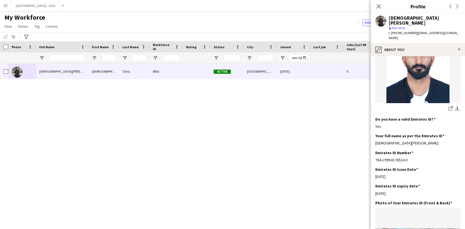
scroll to position [140, 0]
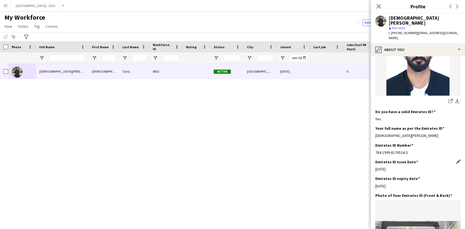
drag, startPoint x: 375, startPoint y: 174, endPoint x: 394, endPoint y: 157, distance: 25.1
click at [394, 157] on app-section-data-types "Bio Edit this field SITE OPREATION | GROUND OPREATION | TRANSPORT & LOGISTICS O…" at bounding box center [418, 142] width 94 height 173
drag, startPoint x: 377, startPoint y: 157, endPoint x: 397, endPoint y: 175, distance: 26.9
click at [397, 176] on app-section-data-types "Bio Edit this field SITE OPREATION | GROUND OPREATION | TRANSPORT & LOGISTICS O…" at bounding box center [418, 142] width 94 height 173
click at [398, 183] on div "[DATE]" at bounding box center [418, 185] width 85 height 5
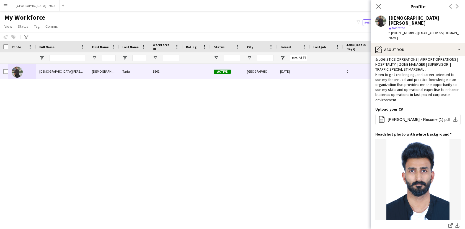
scroll to position [0, 0]
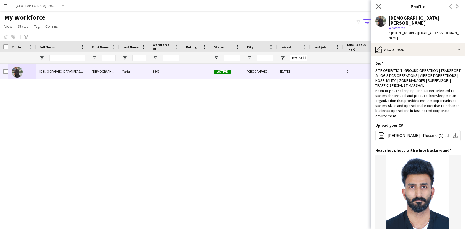
click at [375, 8] on app-icon "Close pop-in" at bounding box center [379, 6] width 8 height 8
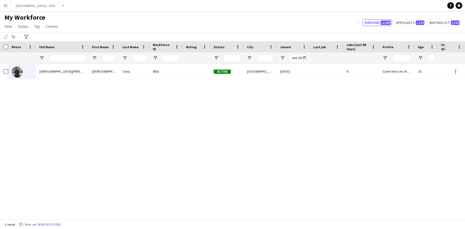
scroll to position [0, 120]
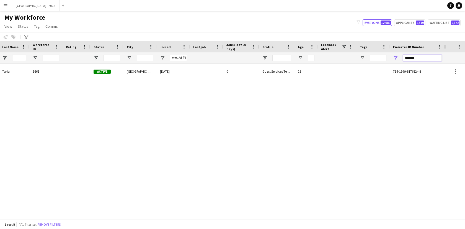
click at [424, 58] on input "*******" at bounding box center [422, 58] width 39 height 7
click at [423, 58] on input "*******" at bounding box center [422, 58] width 39 height 7
paste input "Emirates ID Number Filter Input"
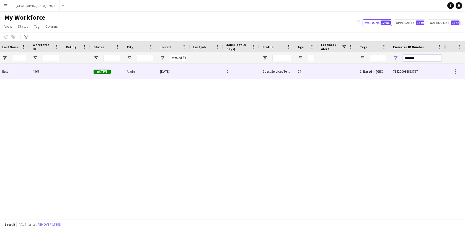
type input "*******"
click at [214, 74] on div at bounding box center [206, 71] width 33 height 15
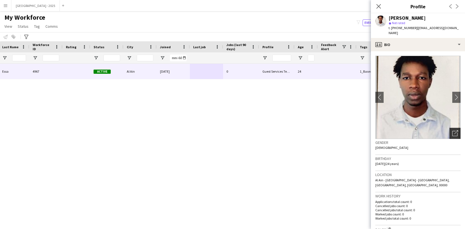
click at [453, 130] on icon "Open photos pop-in" at bounding box center [456, 133] width 6 height 6
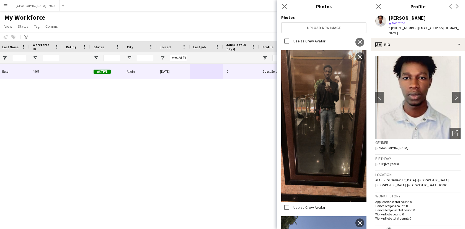
scroll to position [97, 0]
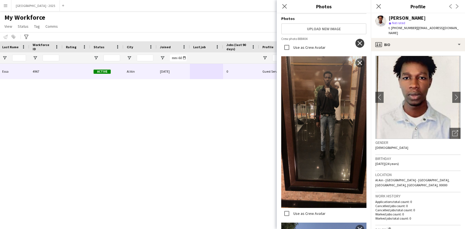
click at [357, 41] on app-icon "close" at bounding box center [360, 43] width 6 height 4
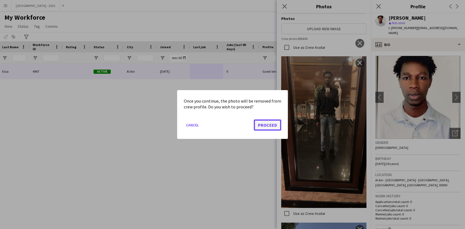
click at [265, 126] on button "Proceed" at bounding box center [267, 124] width 27 height 11
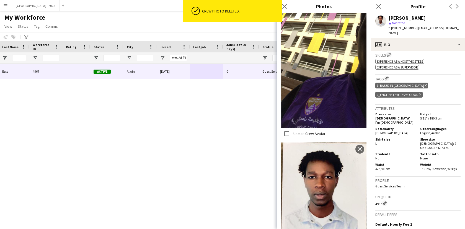
scroll to position [214, 0]
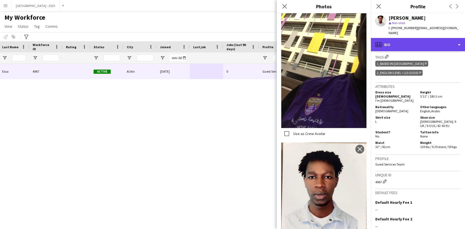
click at [413, 41] on div "profile Bio" at bounding box center [418, 44] width 94 height 13
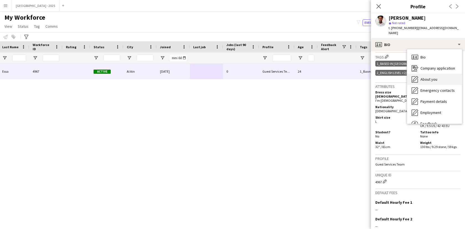
click at [432, 77] on span "About you" at bounding box center [429, 79] width 17 height 5
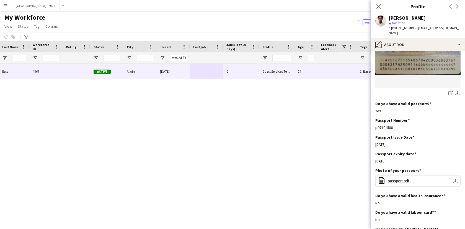
scroll to position [415, 0]
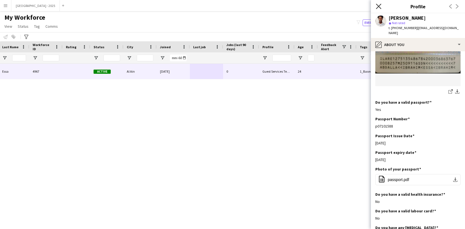
click at [378, 7] on icon at bounding box center [378, 6] width 5 height 5
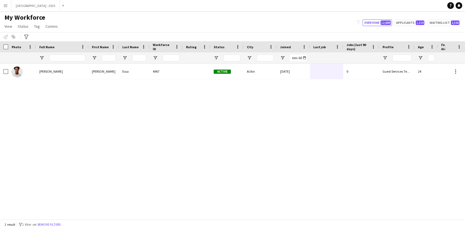
scroll to position [0, 120]
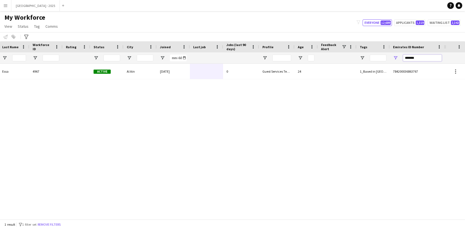
click at [423, 58] on input "*******" at bounding box center [422, 58] width 39 height 7
paste input "Emirates ID Number Filter Input"
type input "*******"
click at [162, 80] on div "[PERSON_NAME] [PERSON_NAME] 6931 Waiting list Ajman [DATE] 0 Guest Services Tea…" at bounding box center [223, 139] width 446 height 151
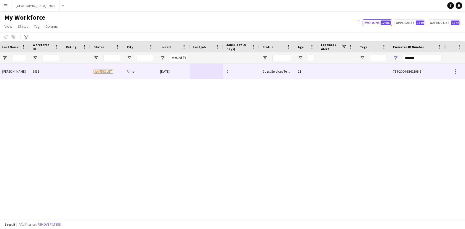
click at [163, 78] on div "[DATE]" at bounding box center [173, 71] width 33 height 15
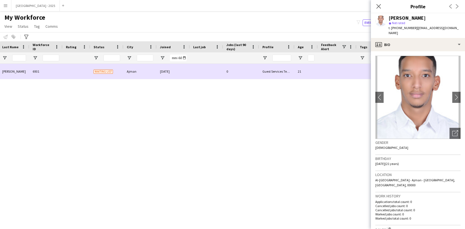
scroll to position [0, 0]
